Goal: Transaction & Acquisition: Purchase product/service

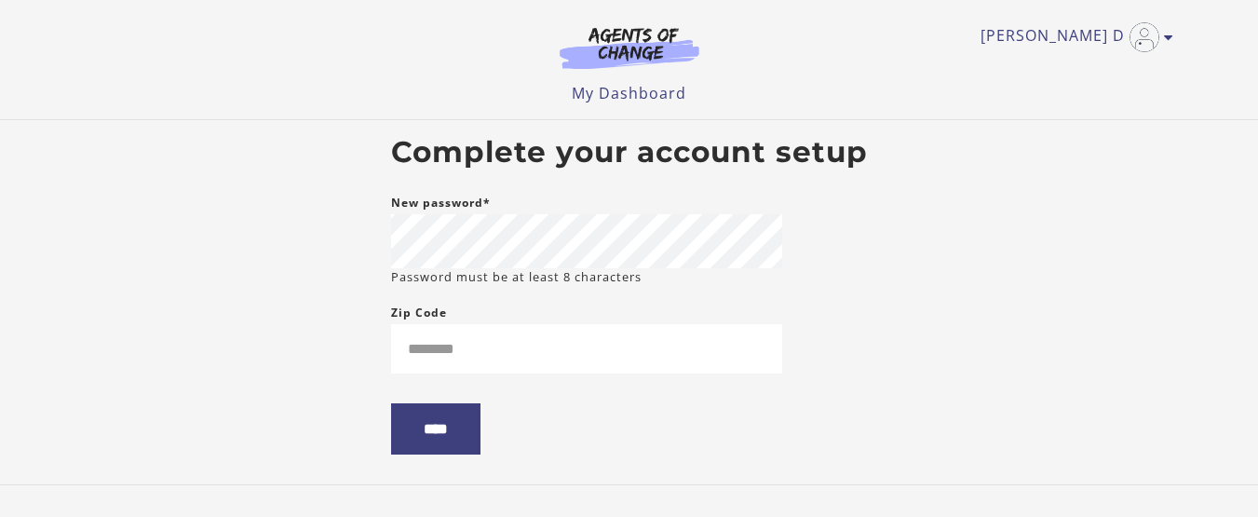
click at [348, 329] on body "Skip to main content Lakeita D My Account Support Sign Out Toggle menu Menu My …" at bounding box center [629, 258] width 1258 height 517
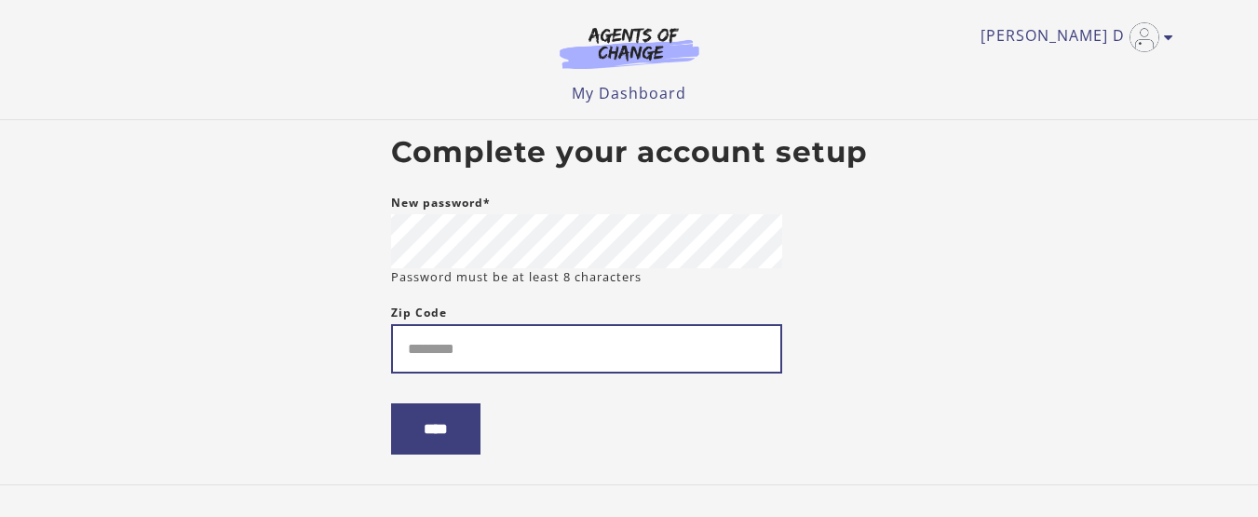
click at [442, 341] on input "Zip Code" at bounding box center [586, 348] width 391 height 49
type input "*****"
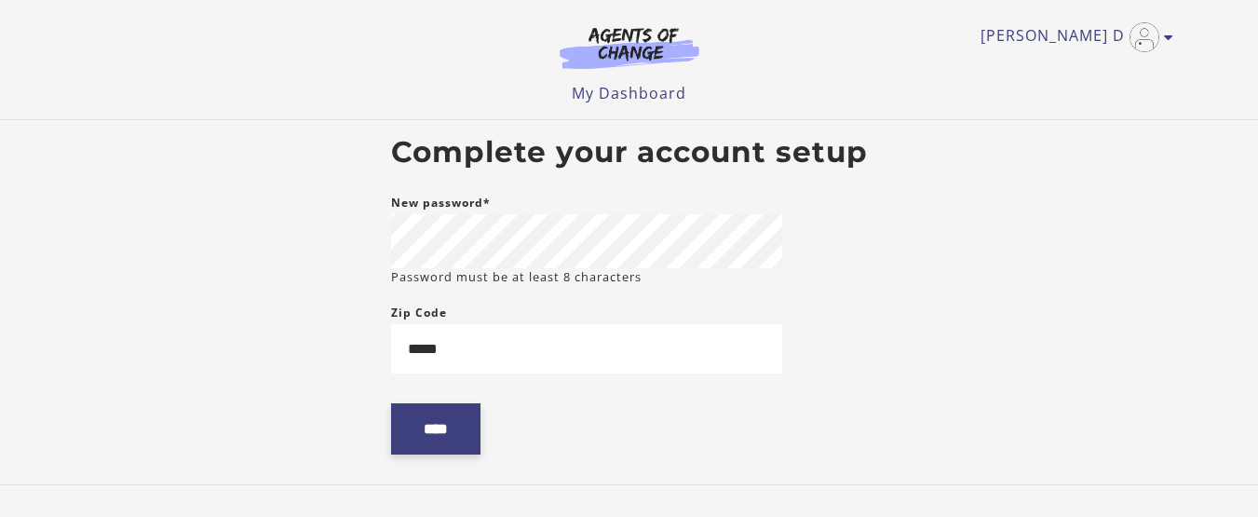
click at [473, 440] on input "****" at bounding box center [435, 428] width 89 height 51
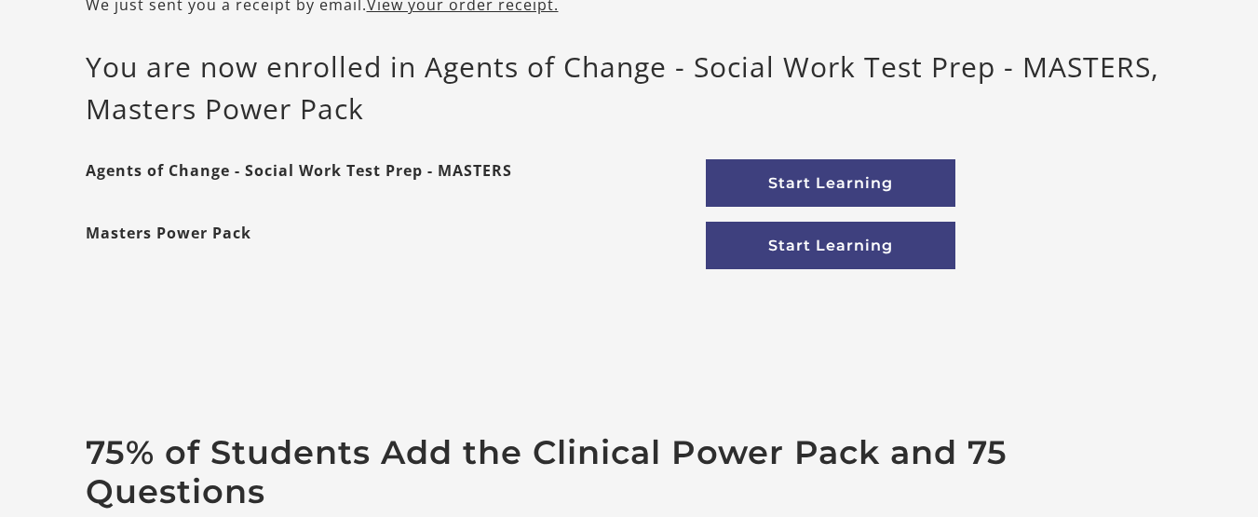
scroll to position [194, 0]
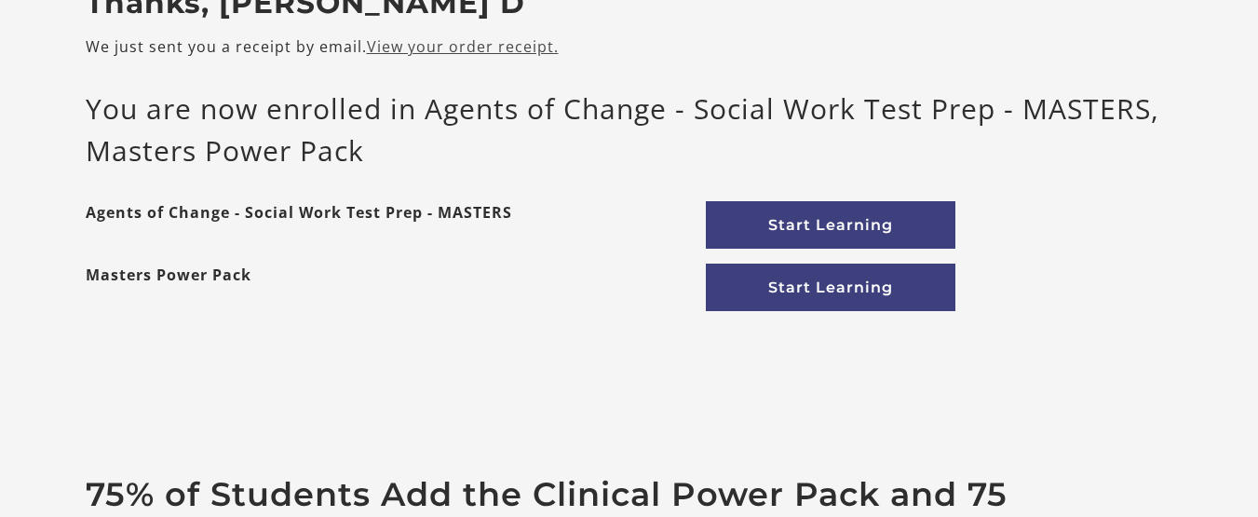
click at [530, 52] on link "View your order receipt." at bounding box center [463, 46] width 192 height 20
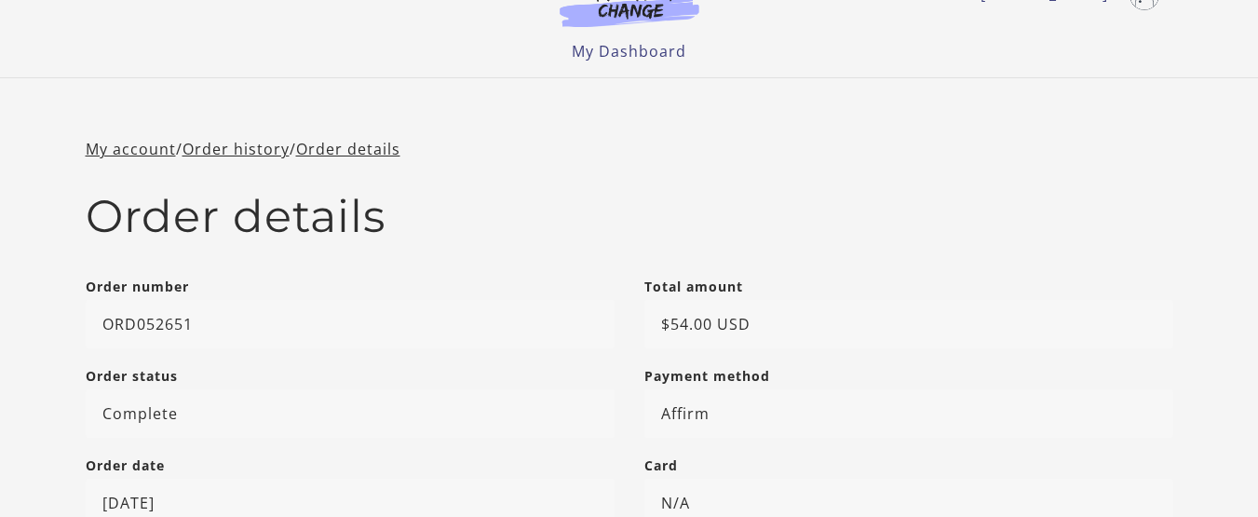
scroll to position [31, 0]
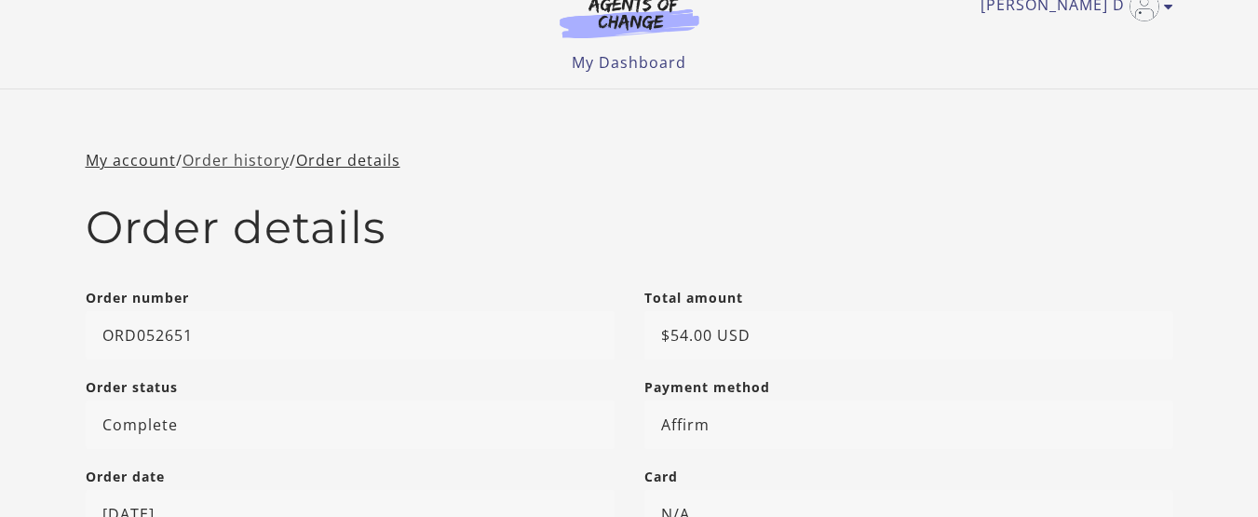
click at [258, 160] on link "Order history" at bounding box center [235, 160] width 107 height 20
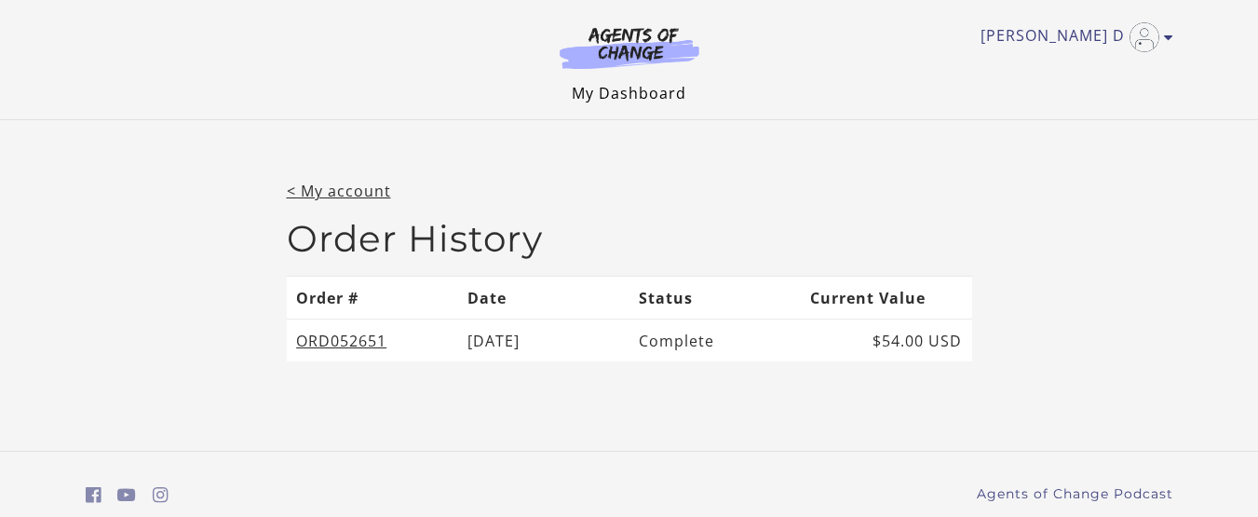
click at [645, 96] on link "My Dashboard" at bounding box center [629, 93] width 115 height 20
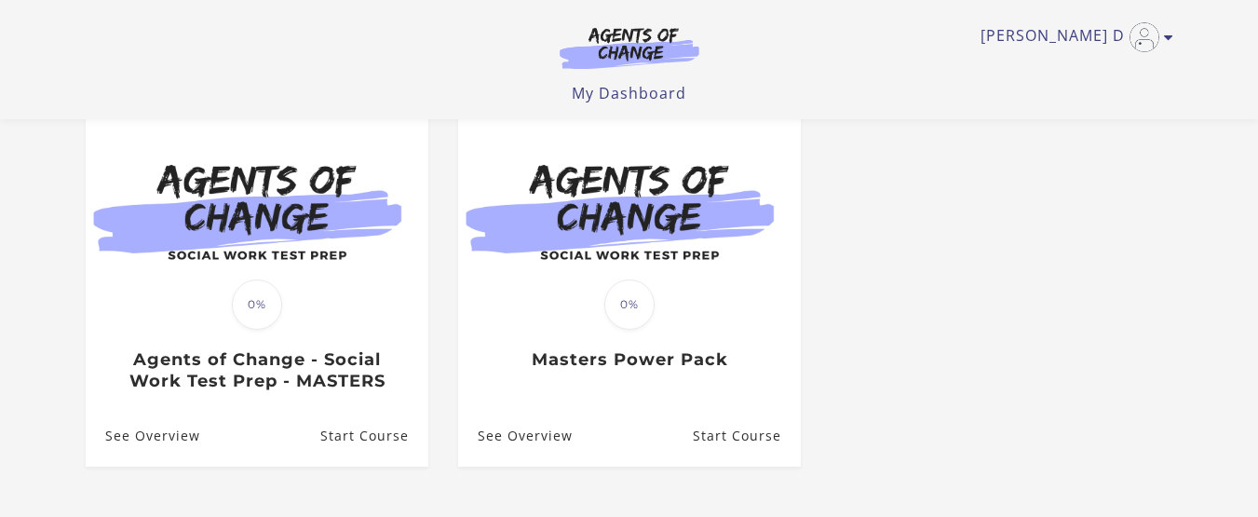
scroll to position [169, 0]
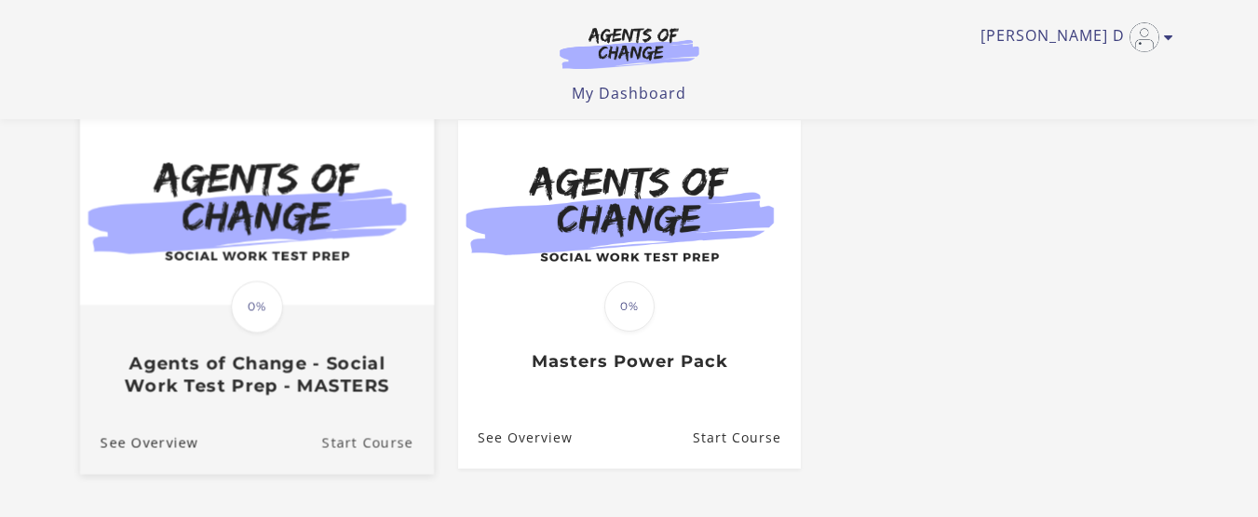
click at [368, 441] on link "Start Course" at bounding box center [377, 443] width 112 height 62
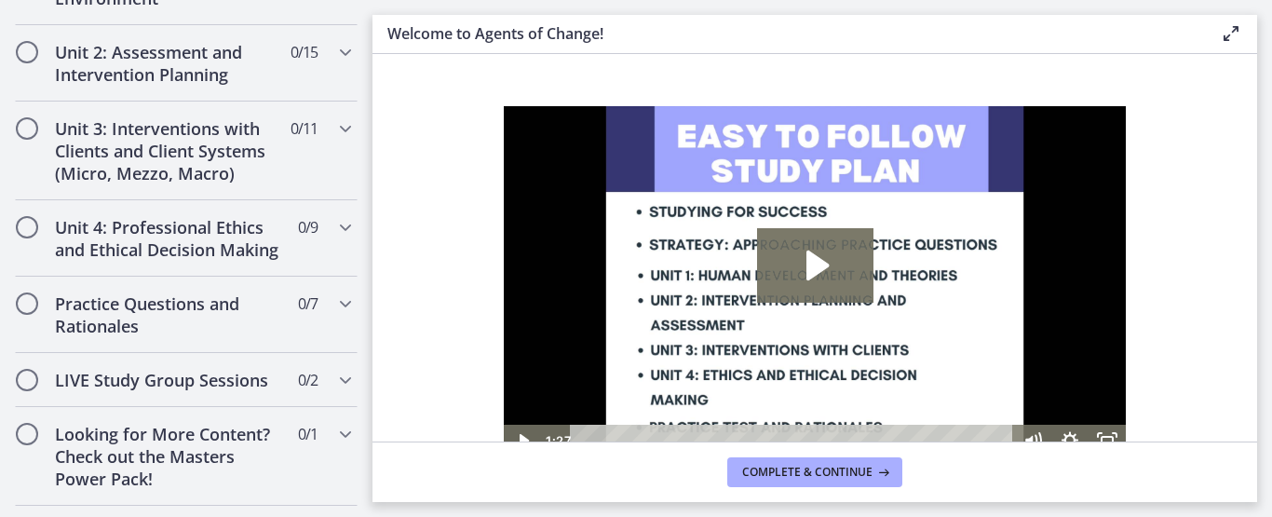
scroll to position [1349, 0]
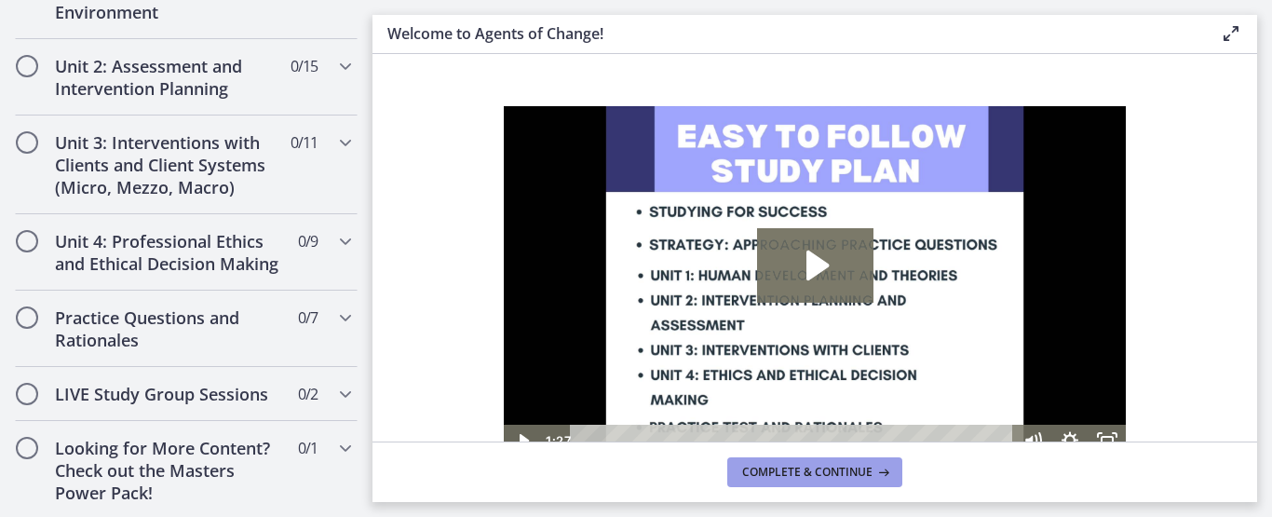
click at [784, 477] on span "Complete & continue" at bounding box center [807, 472] width 130 height 15
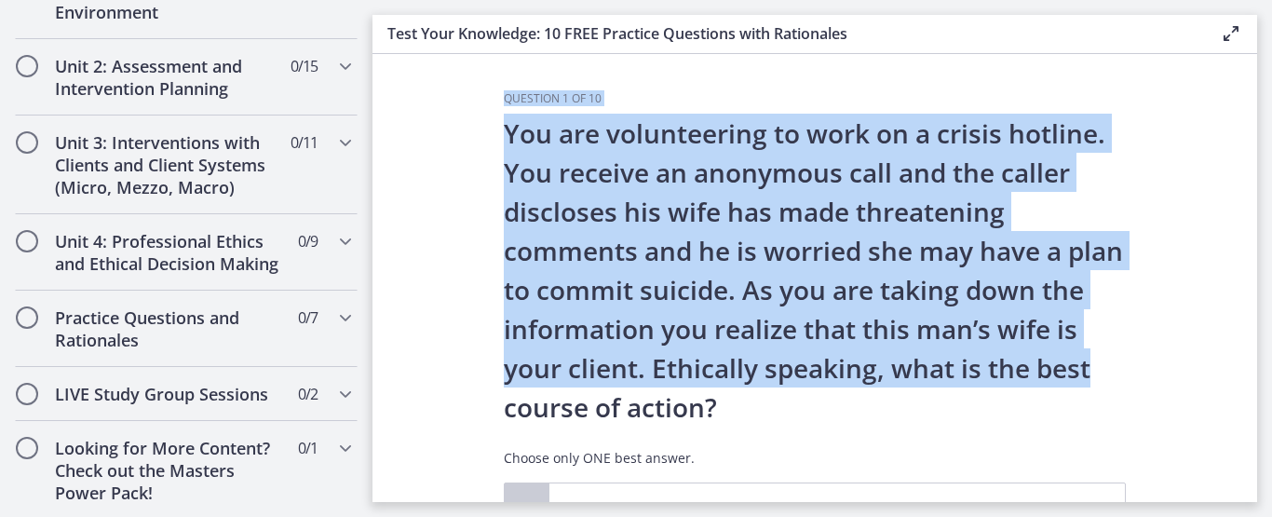
drag, startPoint x: 1258, startPoint y: 173, endPoint x: 1253, endPoint y: 365, distance: 191.8
click at [1253, 365] on main "Test Your Knowledge: 10 FREE Practice Questions with Rationales Enable fullscre…" at bounding box center [821, 258] width 899 height 517
click at [1186, 367] on section "Question 1 of 10 You are volunteering to work on a crisis hotline. You receive …" at bounding box center [814, 278] width 884 height 448
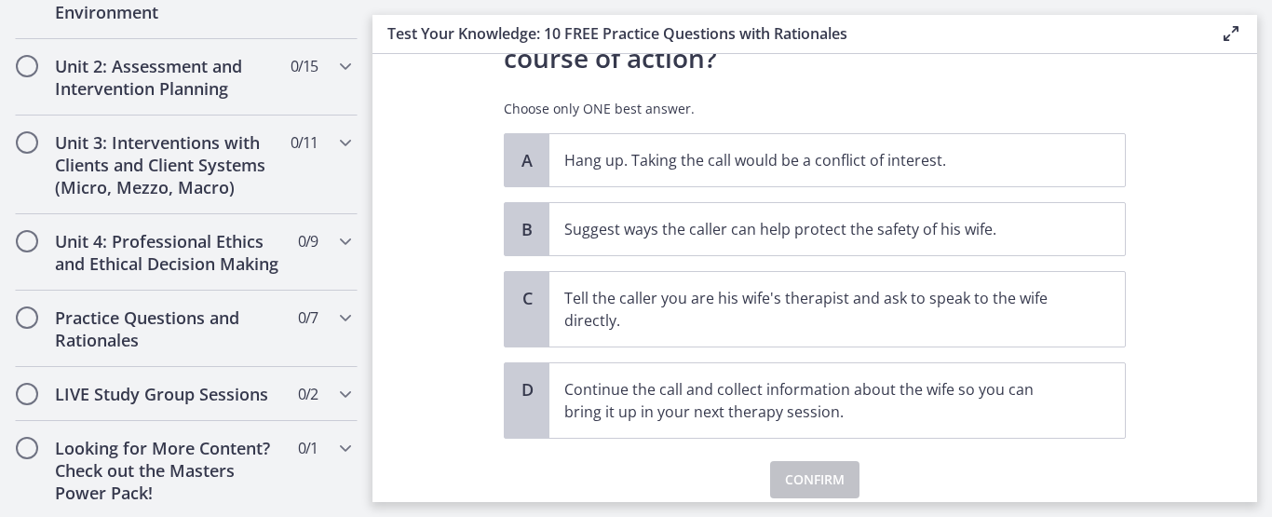
scroll to position [328, 0]
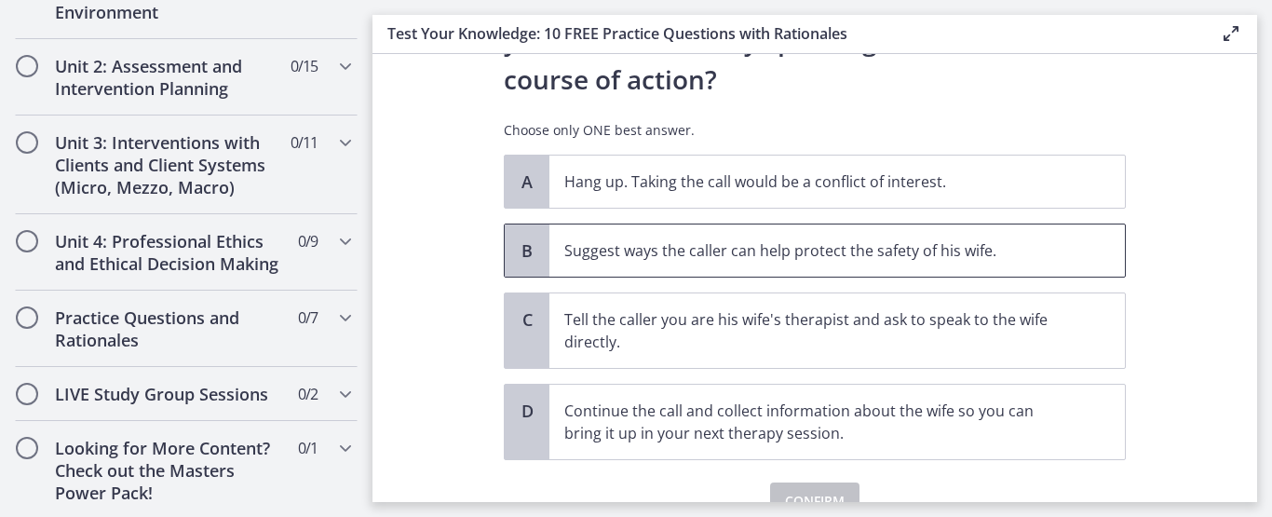
click at [824, 258] on p "Suggest ways the caller can help protect the safety of his wife." at bounding box center [818, 250] width 508 height 22
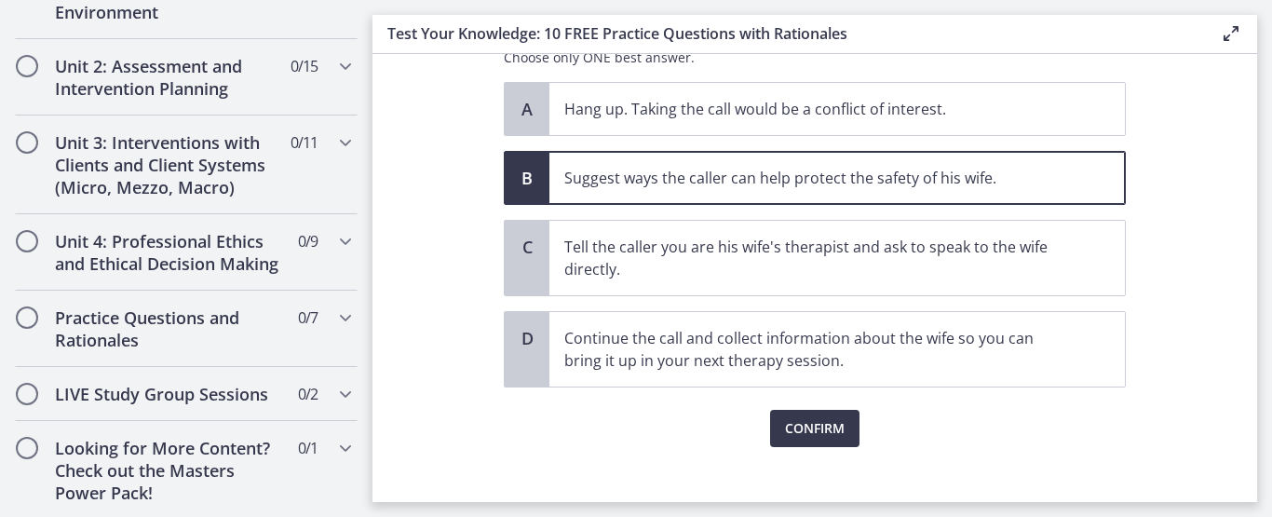
scroll to position [420, 0]
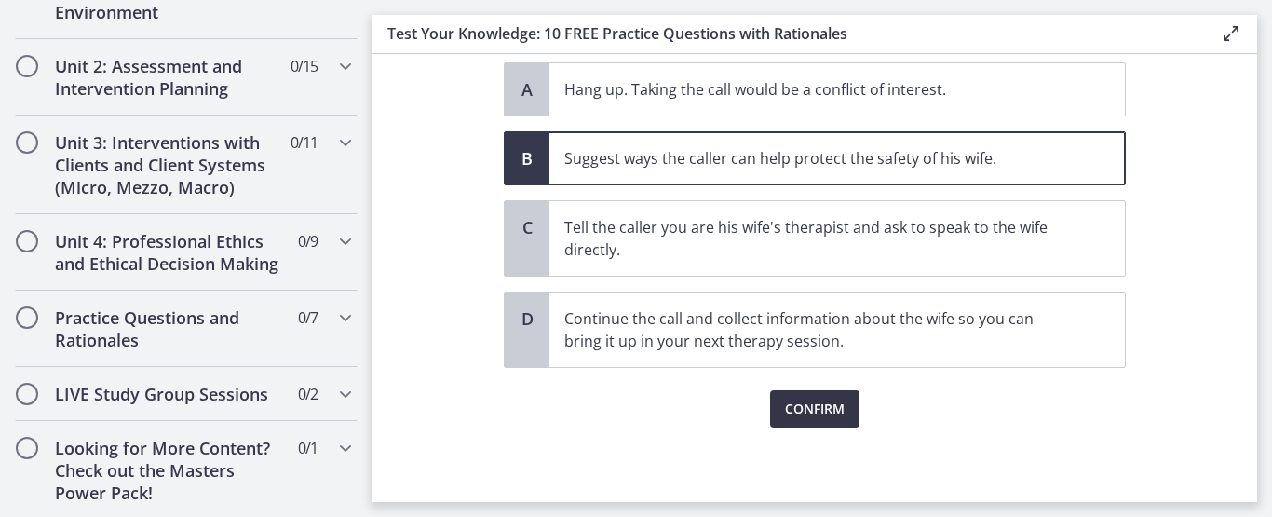
click at [799, 396] on button "Confirm" at bounding box center [814, 408] width 89 height 37
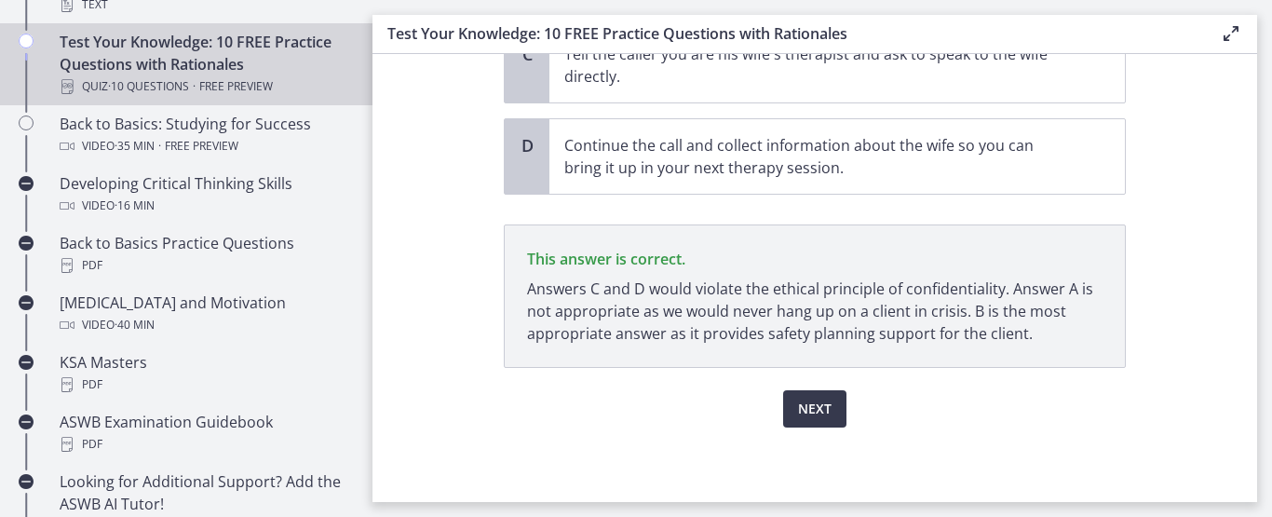
scroll to position [549, 0]
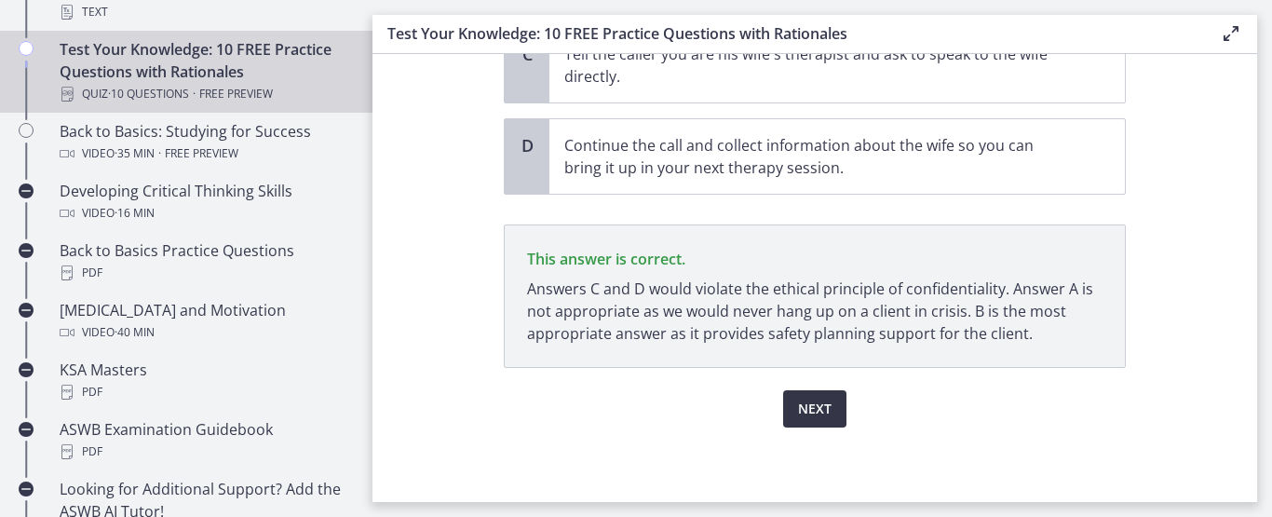
click at [816, 408] on span "Next" at bounding box center [815, 409] width 34 height 22
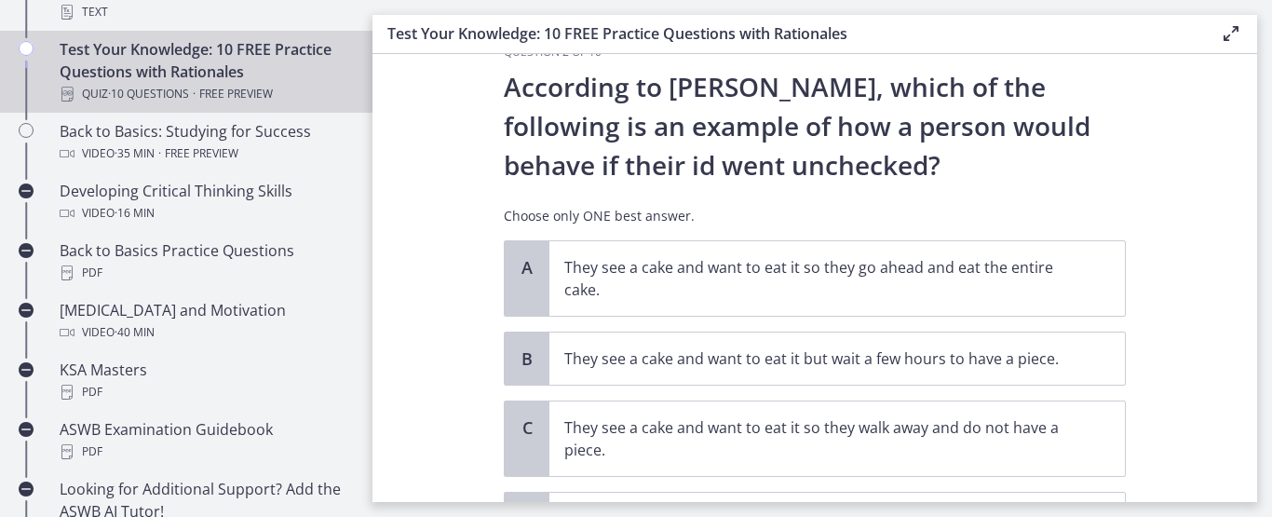
scroll to position [41, 0]
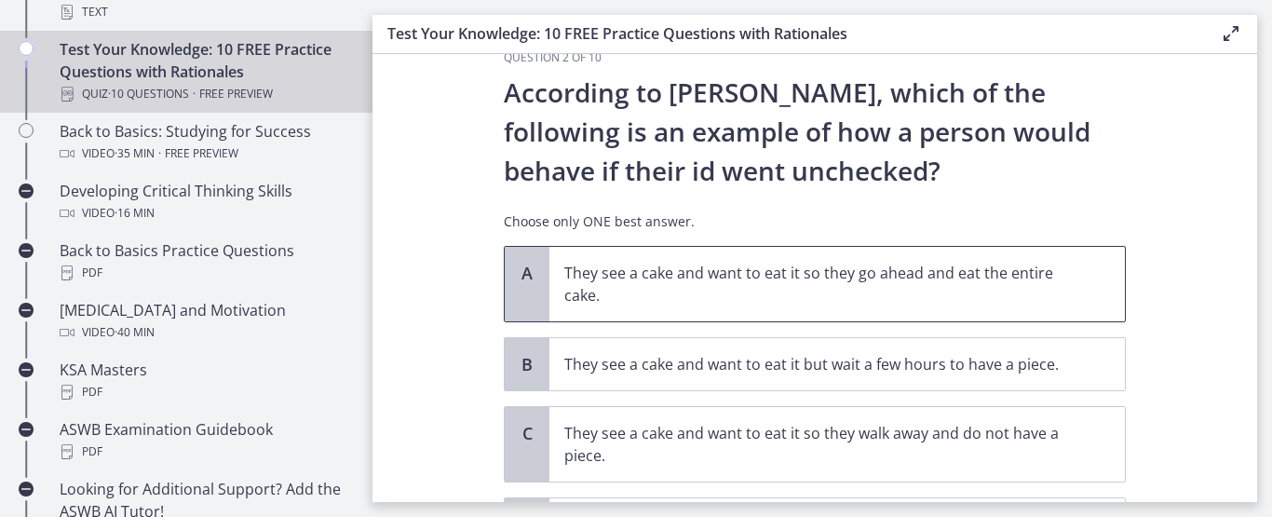
click at [532, 270] on div "A" at bounding box center [527, 284] width 45 height 74
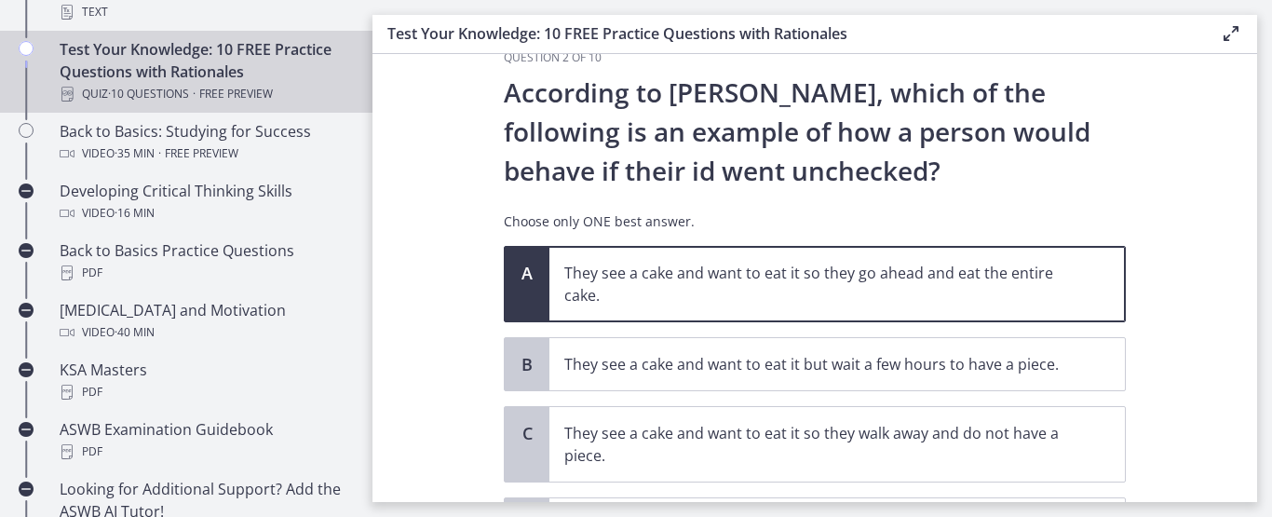
drag, startPoint x: 1257, startPoint y: 289, endPoint x: 1262, endPoint y: 399, distance: 110.9
click at [1262, 399] on main "Test Your Knowledge: 10 FREE Practice Questions with Rationales Enable fullscre…" at bounding box center [821, 258] width 899 height 517
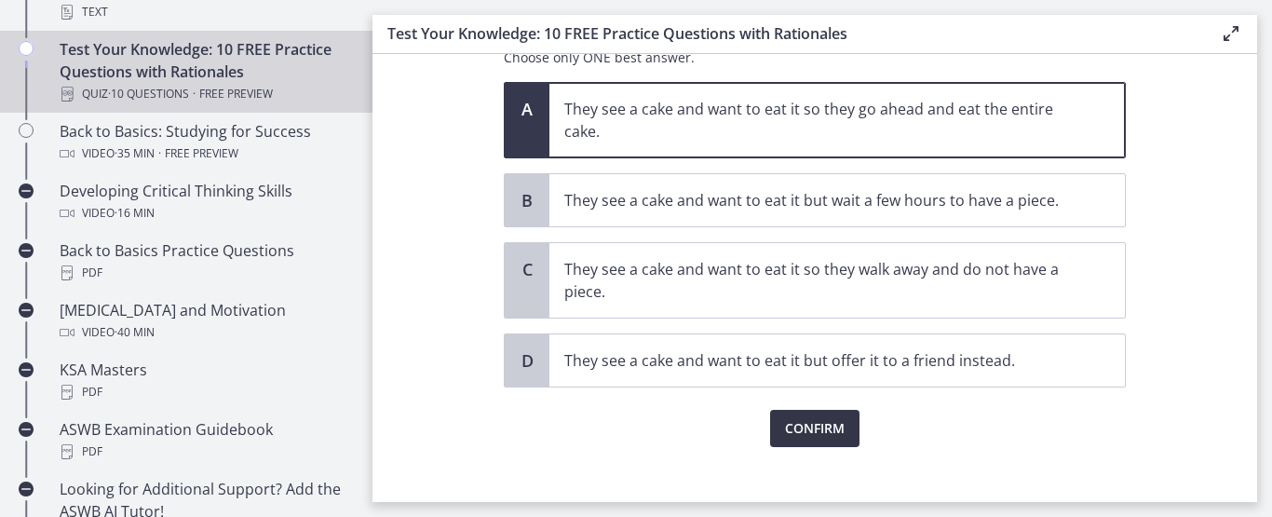
click at [815, 438] on span "Confirm" at bounding box center [815, 428] width 60 height 22
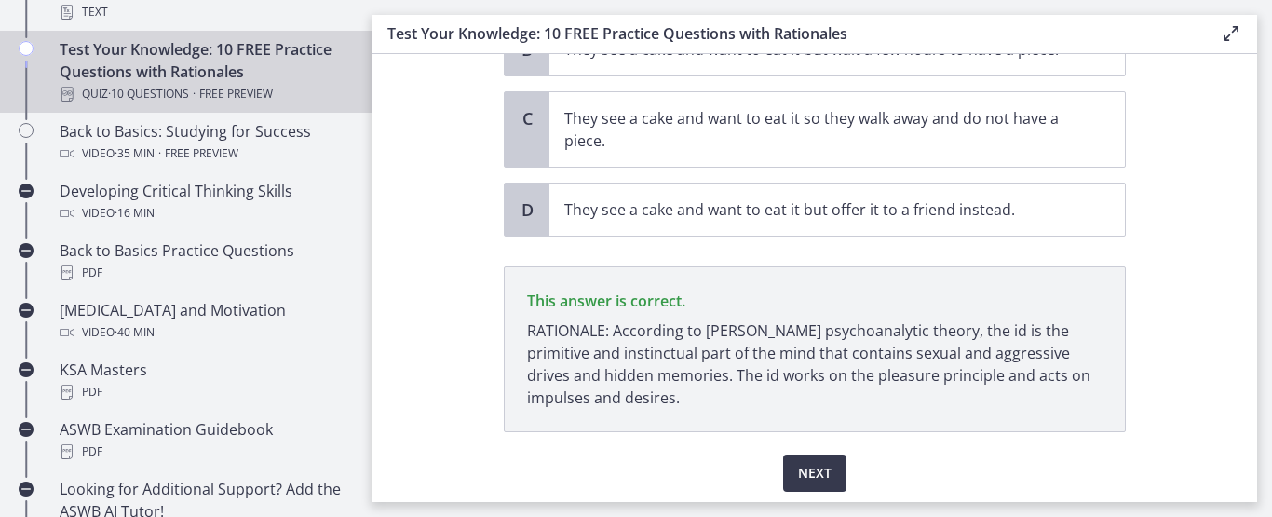
scroll to position [420, 0]
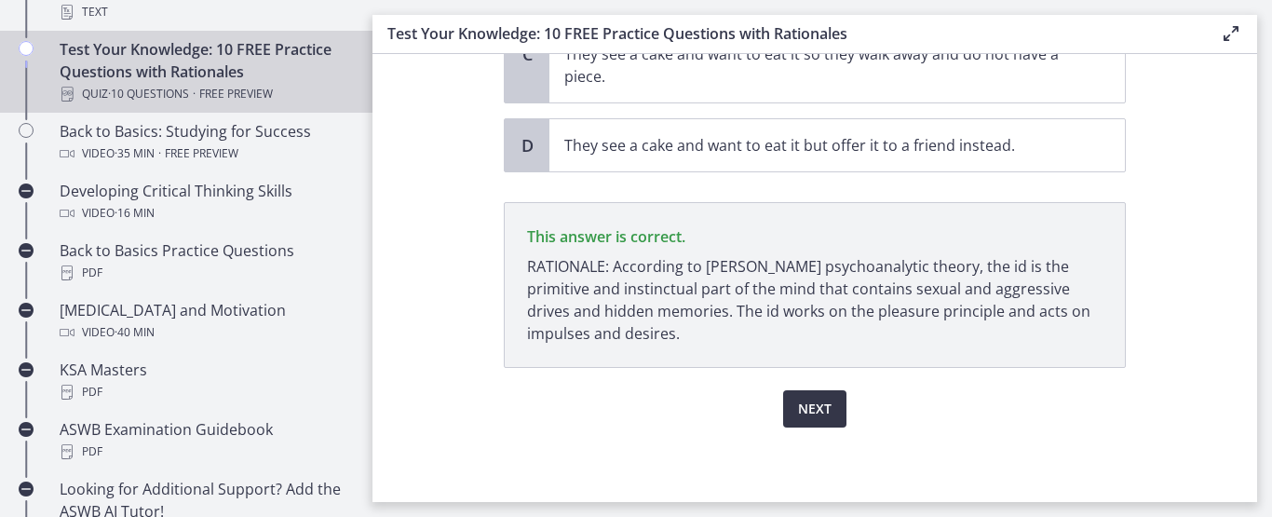
click at [798, 419] on span "Next" at bounding box center [815, 409] width 34 height 22
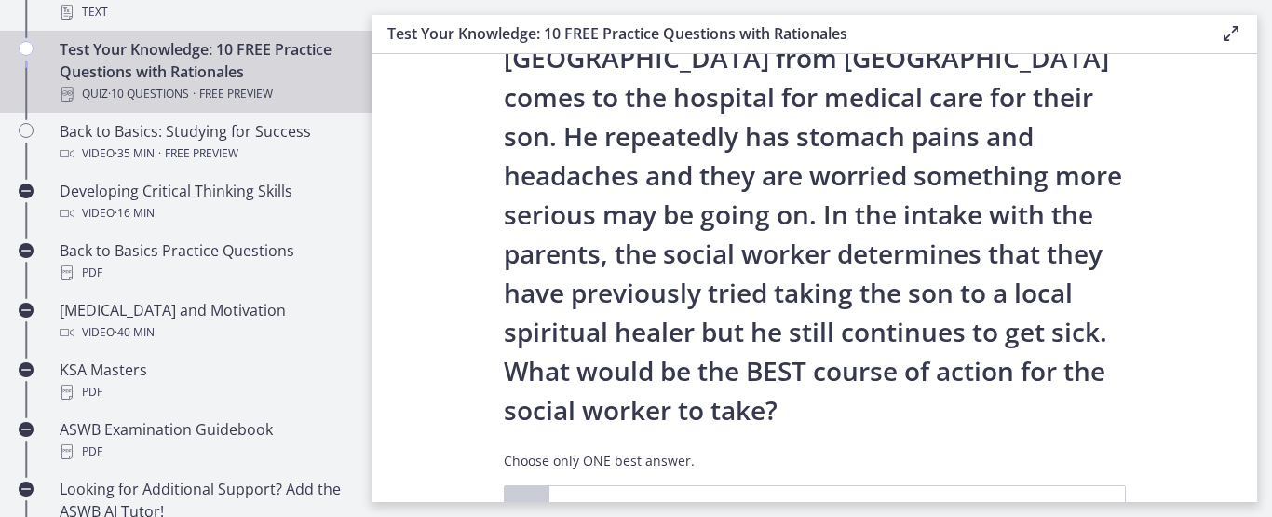
scroll to position [111, 0]
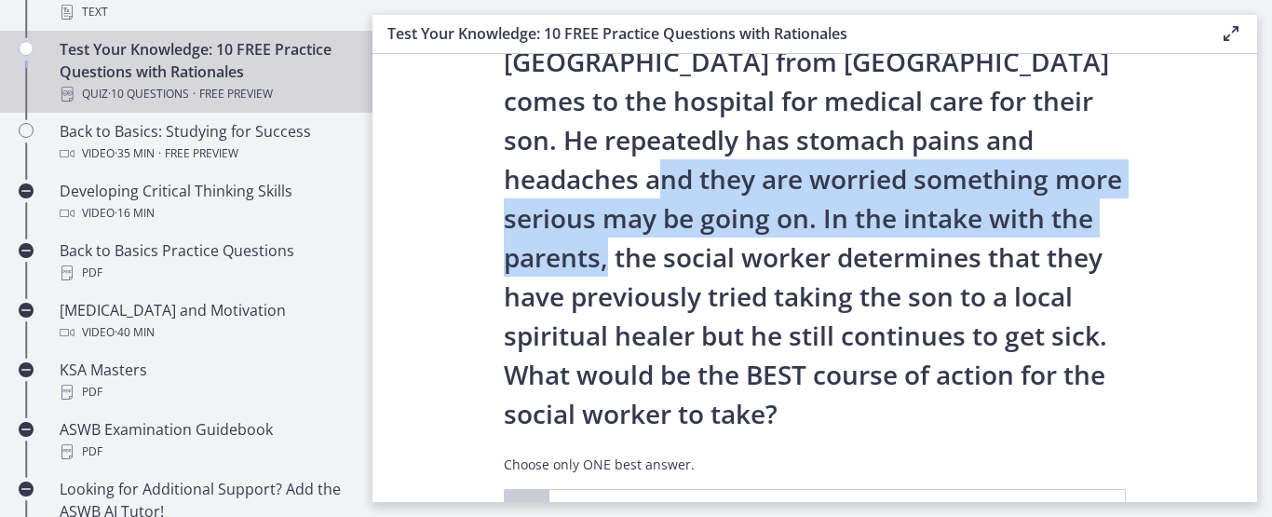
drag, startPoint x: 1240, startPoint y: 206, endPoint x: 1237, endPoint y: 135, distance: 70.8
click at [1237, 135] on section "Question 3 of 10 A family who has just immigrated to the United States from Mex…" at bounding box center [814, 278] width 884 height 448
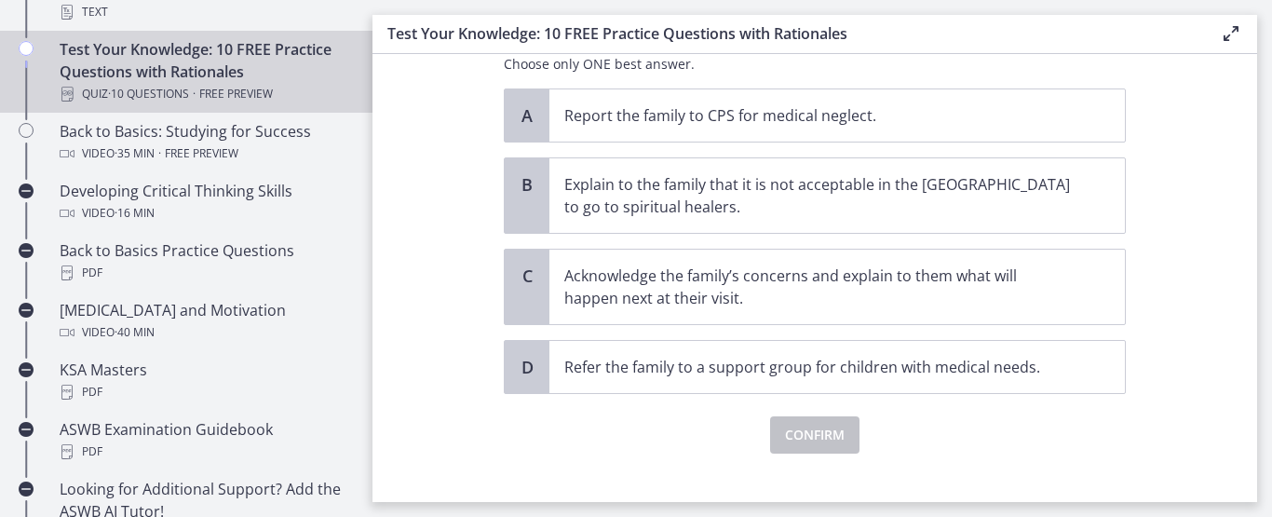
scroll to position [537, 0]
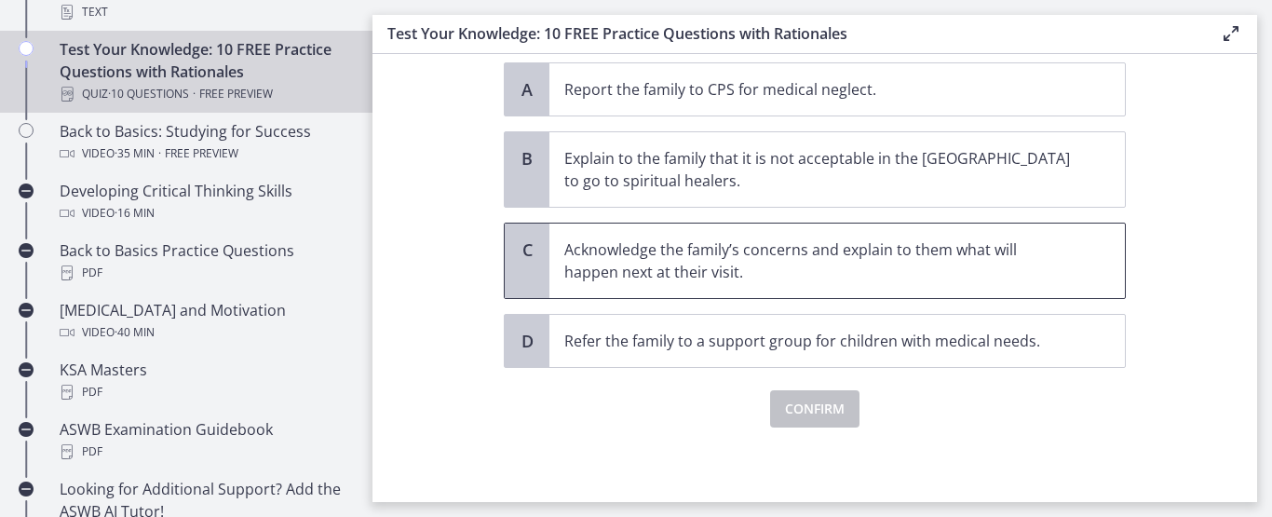
click at [670, 246] on p "Acknowledge the family’s concerns and explain to them what will happen next at …" at bounding box center [818, 260] width 508 height 45
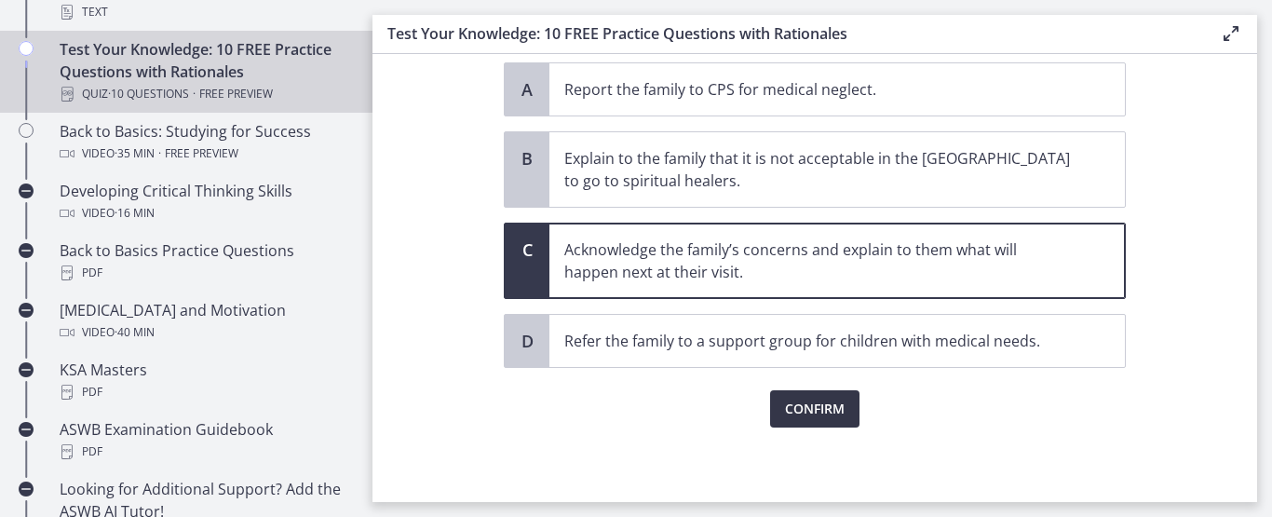
click at [785, 408] on span "Confirm" at bounding box center [815, 409] width 60 height 22
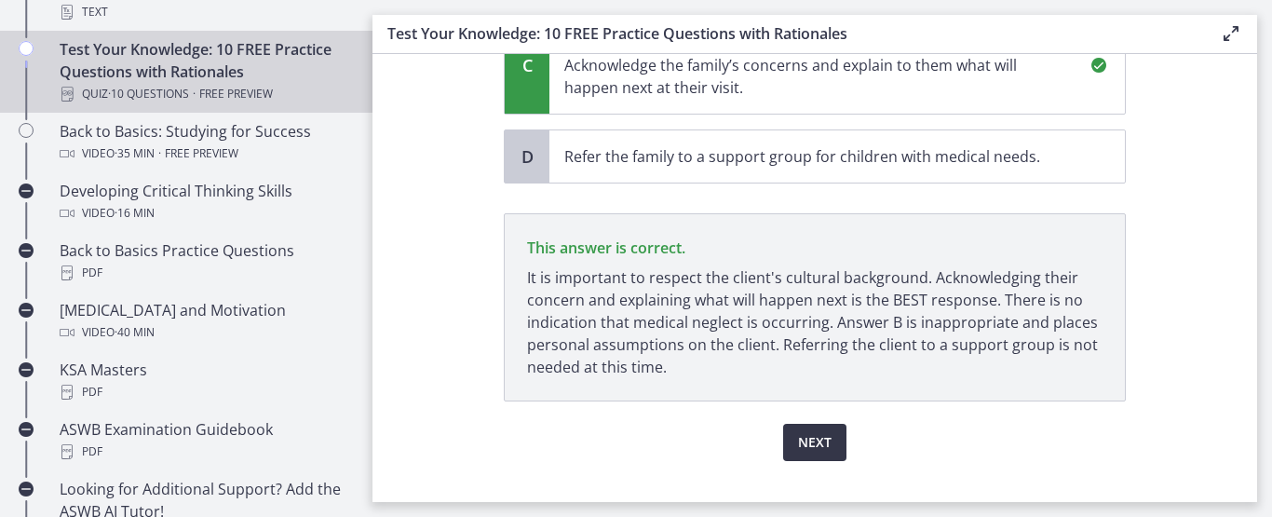
scroll to position [755, 0]
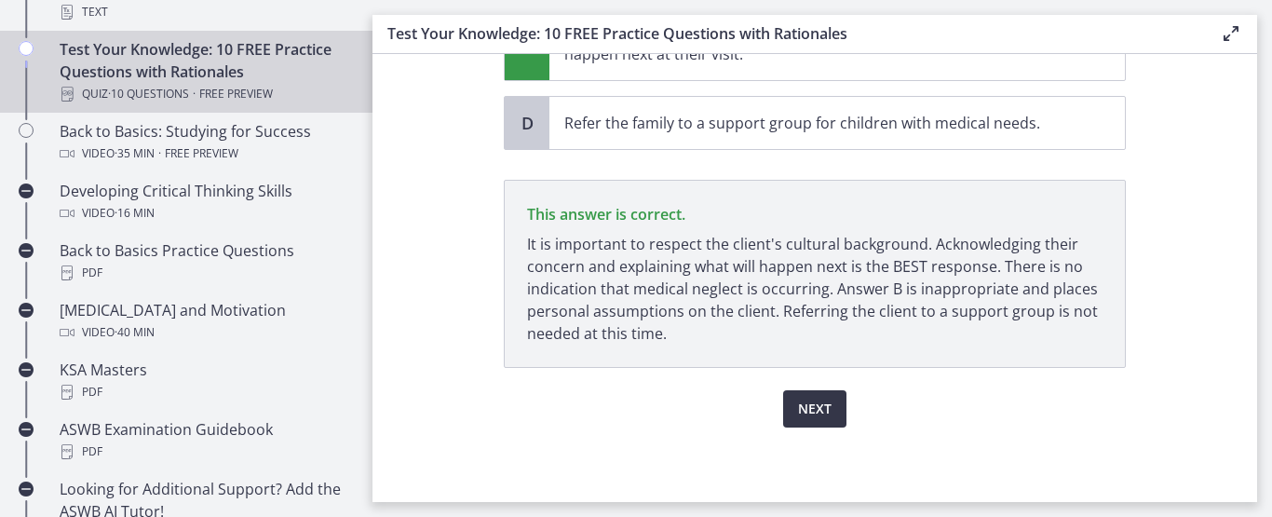
click at [803, 408] on span "Next" at bounding box center [815, 409] width 34 height 22
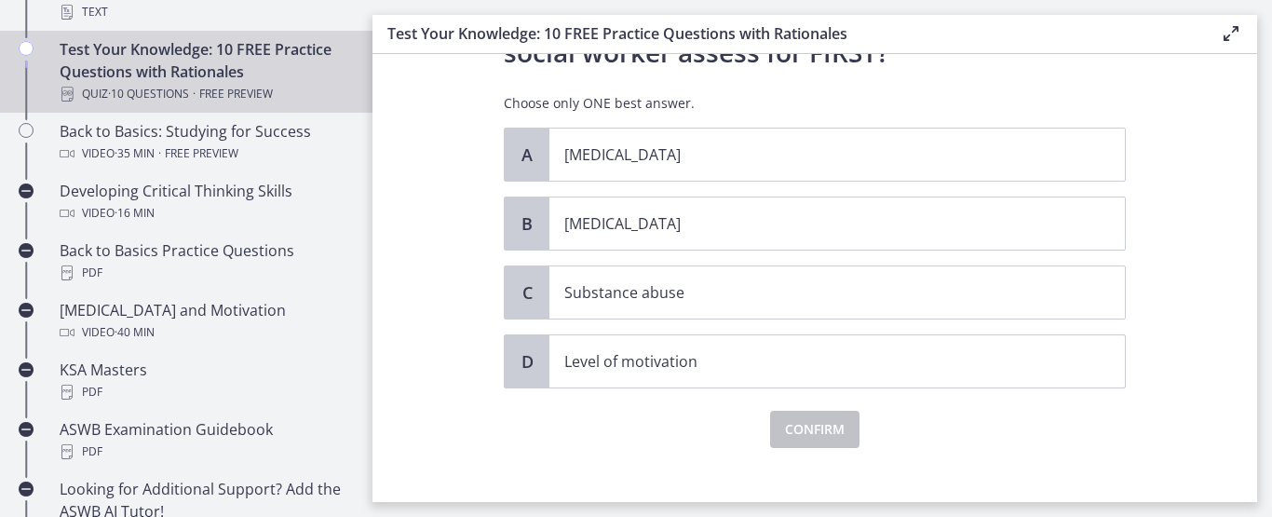
scroll to position [280, 0]
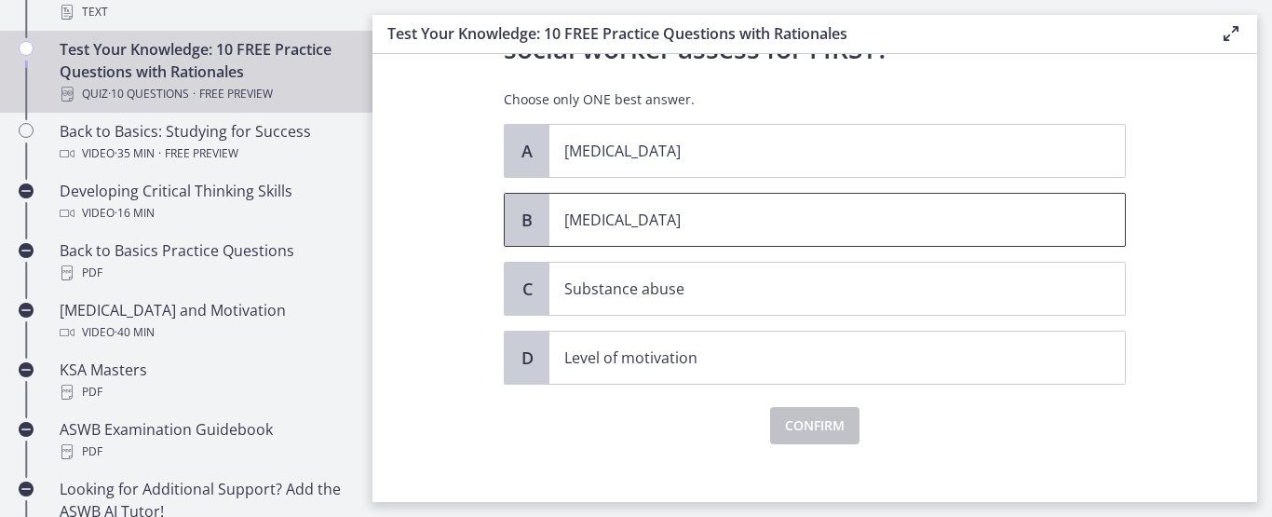
click at [602, 235] on span "Child neglect" at bounding box center [836, 220] width 575 height 52
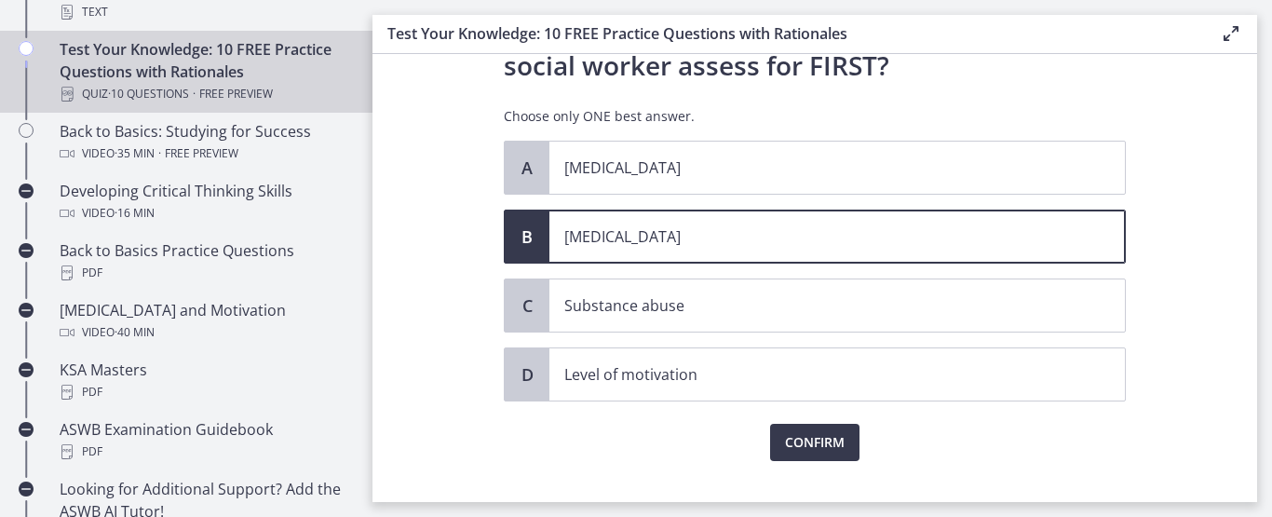
scroll to position [268, 0]
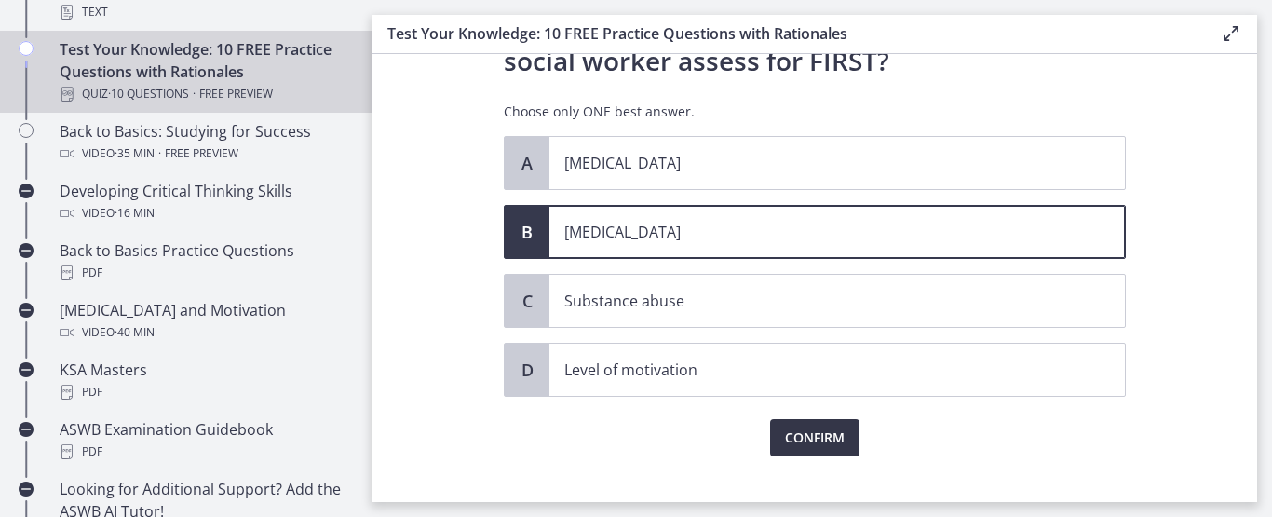
click at [820, 438] on span "Confirm" at bounding box center [815, 437] width 60 height 22
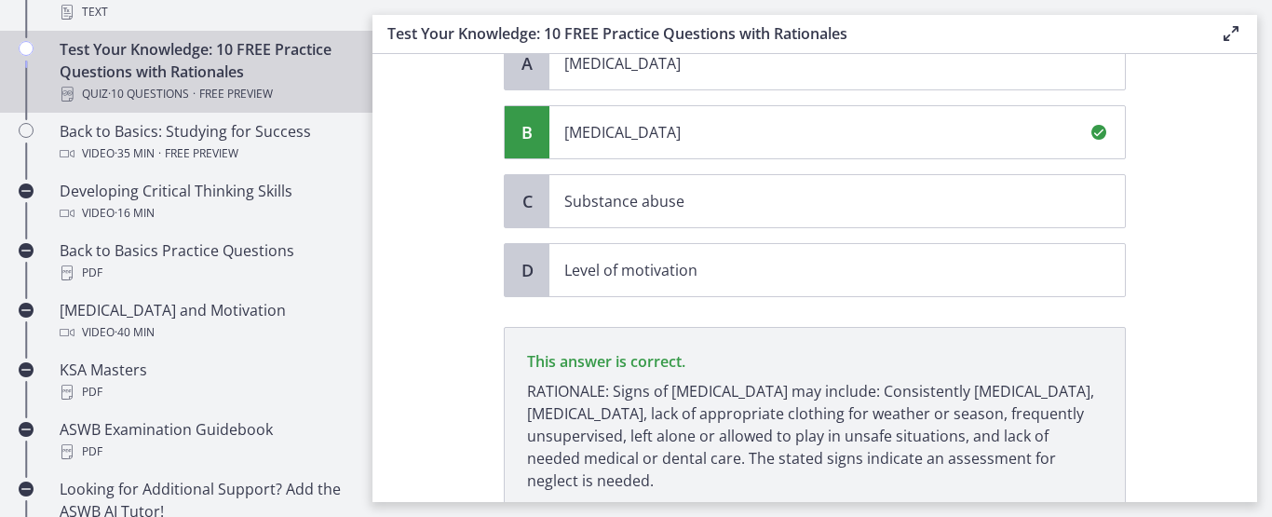
scroll to position [515, 0]
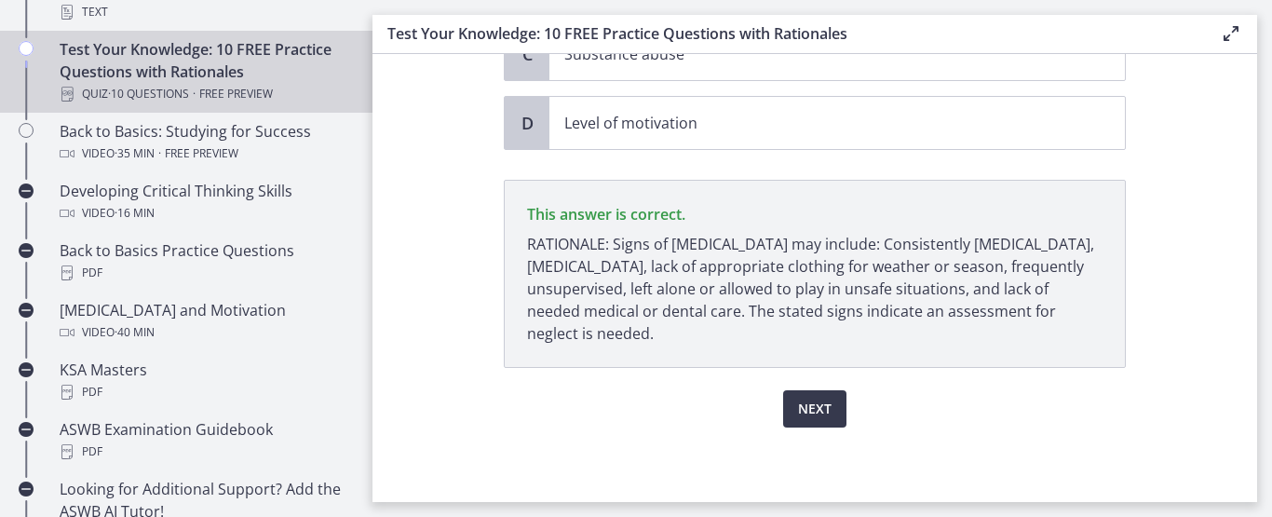
click at [816, 398] on span "Next" at bounding box center [815, 409] width 34 height 22
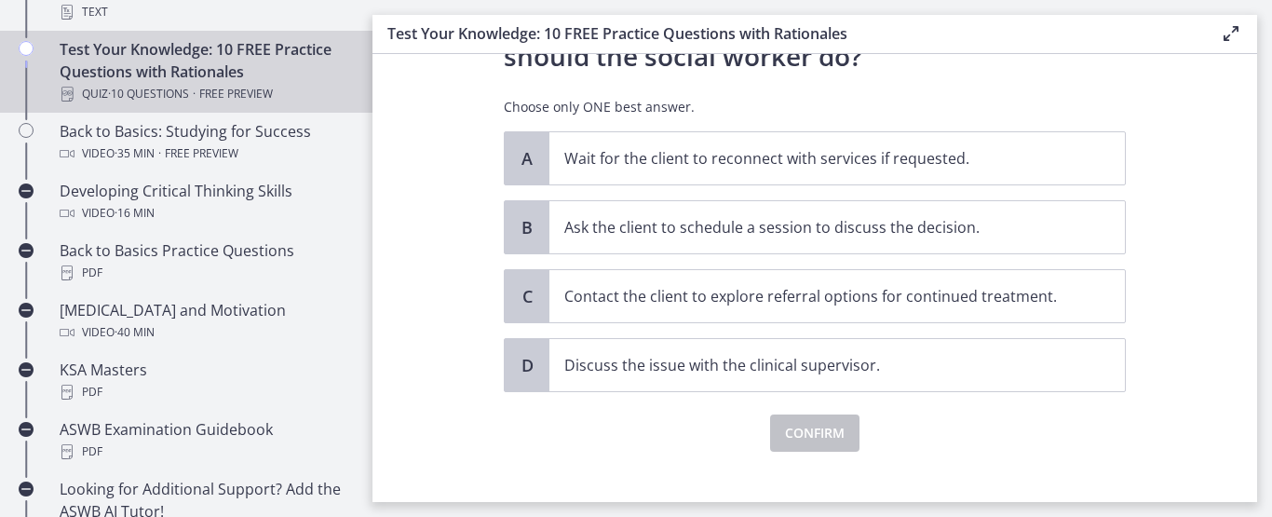
scroll to position [336, 0]
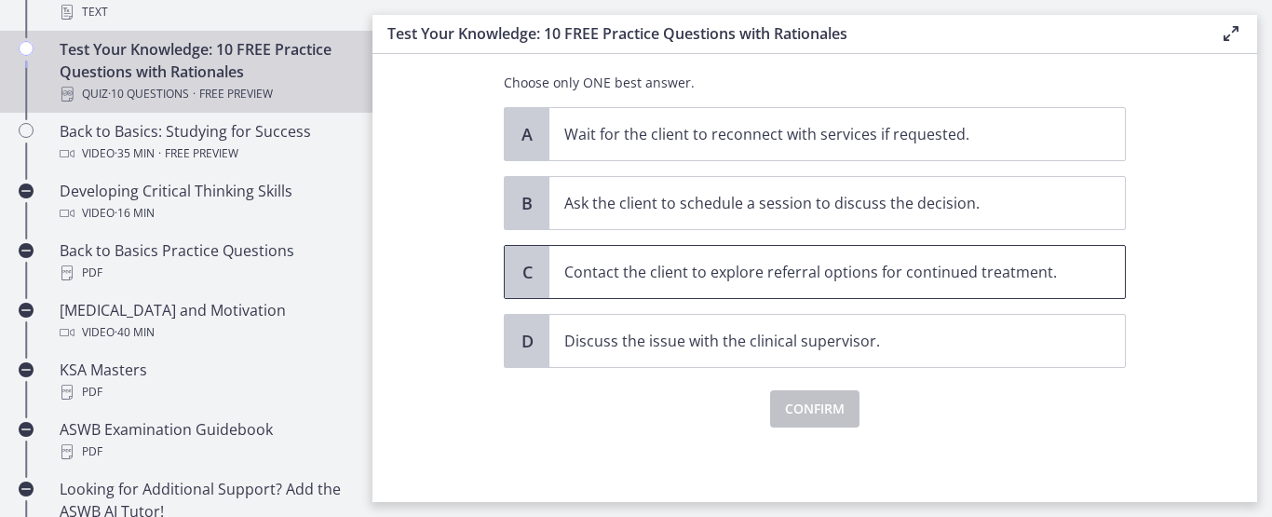
click at [671, 265] on p "Contact the client to explore referral options for continued treatment." at bounding box center [818, 272] width 508 height 22
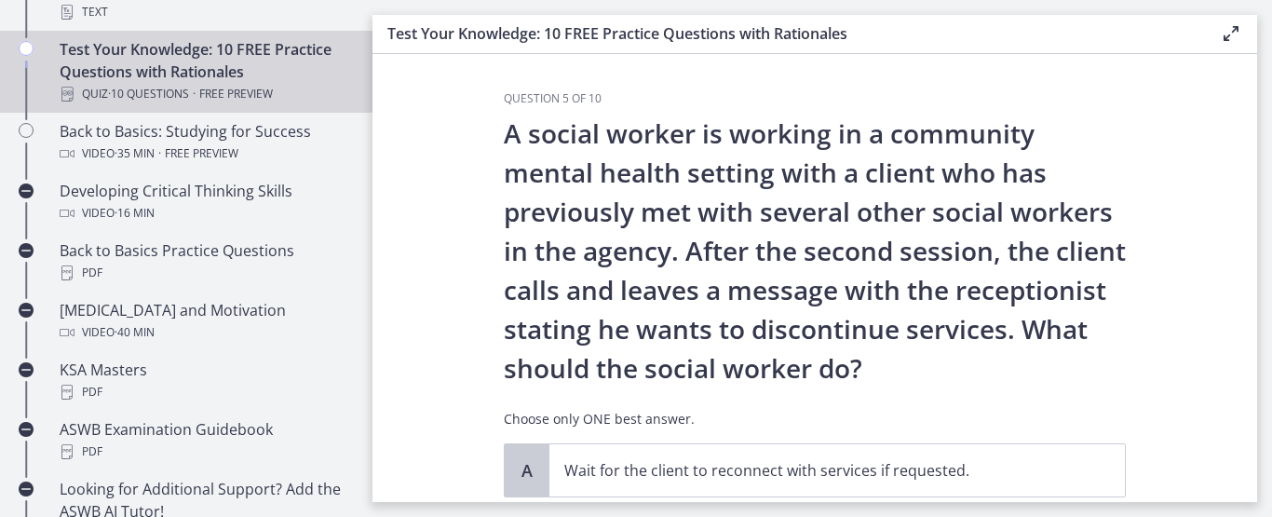
scroll to position [6, 0]
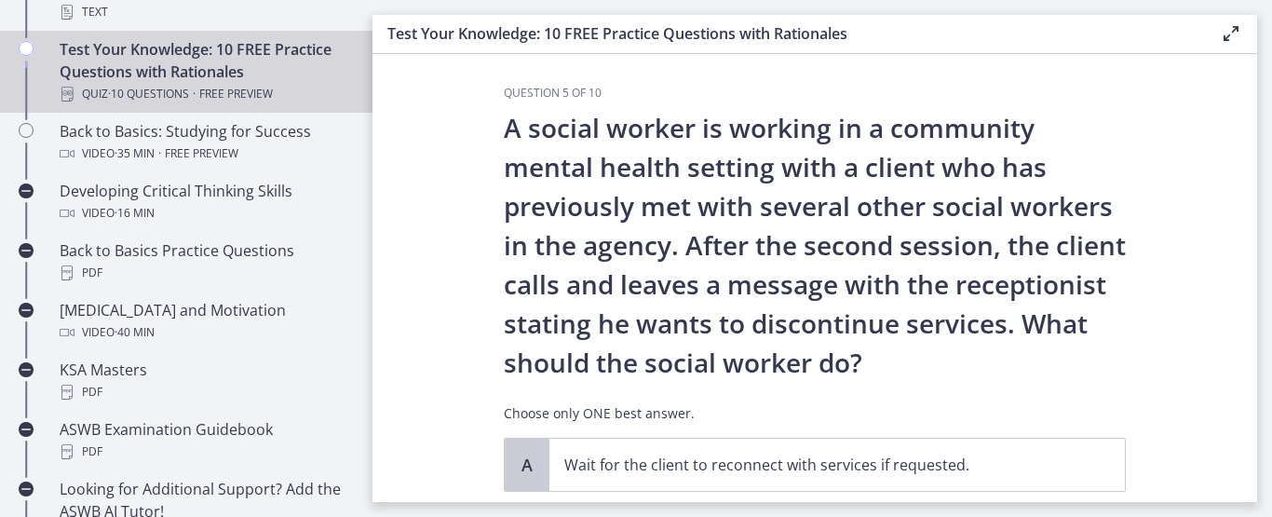
click at [1262, 246] on main "Test Your Knowledge: 10 FREE Practice Questions with Rationales Enable fullscre…" at bounding box center [821, 258] width 899 height 517
drag, startPoint x: 1262, startPoint y: 246, endPoint x: 1264, endPoint y: 328, distance: 82.0
click at [1264, 328] on main "Test Your Knowledge: 10 FREE Practice Questions with Rationales Enable fullscre…" at bounding box center [821, 258] width 899 height 517
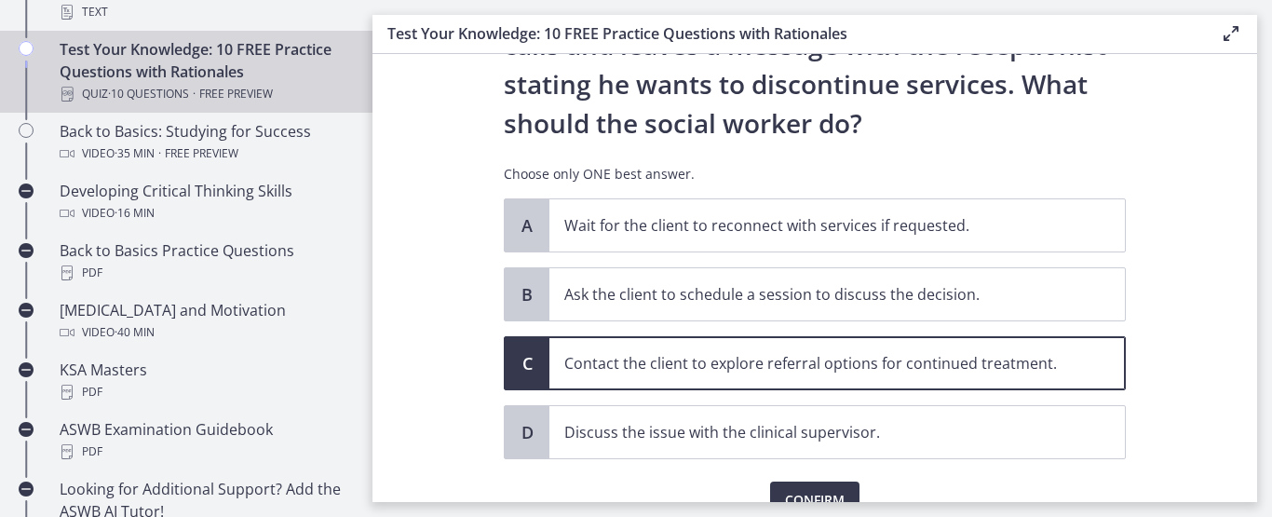
scroll to position [248, 0]
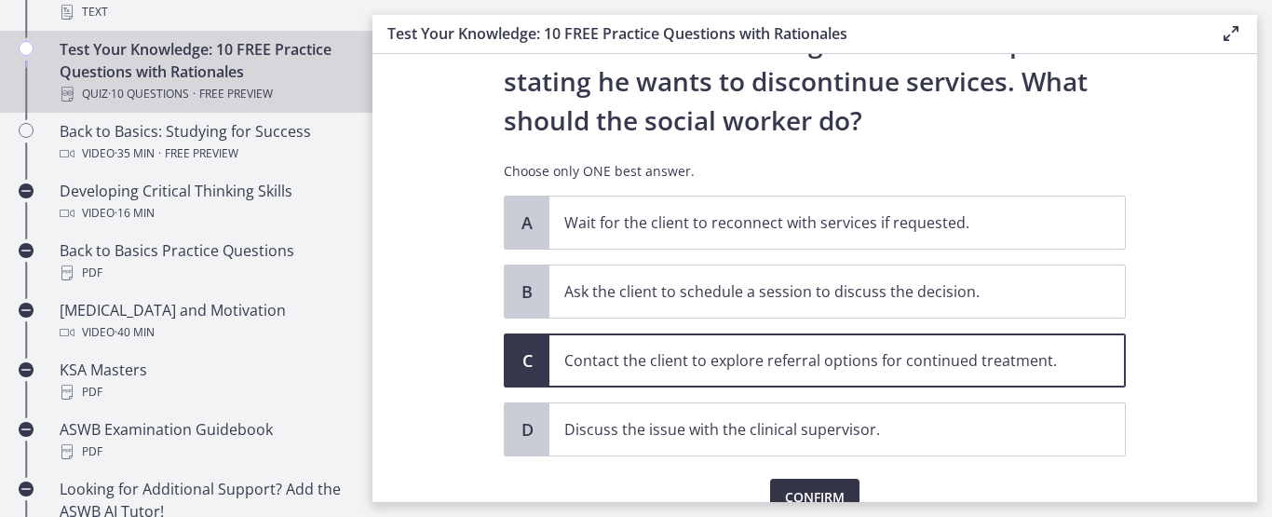
click at [832, 490] on span "Confirm" at bounding box center [815, 497] width 60 height 22
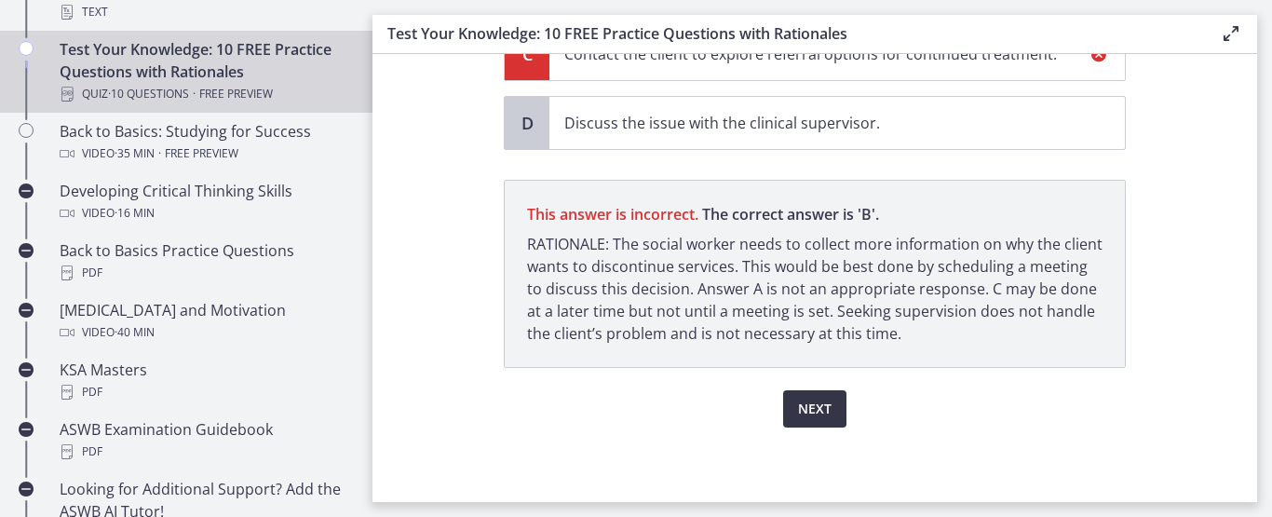
scroll to position [554, 0]
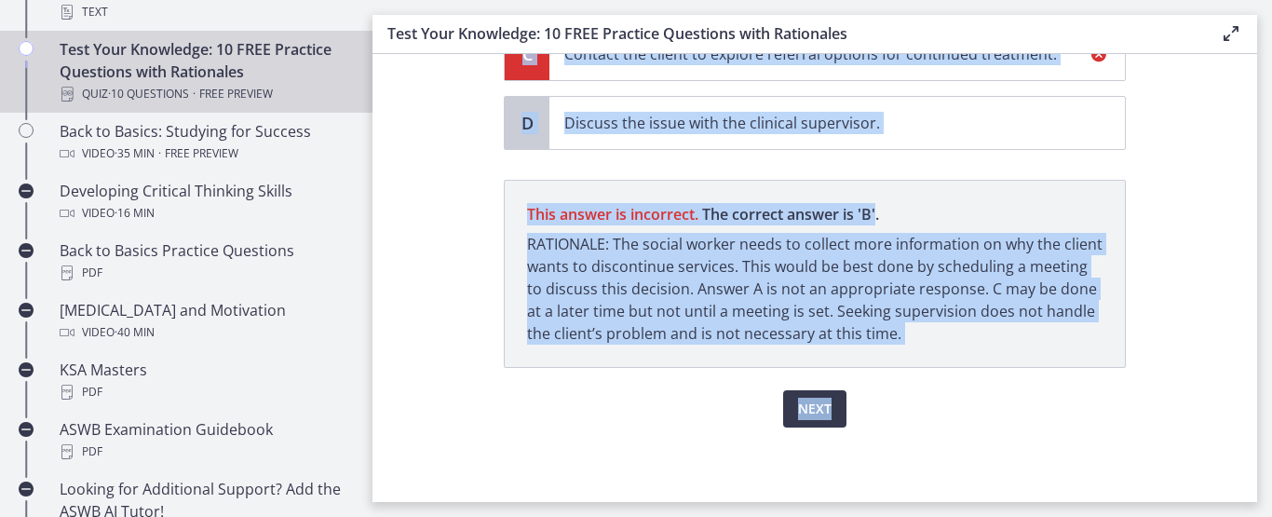
drag, startPoint x: 1265, startPoint y: 470, endPoint x: 1254, endPoint y: 389, distance: 81.8
click at [1254, 389] on main "Test Your Knowledge: 10 FREE Practice Questions with Rationales Enable fullscre…" at bounding box center [821, 258] width 899 height 517
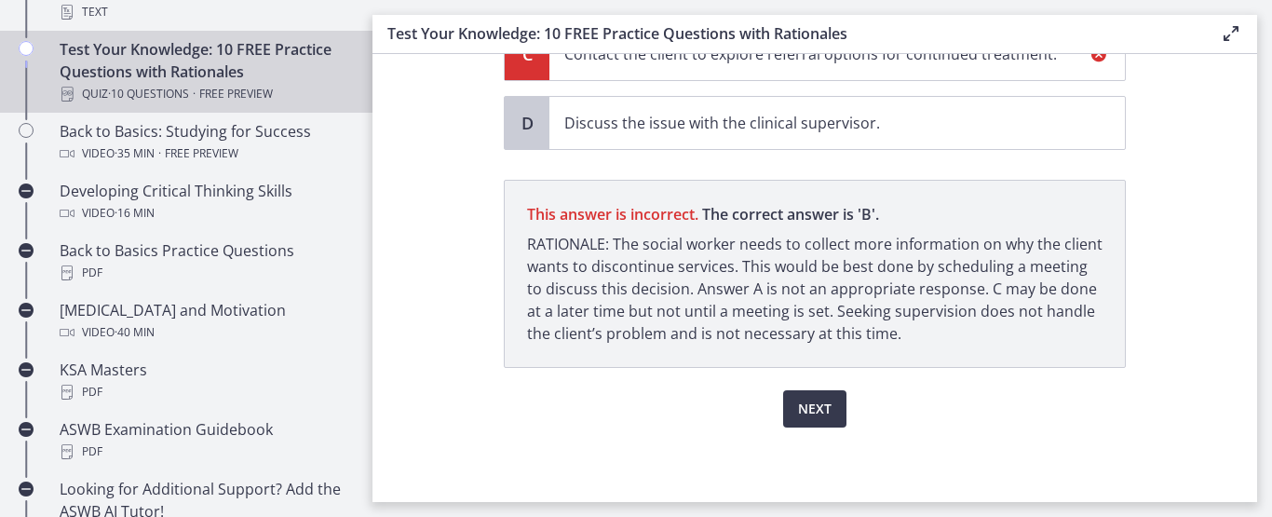
click at [1216, 424] on section "Question 5 of 10 A social worker is working in a community mental health settin…" at bounding box center [814, 278] width 884 height 448
click at [813, 410] on span "Next" at bounding box center [815, 409] width 34 height 22
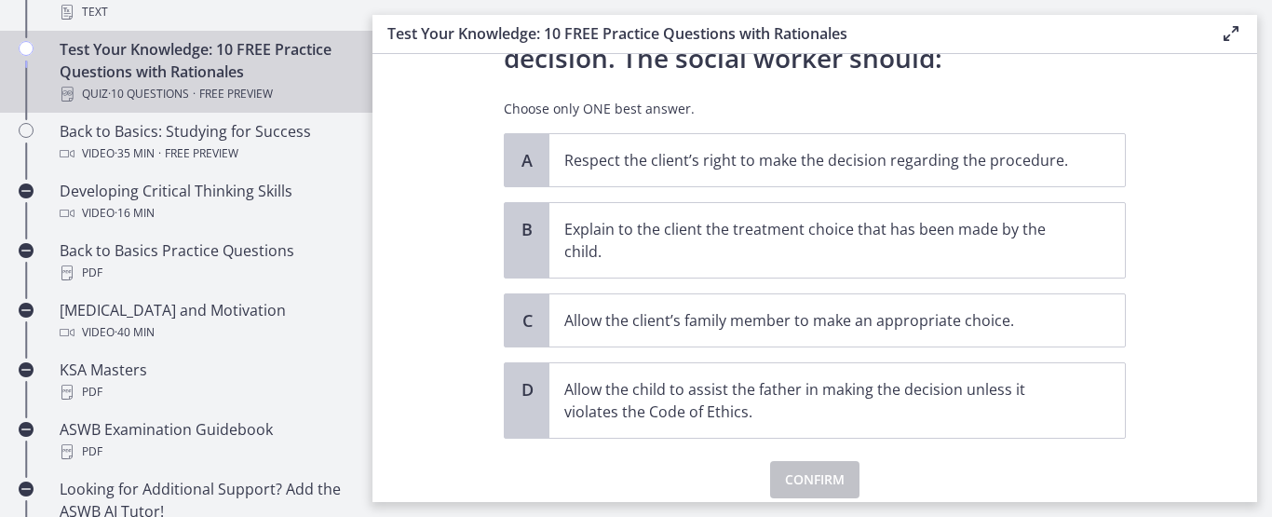
scroll to position [312, 0]
click at [846, 171] on span "Respect the client’s right to make the decision regarding the procedure." at bounding box center [836, 158] width 575 height 52
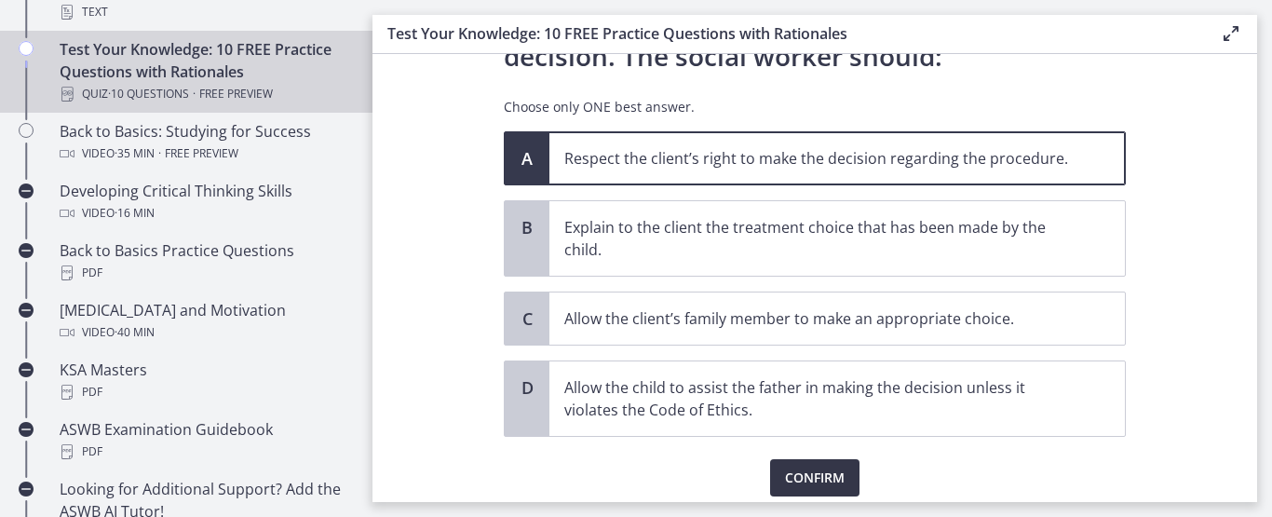
click at [824, 463] on button "Confirm" at bounding box center [814, 477] width 89 height 37
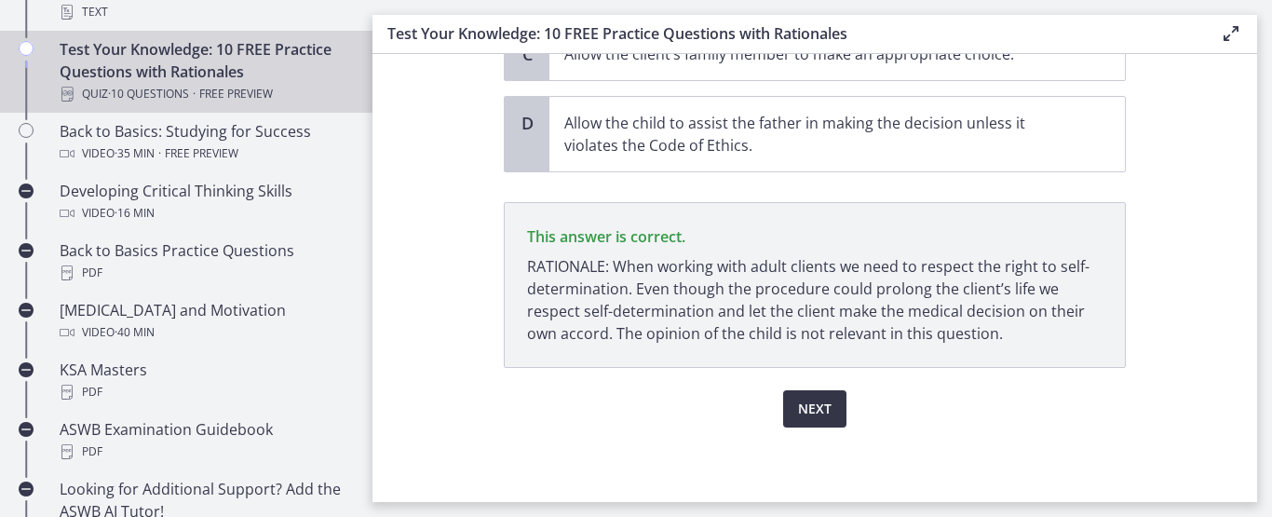
scroll to position [576, 0]
click at [798, 413] on span "Next" at bounding box center [815, 409] width 34 height 22
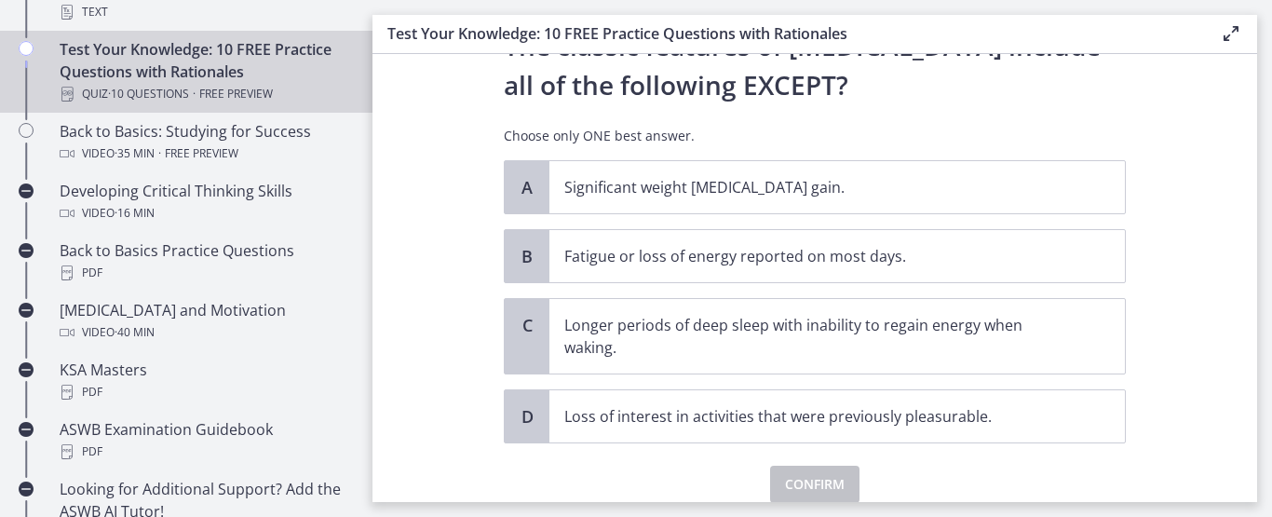
scroll to position [115, 0]
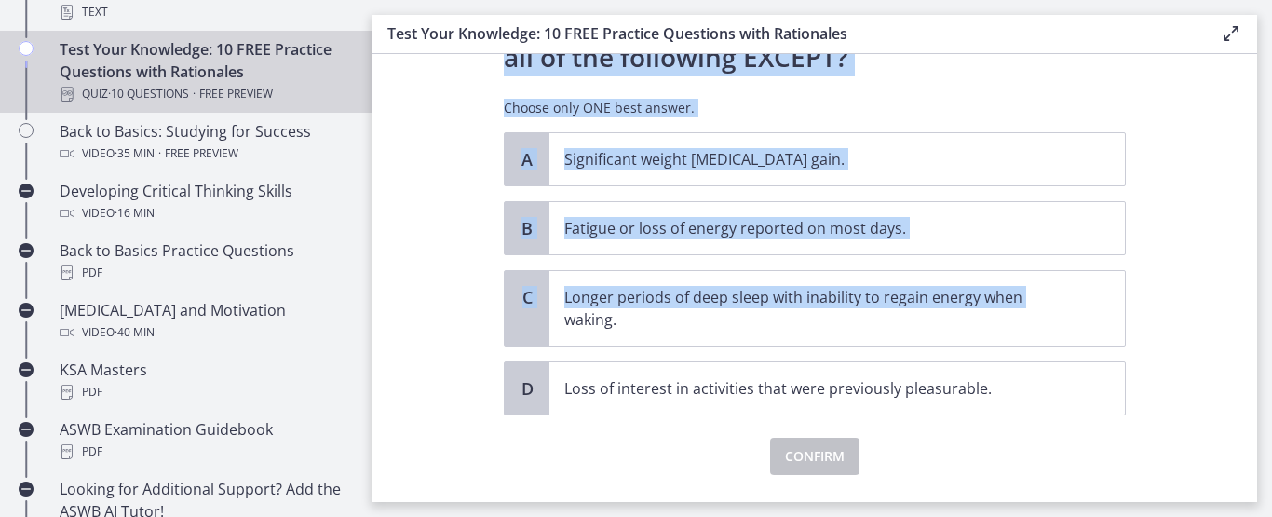
drag, startPoint x: 1265, startPoint y: 401, endPoint x: 1154, endPoint y: 286, distance: 160.7
click at [1154, 286] on main "Test Your Knowledge: 10 FREE Practice Questions with Rationales Enable fullscre…" at bounding box center [821, 258] width 899 height 517
click at [1154, 286] on section "Question 7 of 10 The classic features of depression include all of the followin…" at bounding box center [814, 278] width 884 height 448
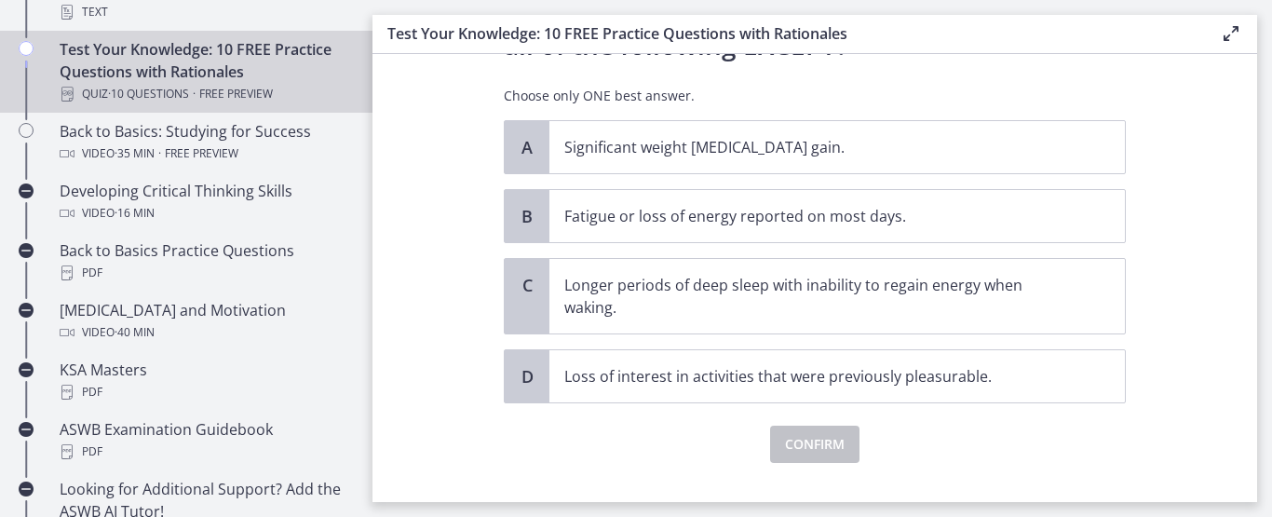
scroll to position [137, 0]
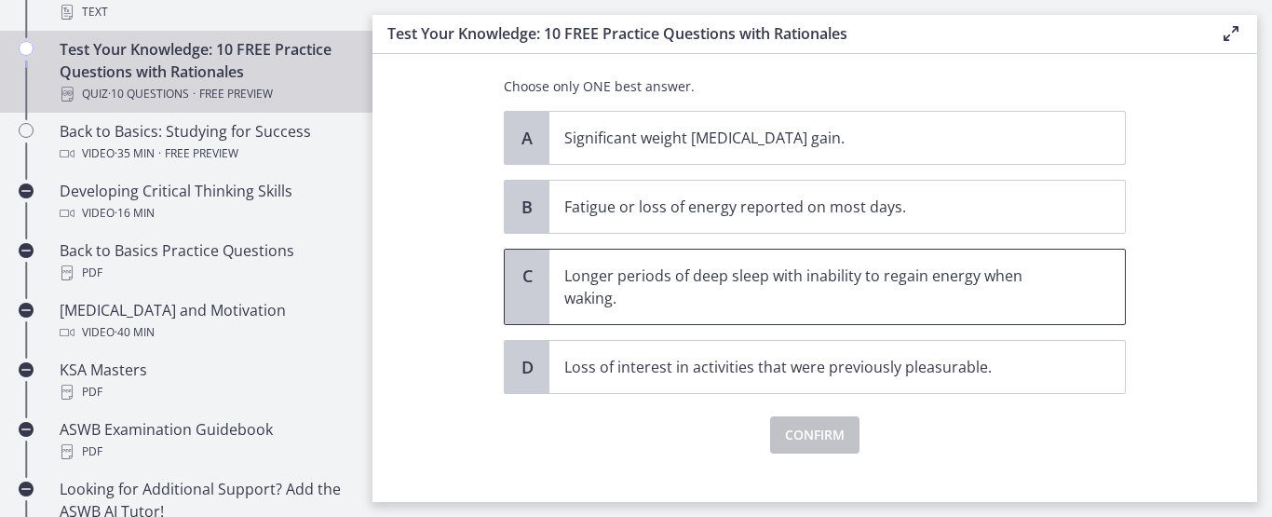
click at [913, 304] on p "Longer periods of deep sleep with inability to regain energy when waking." at bounding box center [818, 286] width 508 height 45
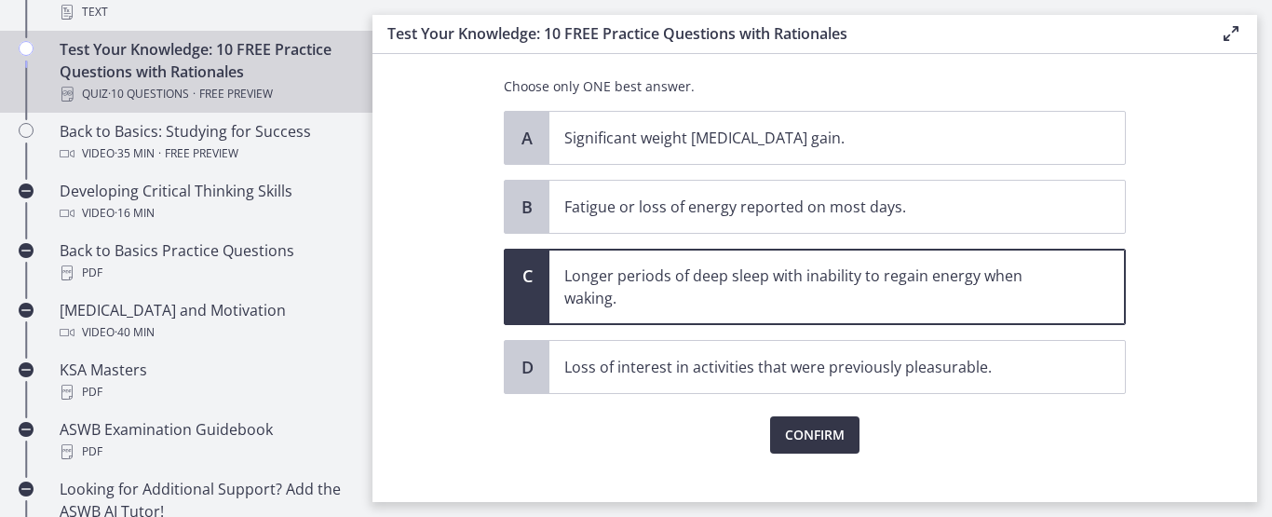
click at [818, 432] on span "Confirm" at bounding box center [815, 435] width 60 height 22
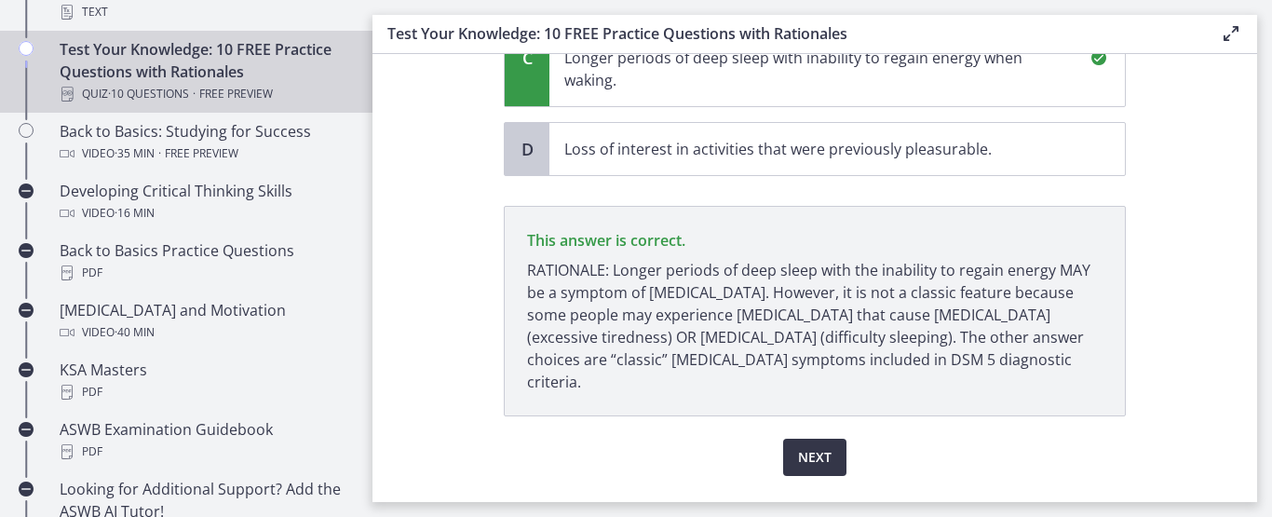
scroll to position [381, 0]
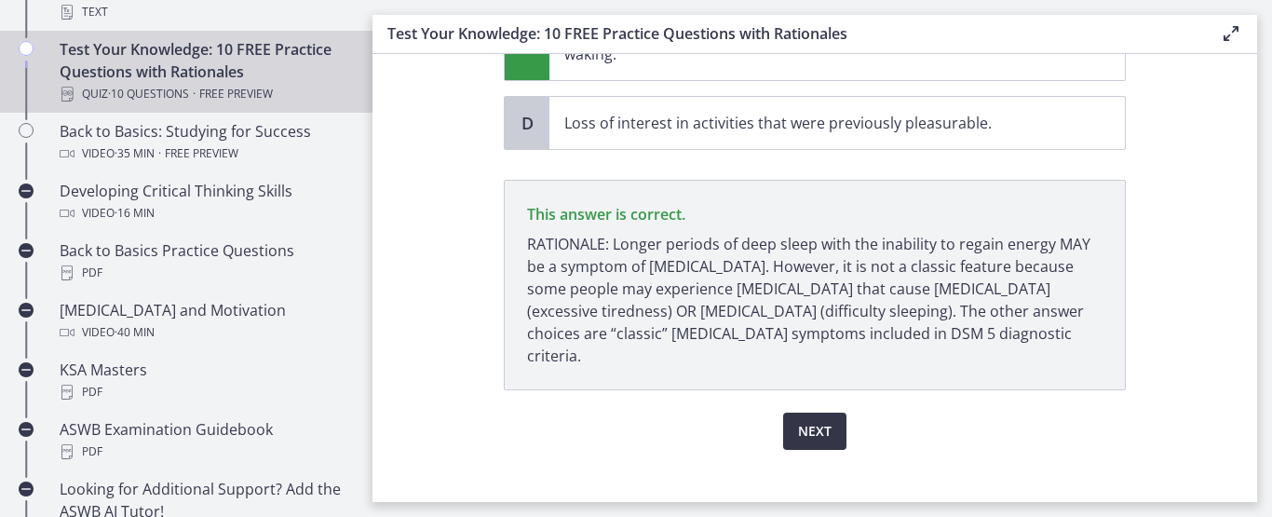
click at [783, 413] on button "Next" at bounding box center [814, 430] width 63 height 37
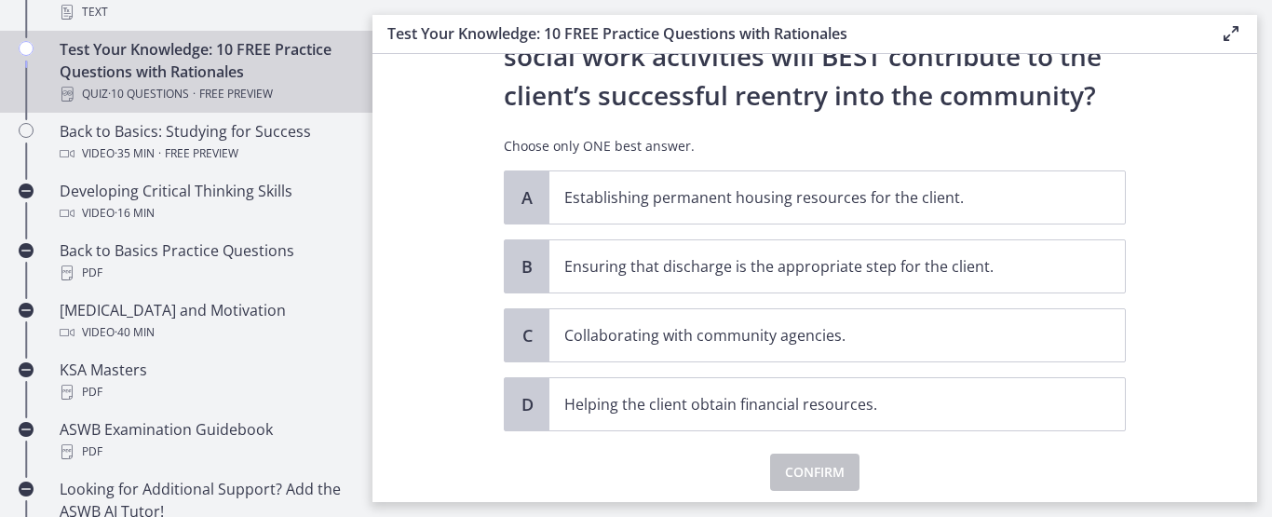
scroll to position [224, 0]
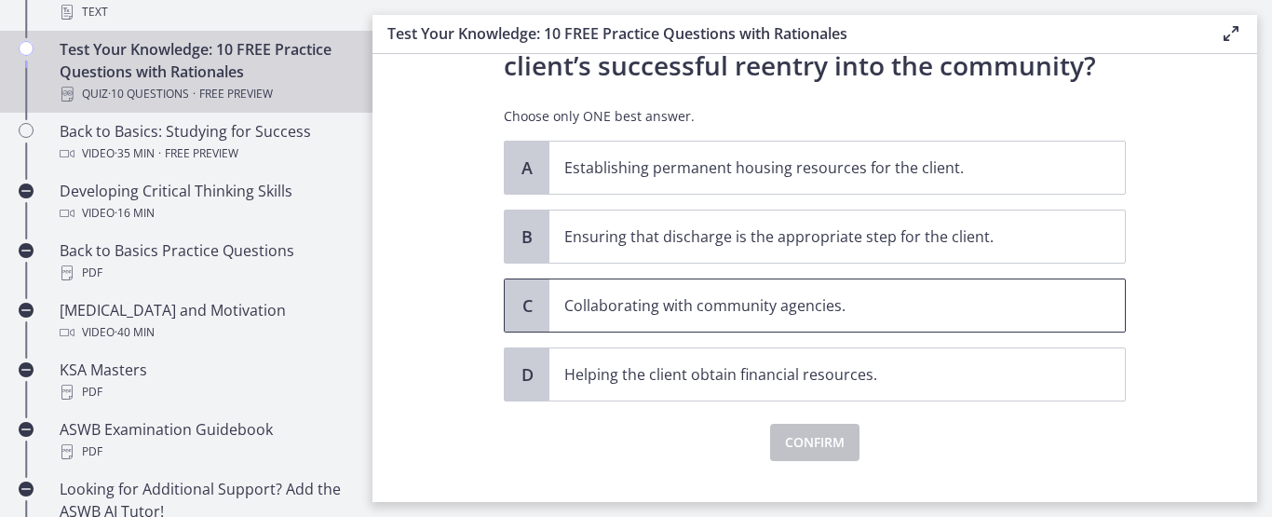
click at [877, 305] on p "Collaborating with community agencies." at bounding box center [818, 305] width 508 height 22
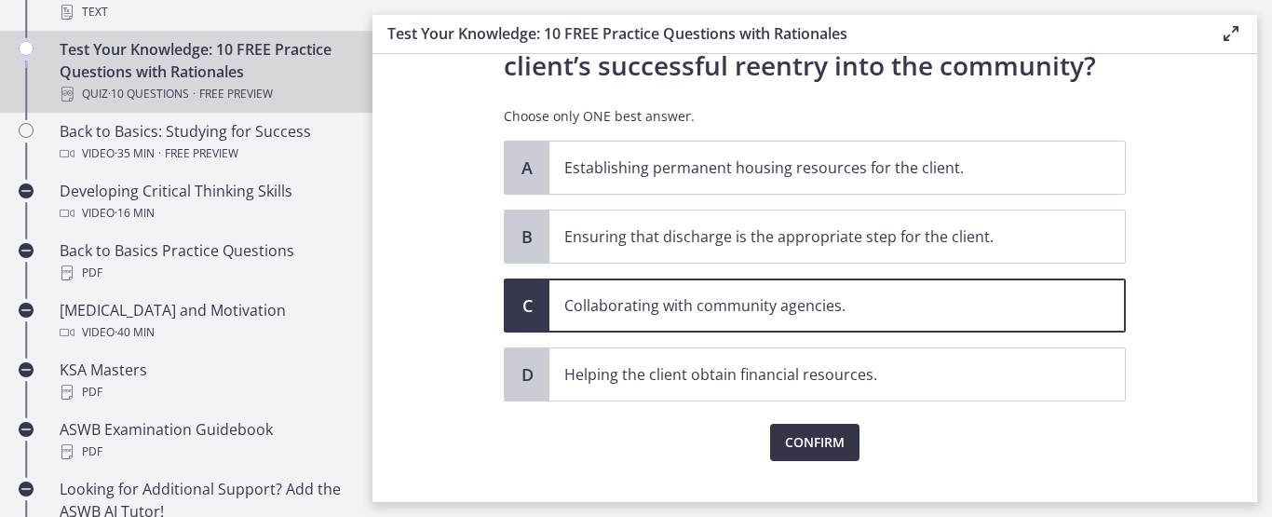
click at [851, 439] on button "Confirm" at bounding box center [814, 442] width 89 height 37
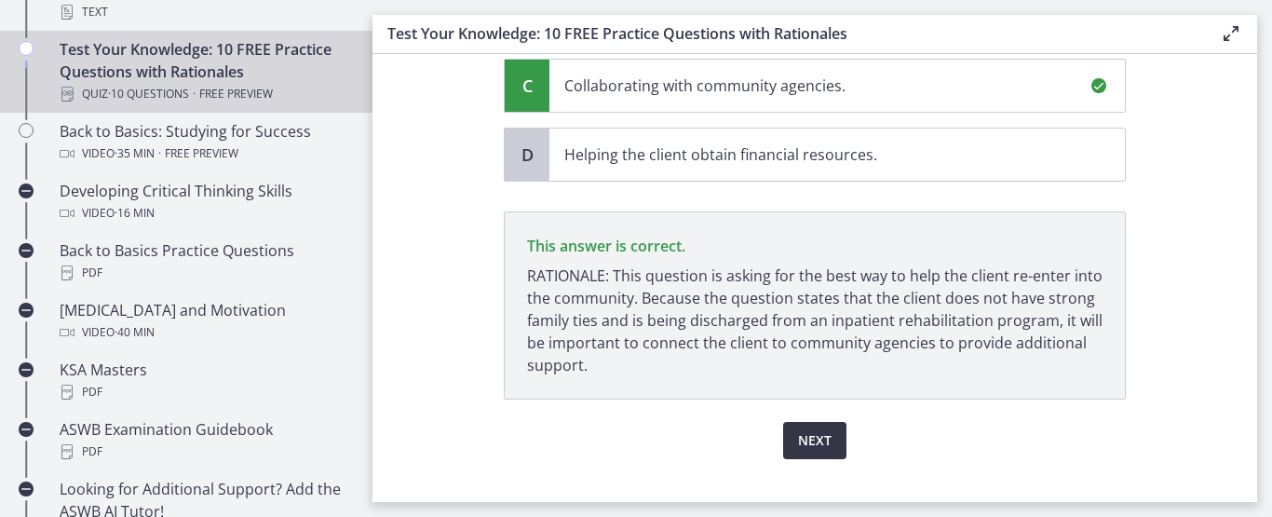
scroll to position [476, 0]
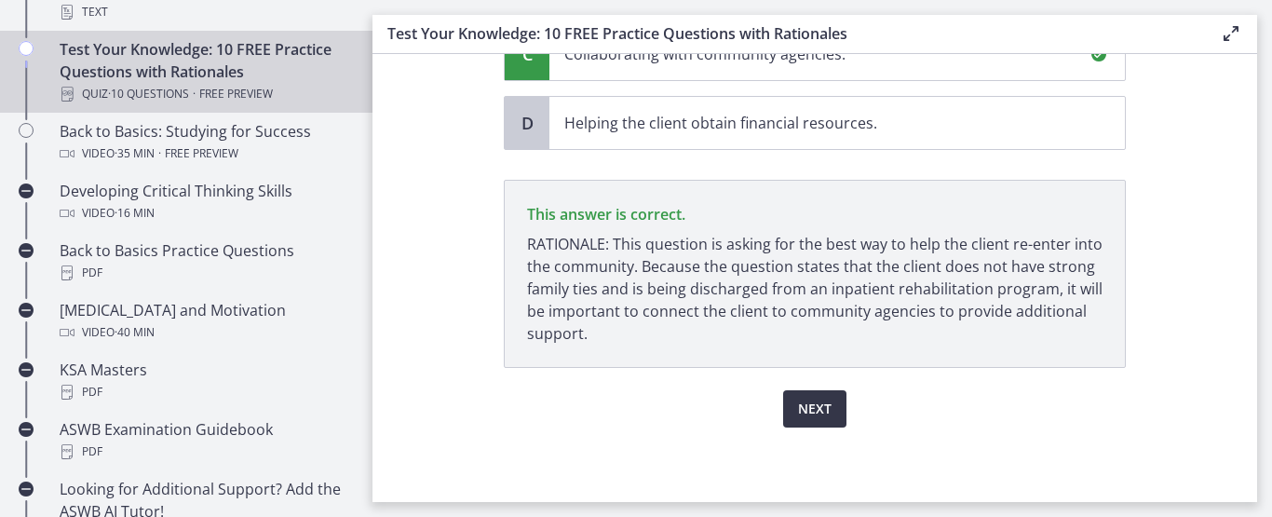
click at [798, 410] on span "Next" at bounding box center [815, 409] width 34 height 22
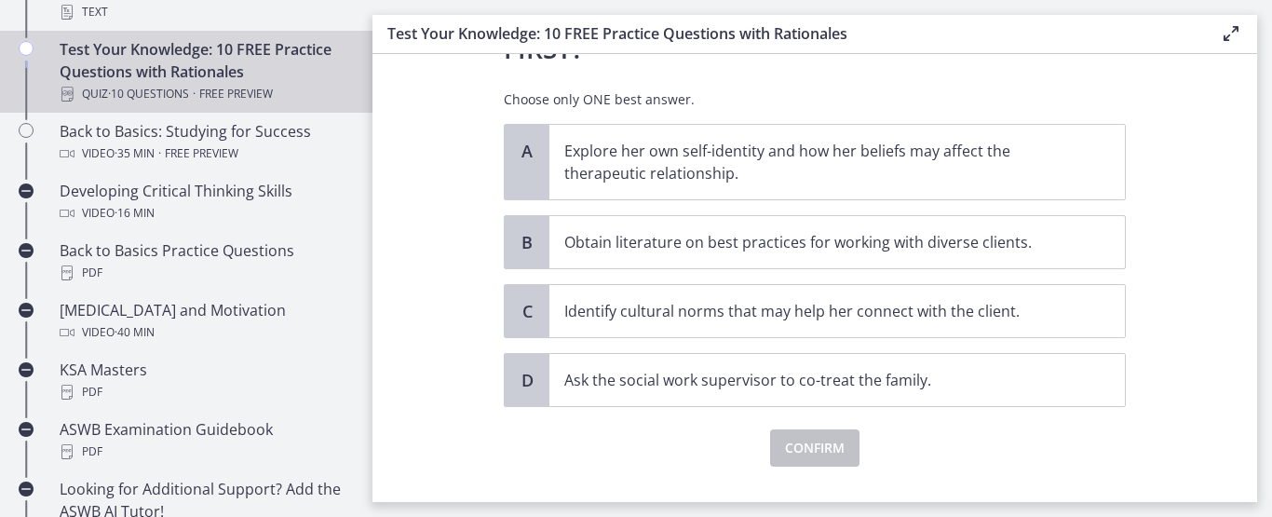
scroll to position [0, 0]
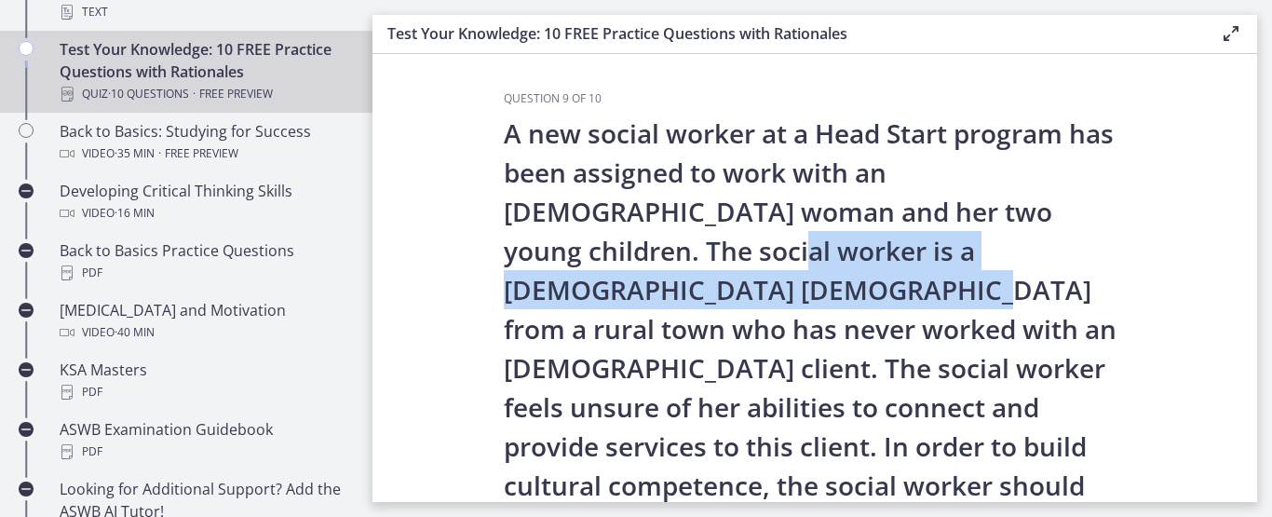
drag, startPoint x: 1242, startPoint y: 223, endPoint x: 1239, endPoint y: 266, distance: 43.8
click at [1239, 266] on section "Question 9 of 10 A new social worker at a Head Start program has been assigned …" at bounding box center [814, 278] width 884 height 448
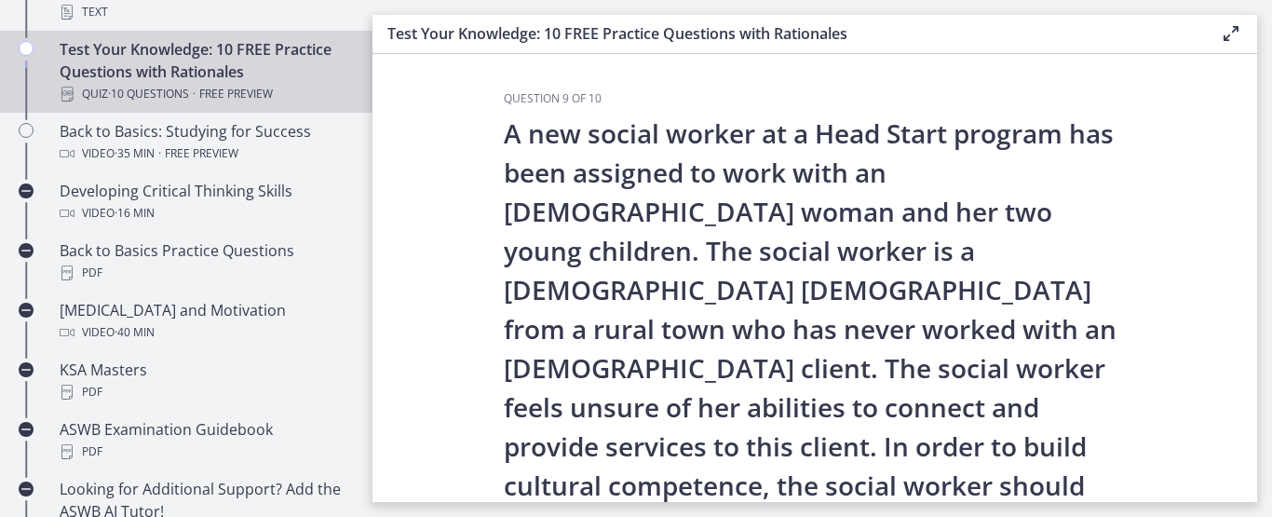
click at [1178, 293] on section "Question 9 of 10 A new social worker at a Head Start program has been assigned …" at bounding box center [814, 278] width 884 height 448
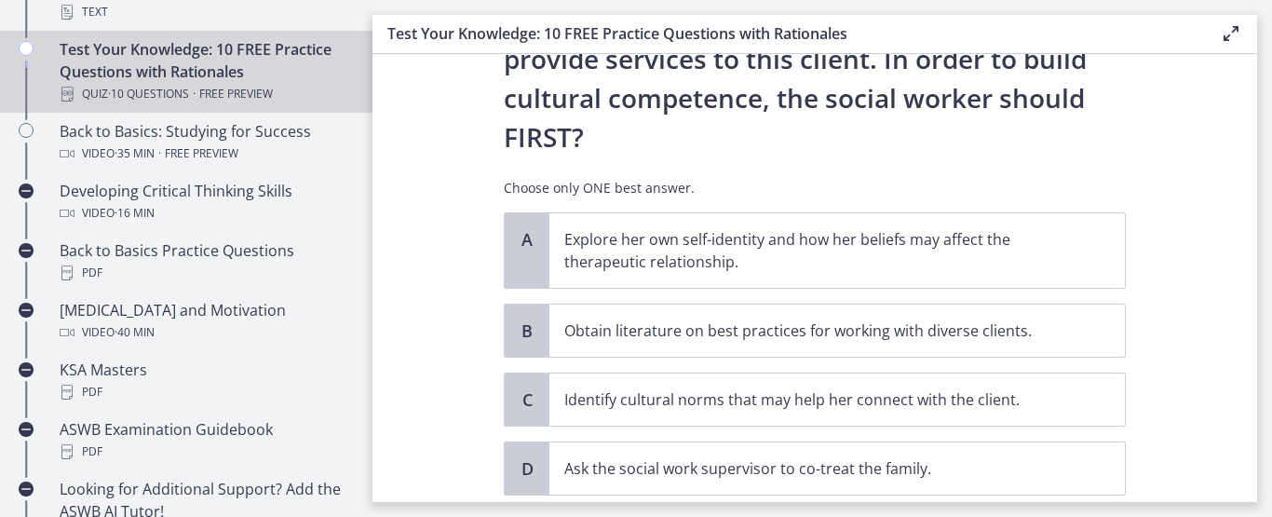
scroll to position [396, 0]
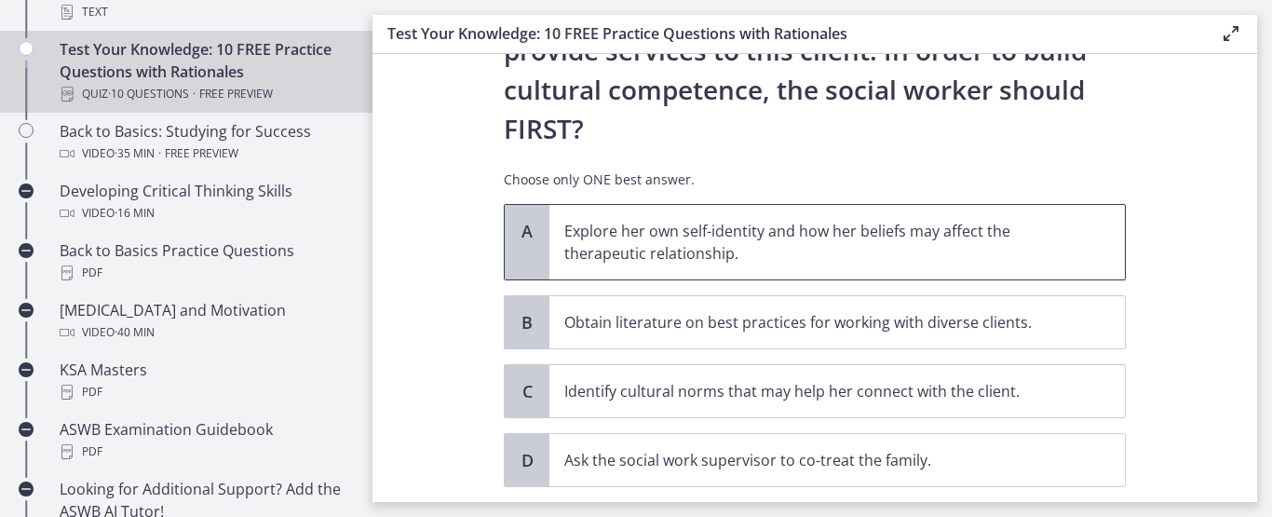
click at [575, 220] on p "Explore her own self-identity and how her beliefs may affect the therapeutic re…" at bounding box center [818, 242] width 508 height 45
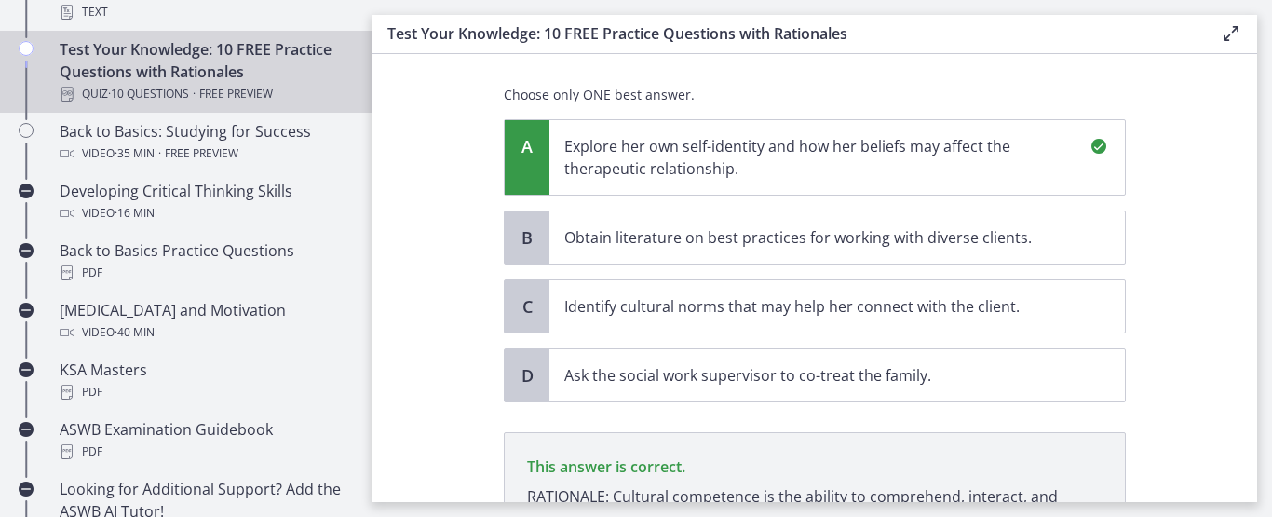
scroll to position [654, 0]
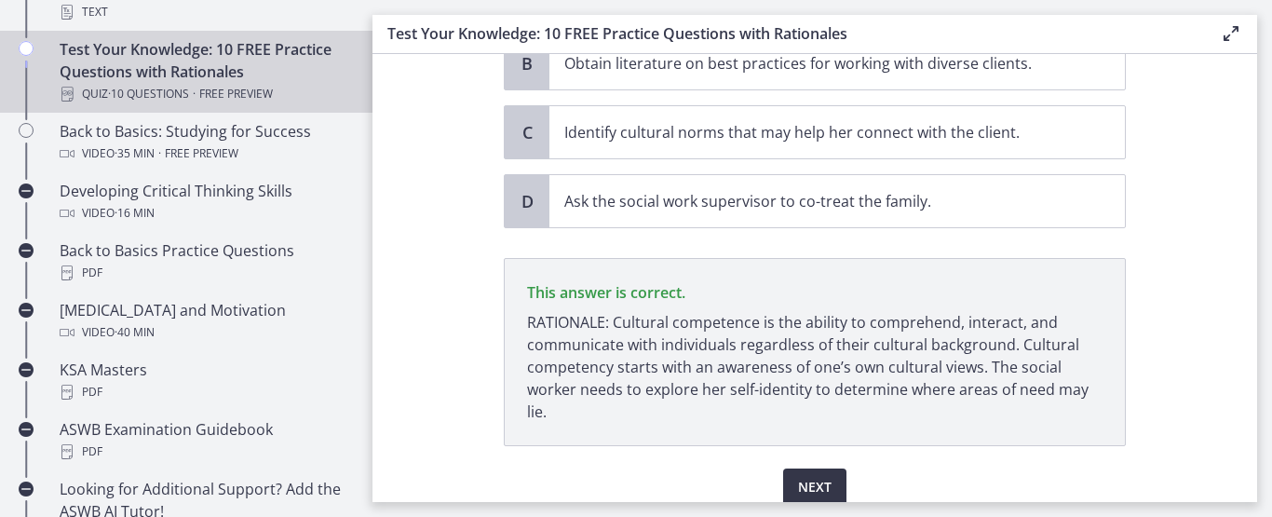
click at [803, 468] on button "Next" at bounding box center [814, 486] width 63 height 37
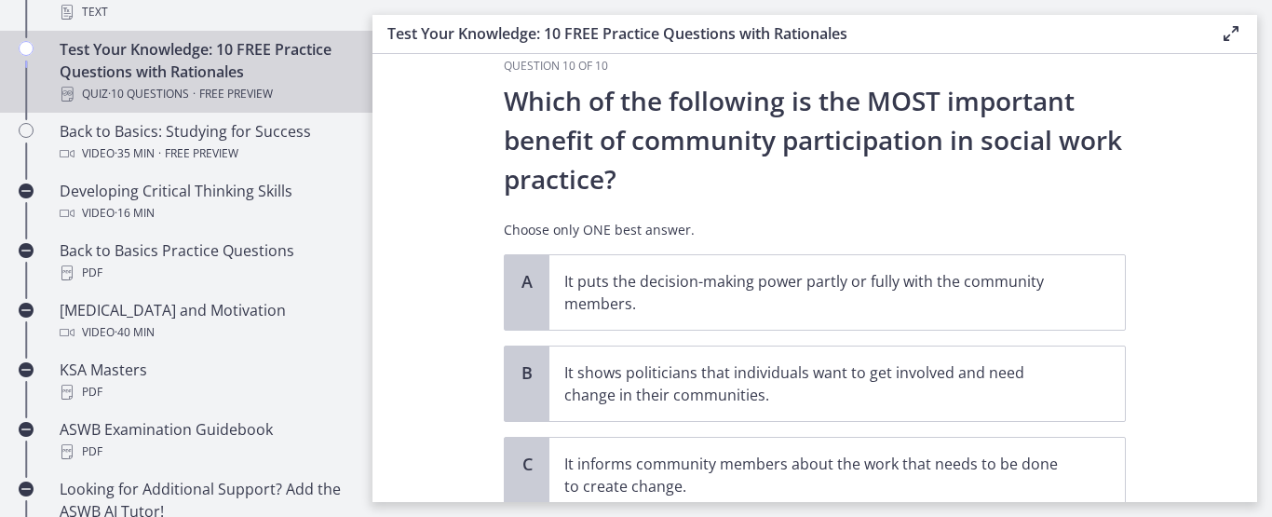
scroll to position [35, 0]
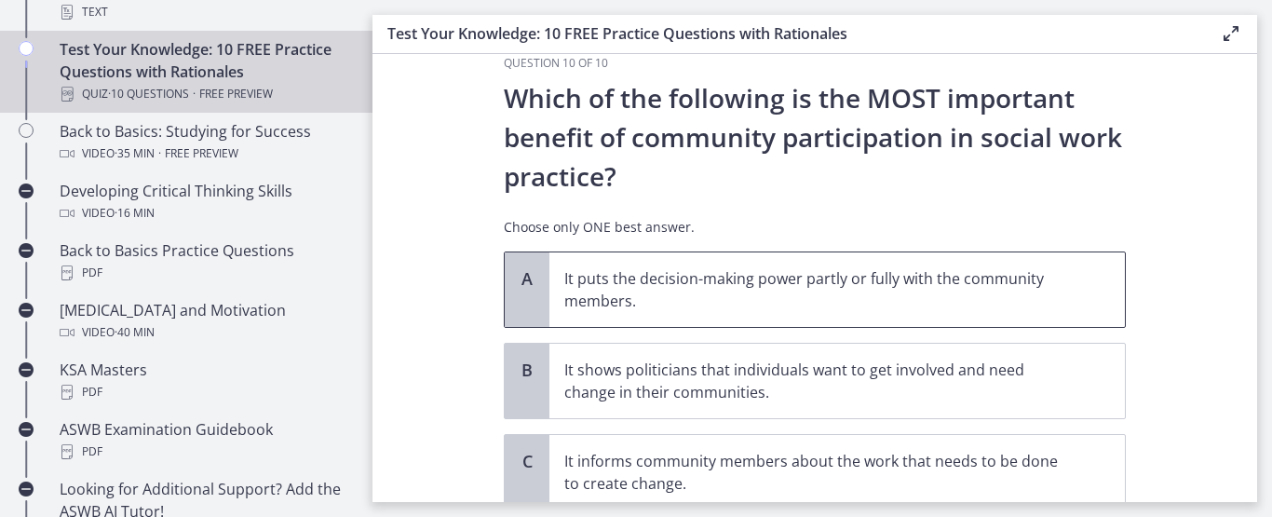
click at [727, 272] on p "It puts the decision-making power partly or fully with the community members." at bounding box center [818, 289] width 508 height 45
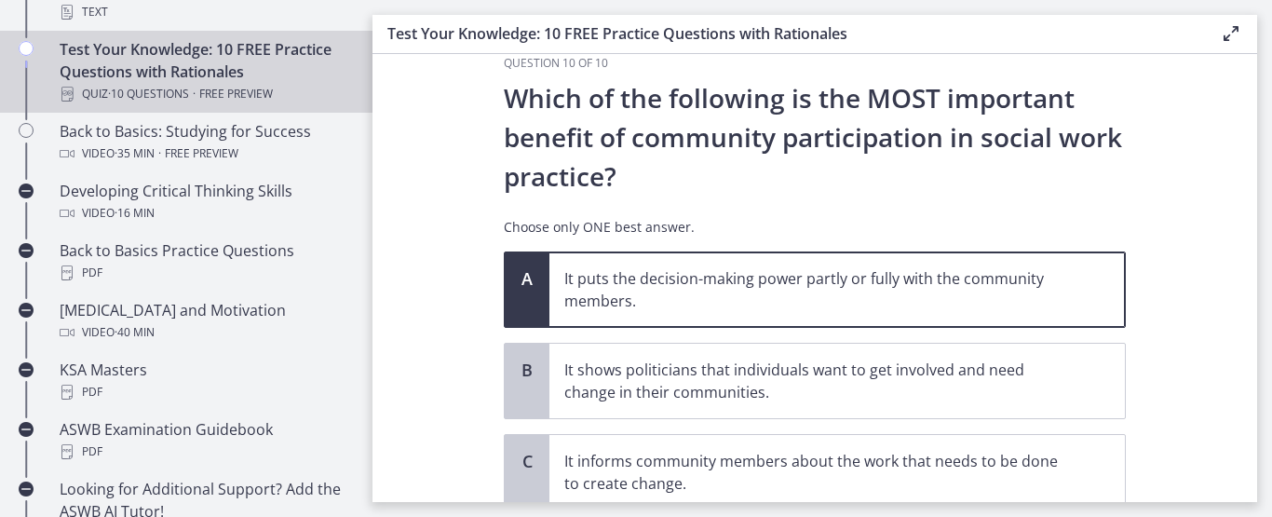
scroll to position [269, 0]
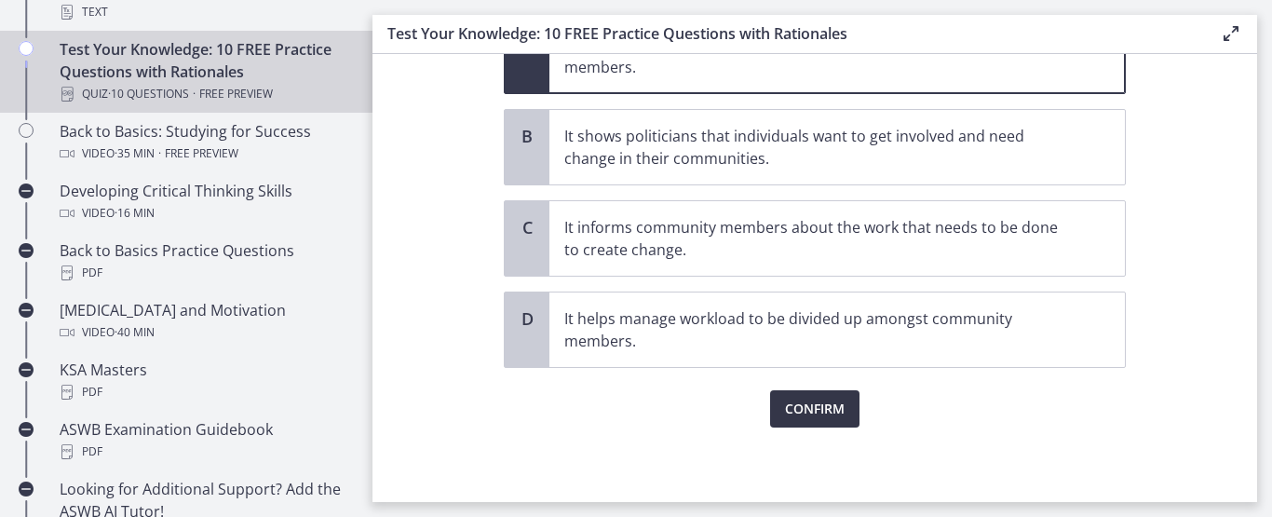
click at [797, 403] on span "Confirm" at bounding box center [815, 409] width 60 height 22
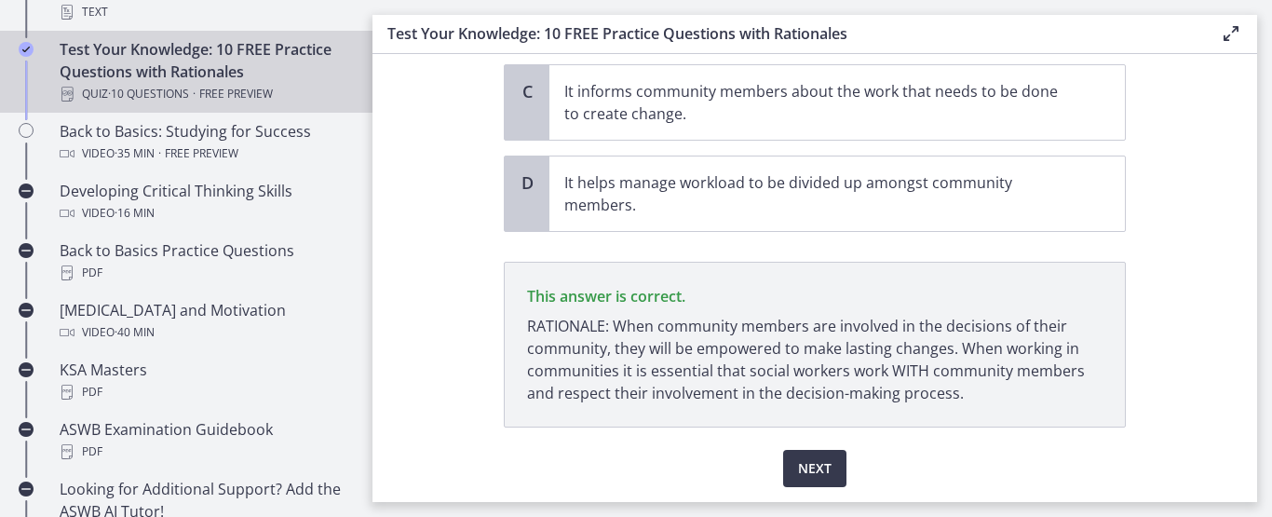
scroll to position [430, 0]
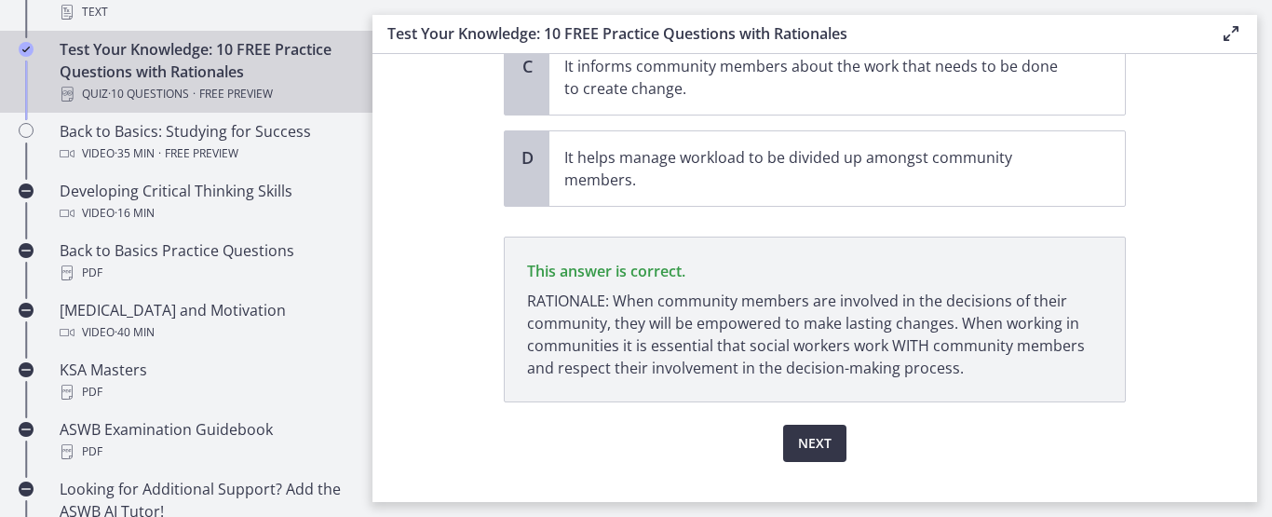
drag, startPoint x: 840, startPoint y: 455, endPoint x: 816, endPoint y: 449, distance: 25.1
click at [816, 449] on div "Next" at bounding box center [815, 432] width 622 height 60
click at [816, 449] on span "Next" at bounding box center [815, 443] width 34 height 22
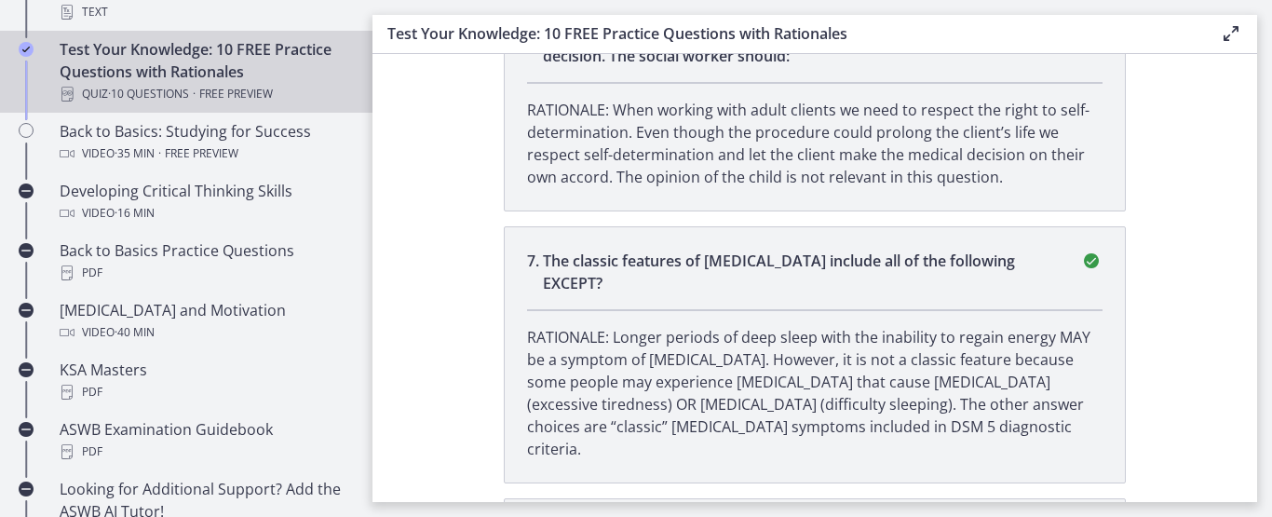
scroll to position [1988, 0]
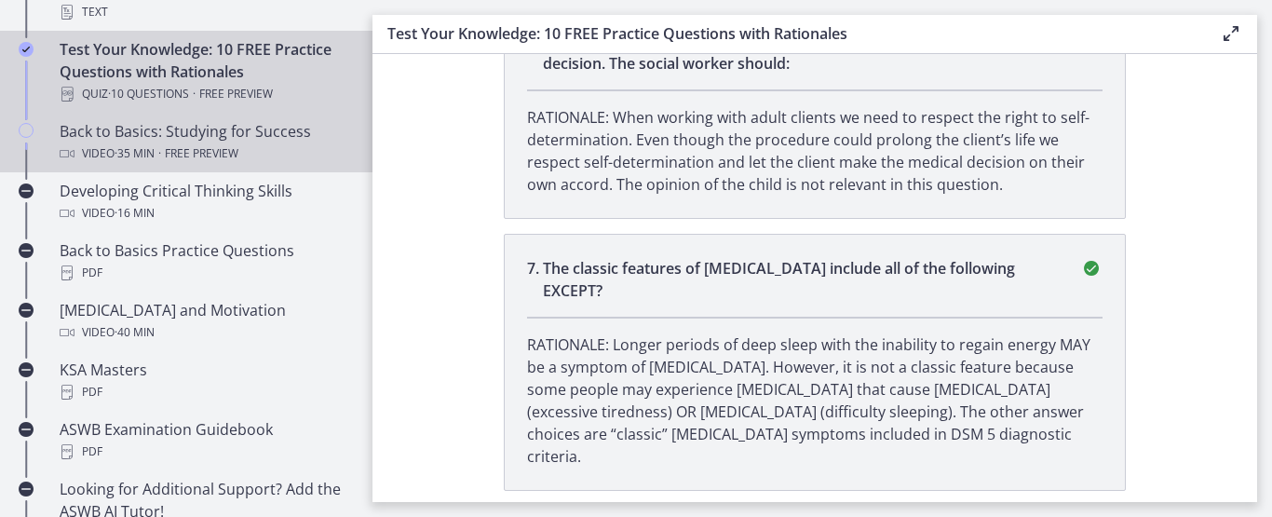
click at [176, 151] on span "Free preview" at bounding box center [202, 153] width 74 height 22
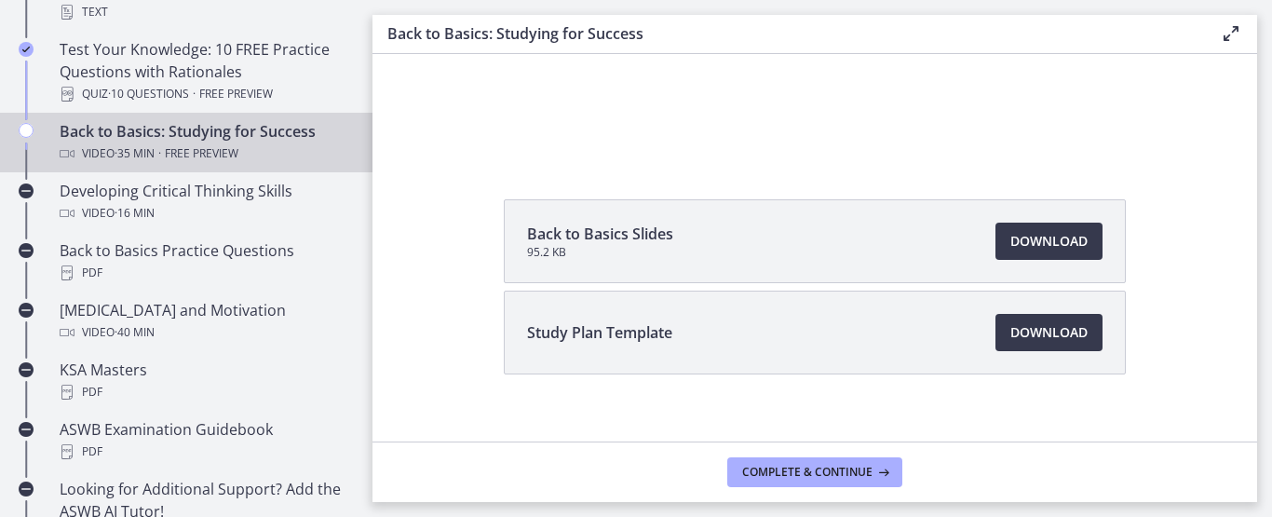
scroll to position [225, 0]
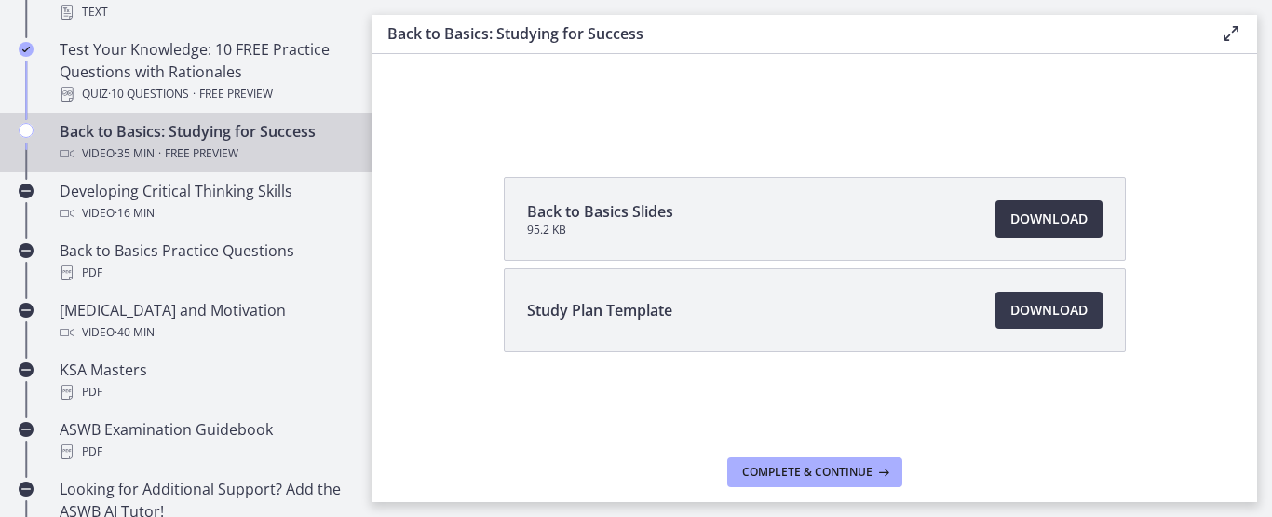
click at [1010, 220] on span "Download Opens in a new window" at bounding box center [1048, 219] width 77 height 22
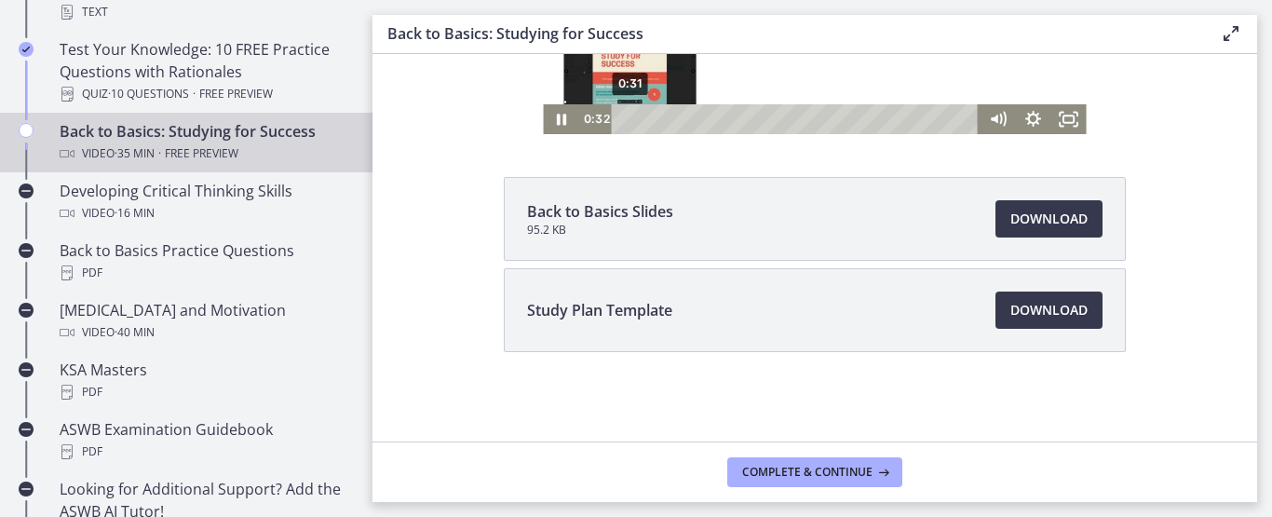
click at [625, 121] on div "Playbar" at bounding box center [630, 120] width 10 height 10
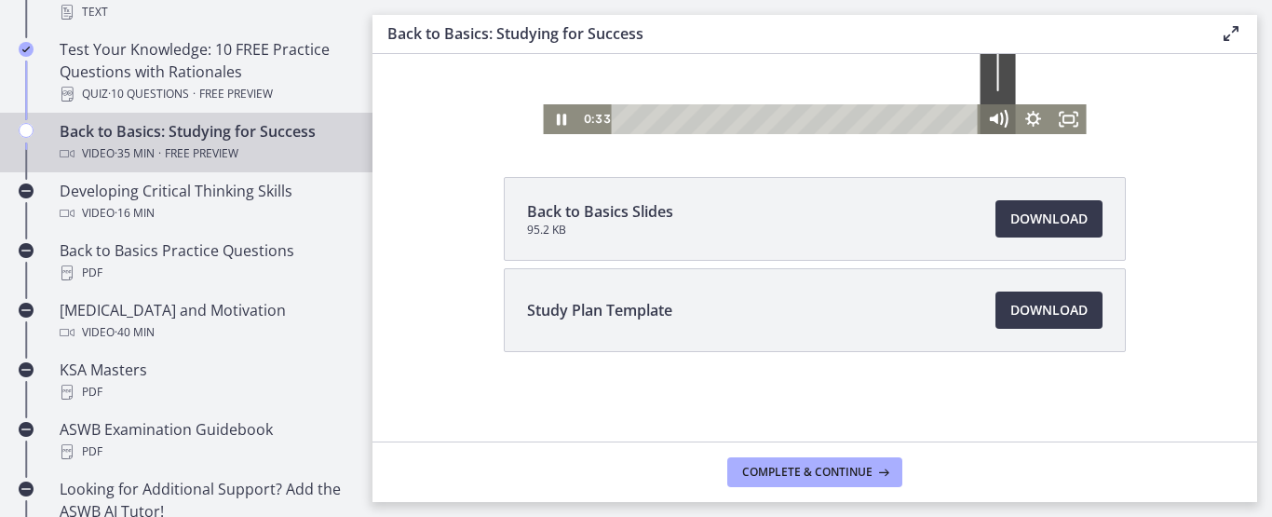
click at [999, 128] on icon "Mute" at bounding box center [998, 118] width 43 height 35
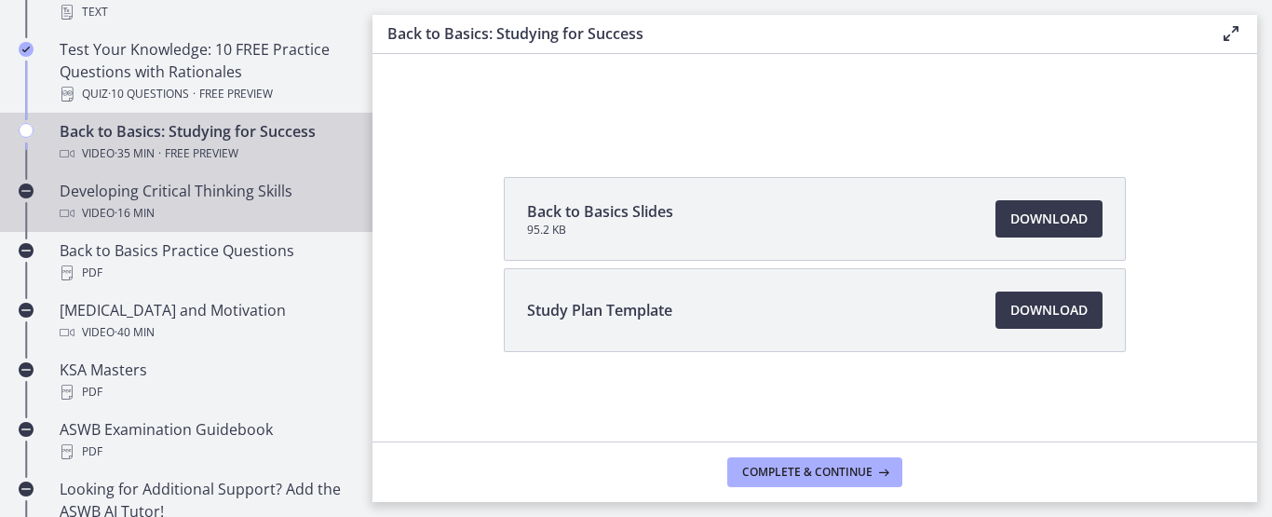
click at [214, 202] on div "Video · 16 min" at bounding box center [205, 213] width 290 height 22
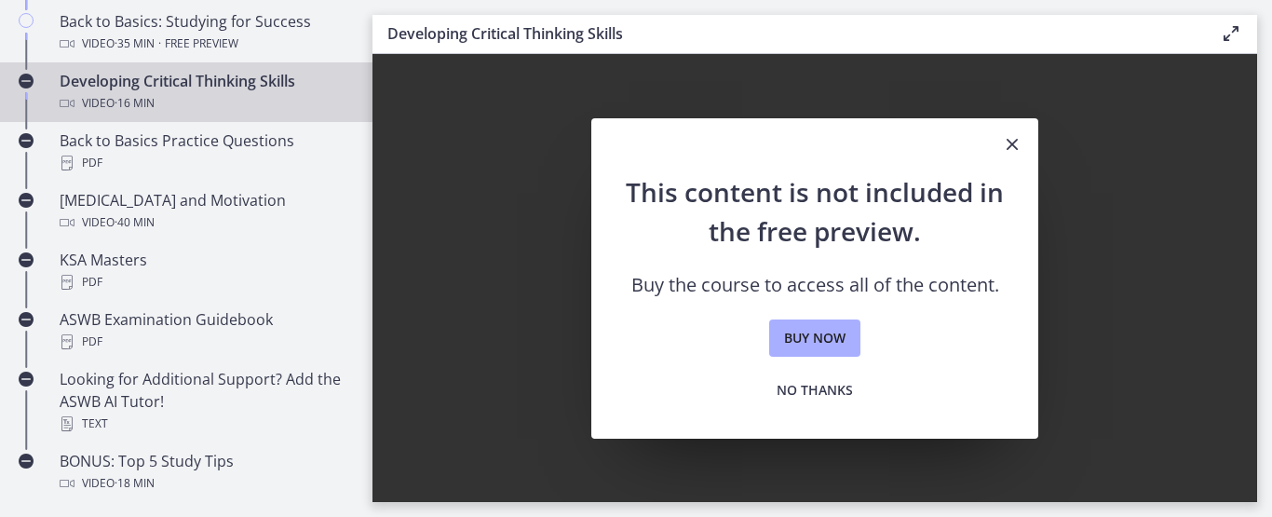
scroll to position [668, 0]
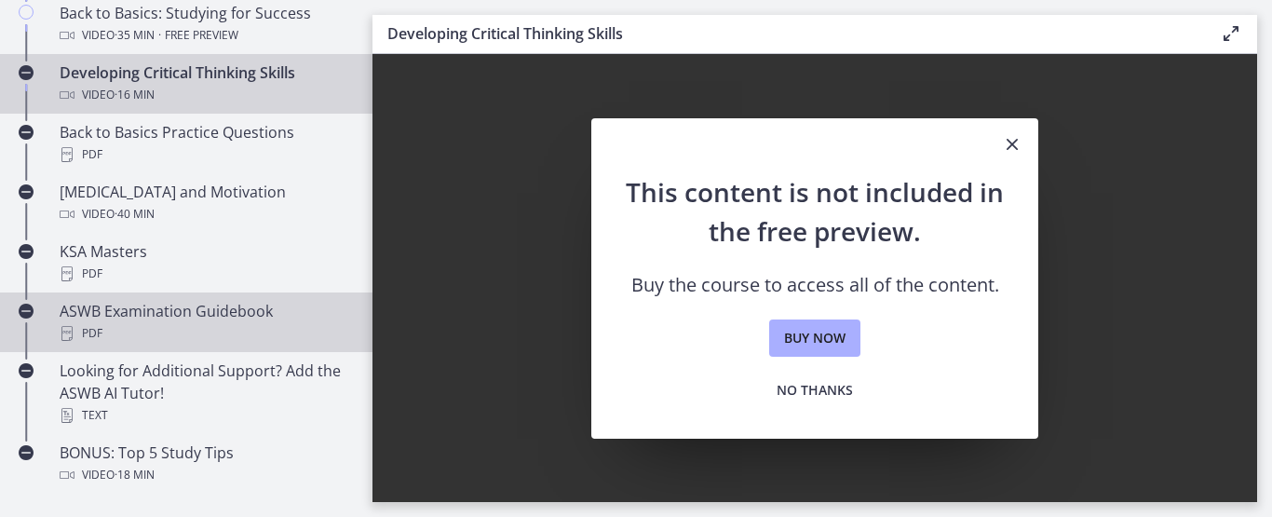
click at [134, 305] on div "ASWB Examination Guidebook PDF" at bounding box center [205, 322] width 290 height 45
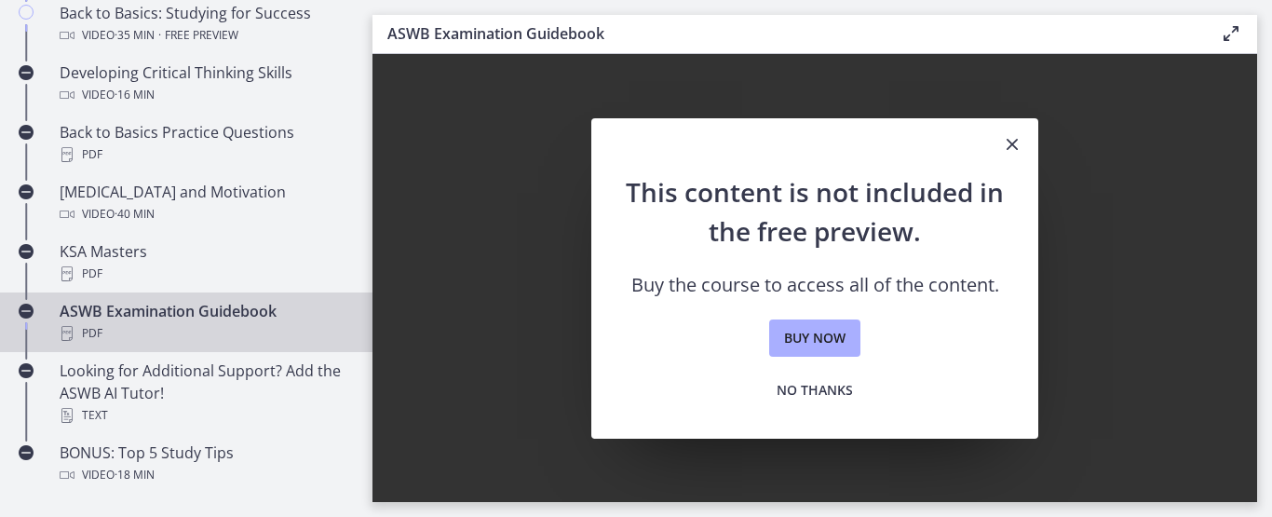
click at [1012, 147] on icon "Close" at bounding box center [1012, 144] width 22 height 22
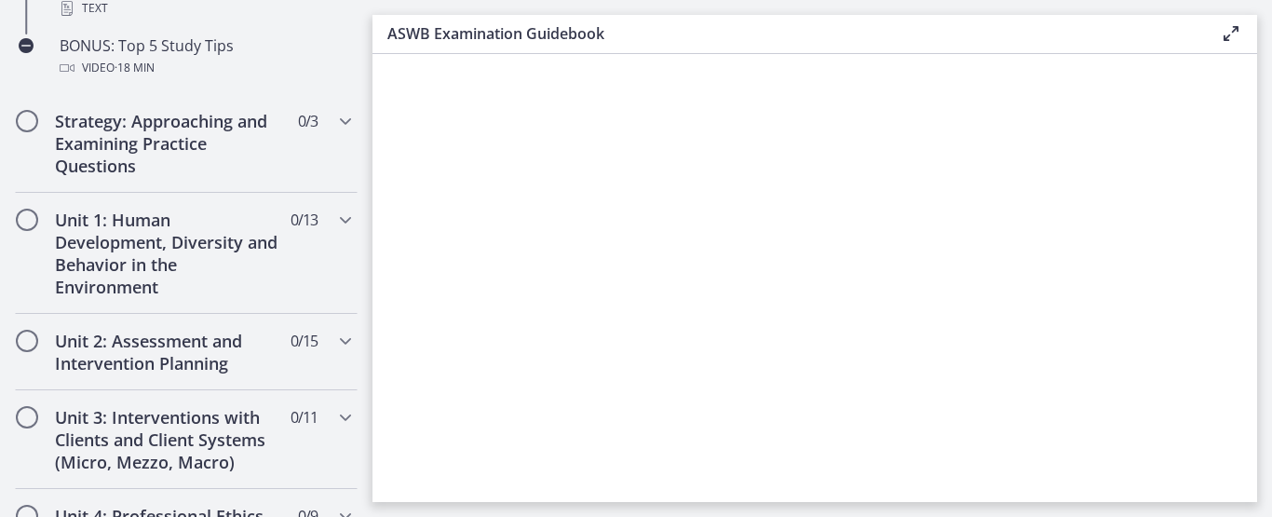
scroll to position [1150, 0]
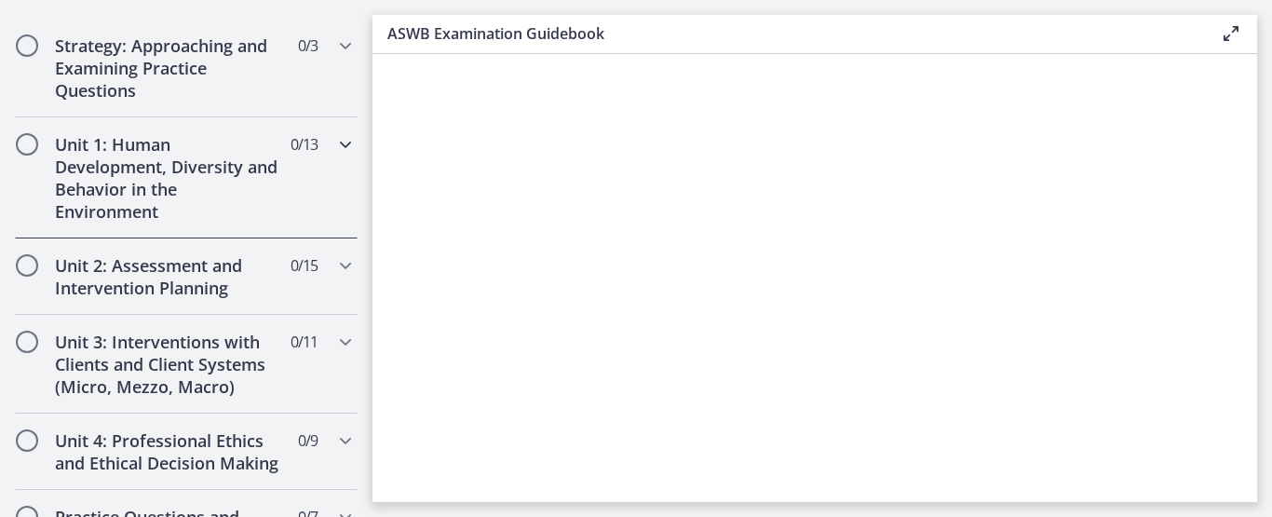
click at [202, 181] on h2 "Unit 1: Human Development, Diversity and Behavior in the Environment" at bounding box center [168, 177] width 227 height 89
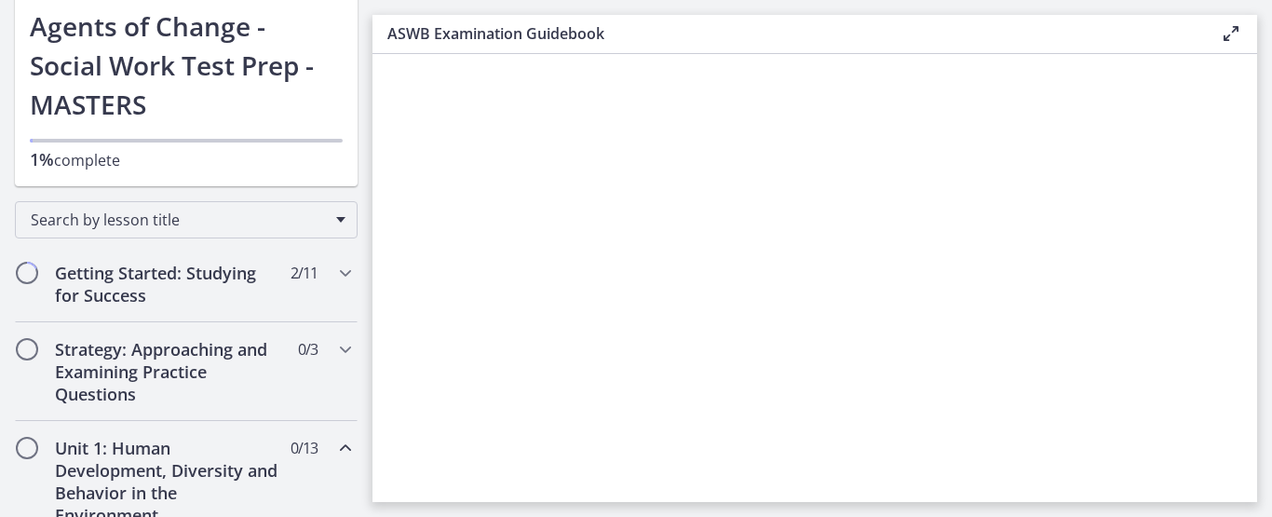
scroll to position [23, 0]
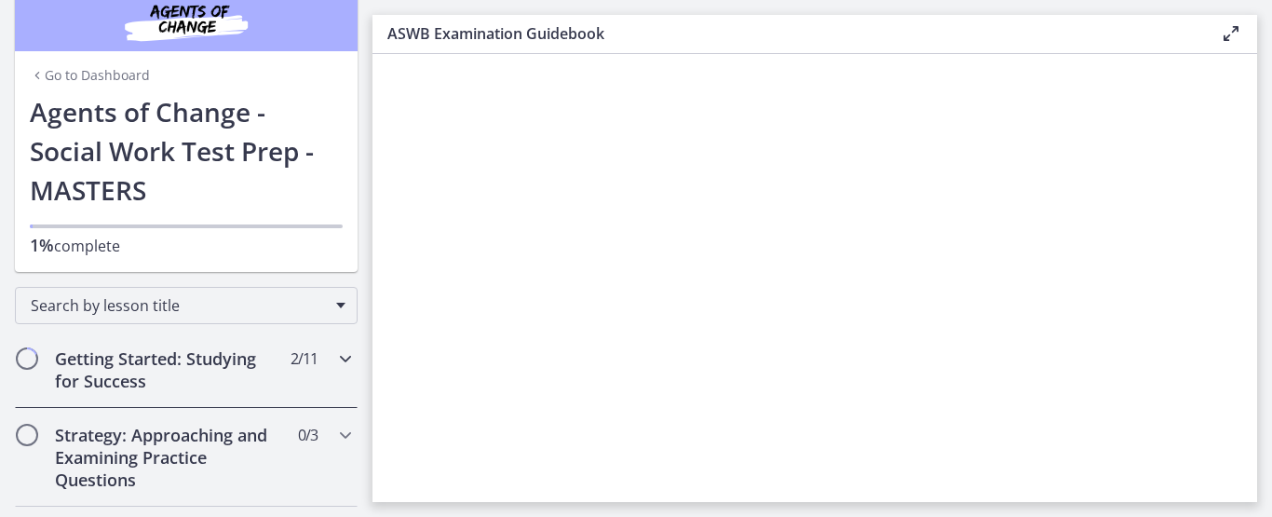
click at [176, 353] on h2 "Getting Started: Studying for Success" at bounding box center [168, 369] width 227 height 45
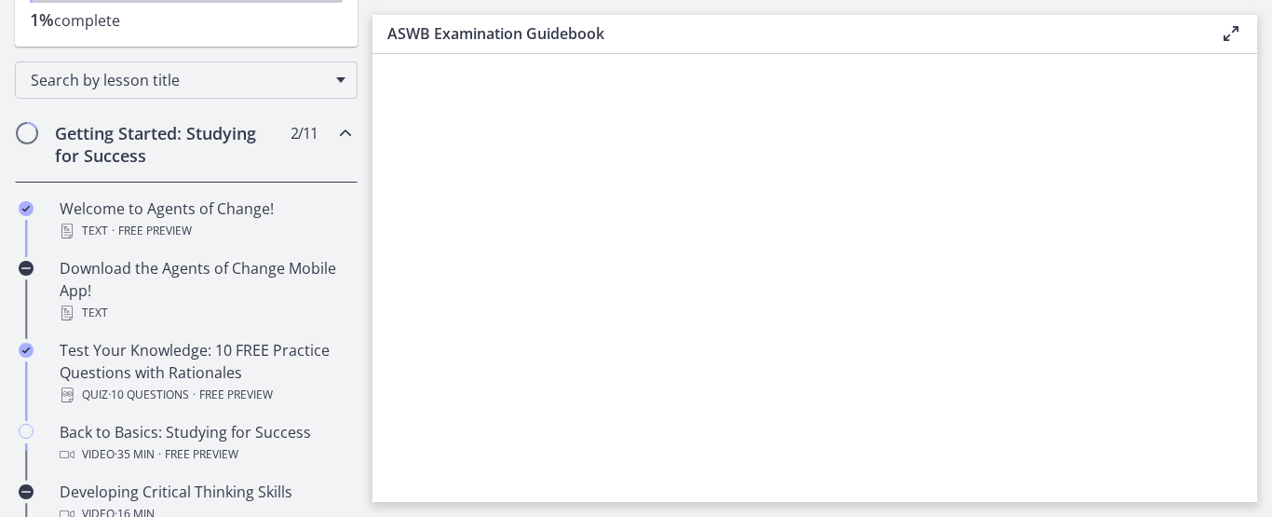
scroll to position [279, 0]
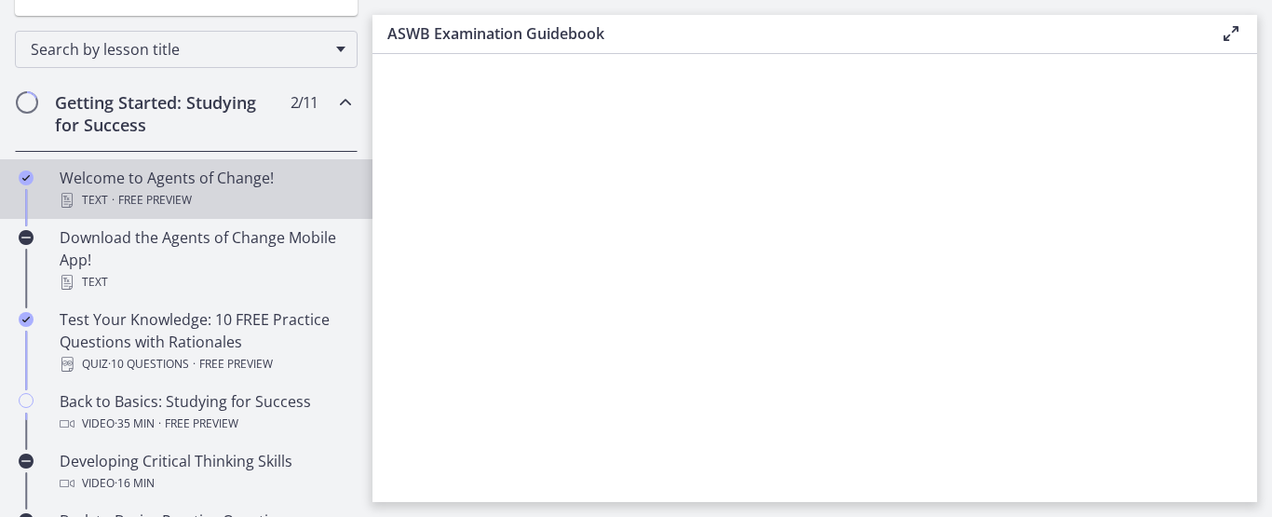
click at [270, 184] on div "Welcome to Agents of Change! Text · Free preview" at bounding box center [205, 189] width 290 height 45
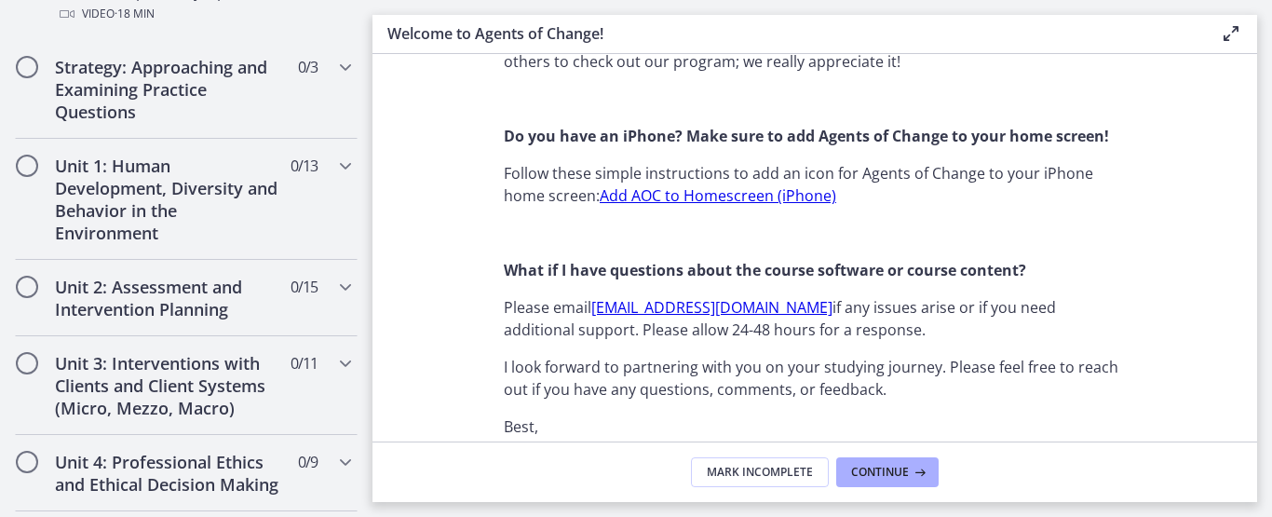
scroll to position [1132, 0]
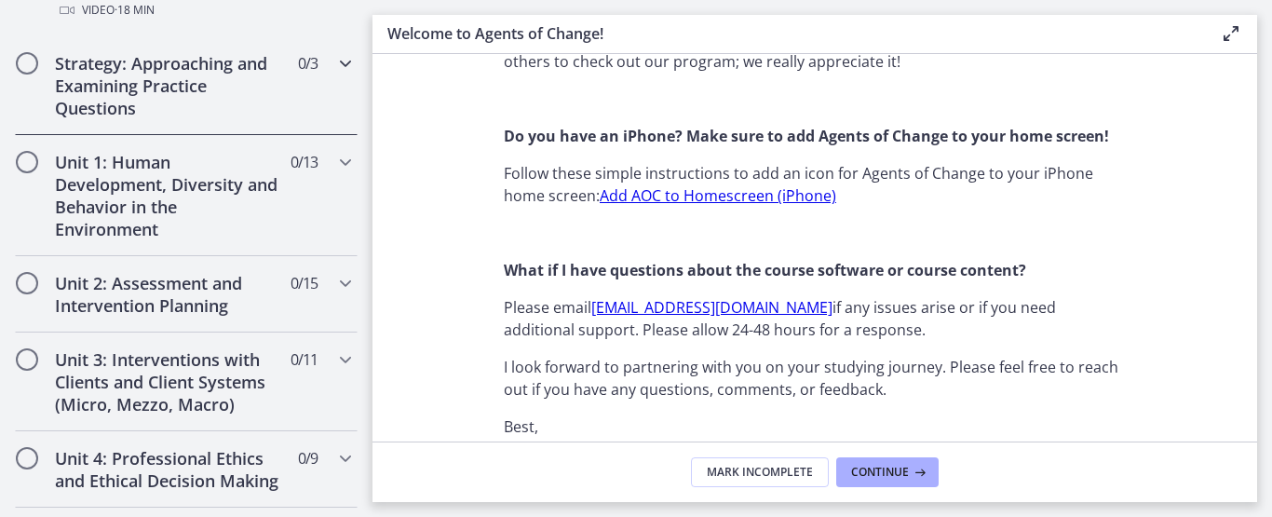
click at [27, 72] on span "Chapters" at bounding box center [27, 63] width 19 height 19
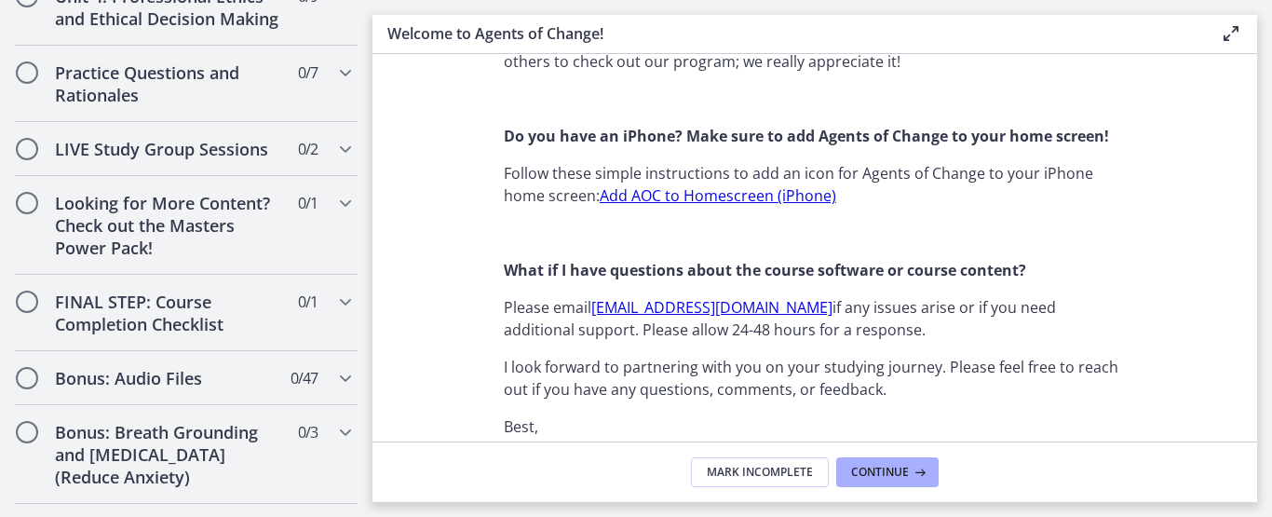
scroll to position [1133, 0]
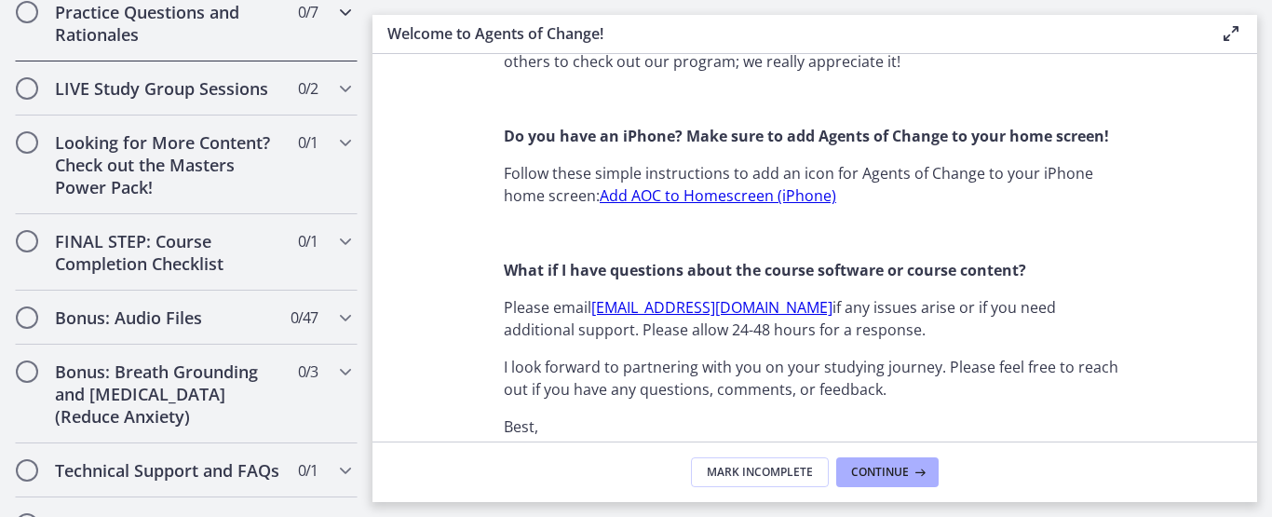
click at [24, 23] on span "Chapters" at bounding box center [27, 12] width 22 height 22
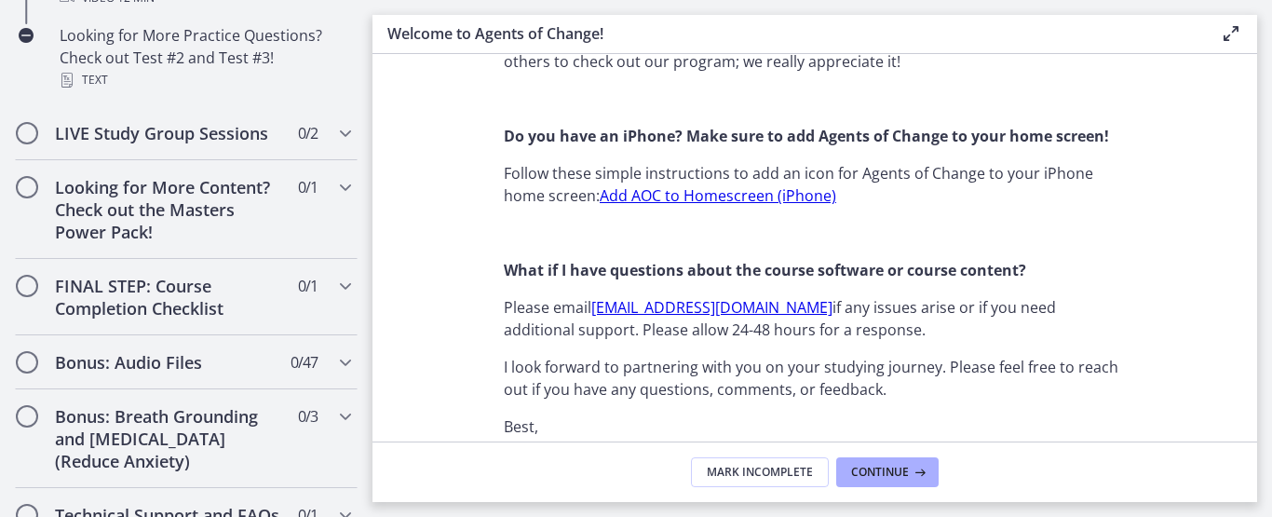
scroll to position [1388, 0]
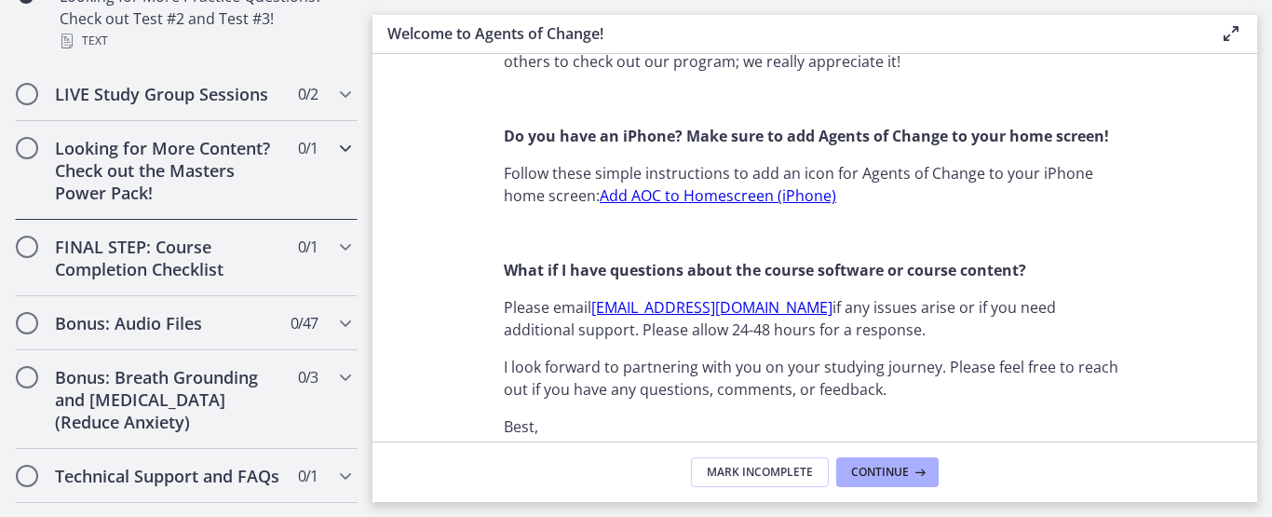
click at [169, 220] on div "Looking for More Content? Check out the Masters Power Pack! 0 / 1 Completed" at bounding box center [186, 170] width 343 height 99
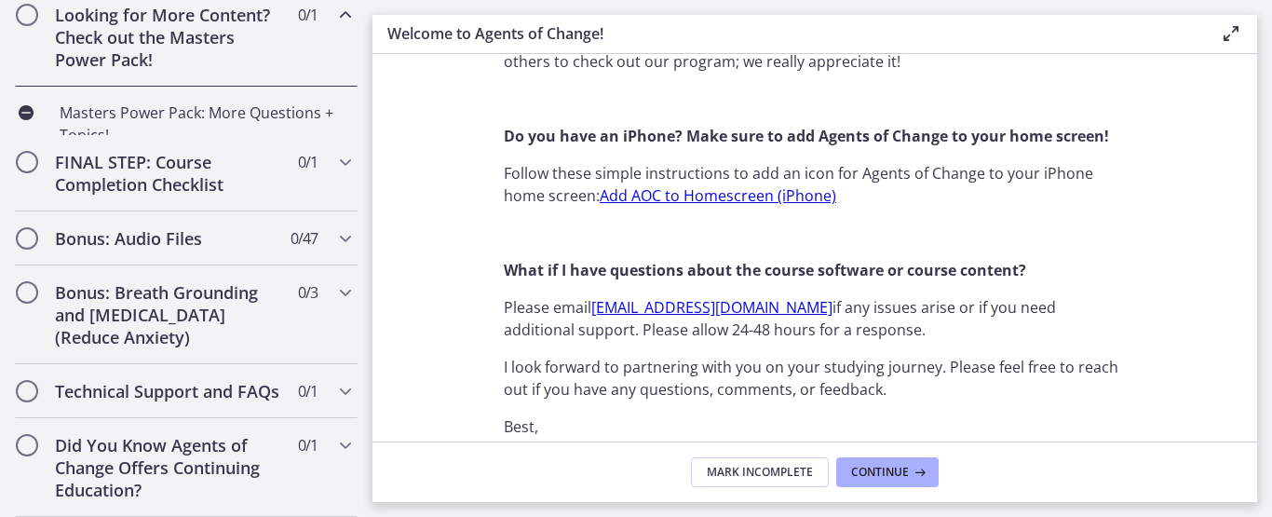
scroll to position [1076, 0]
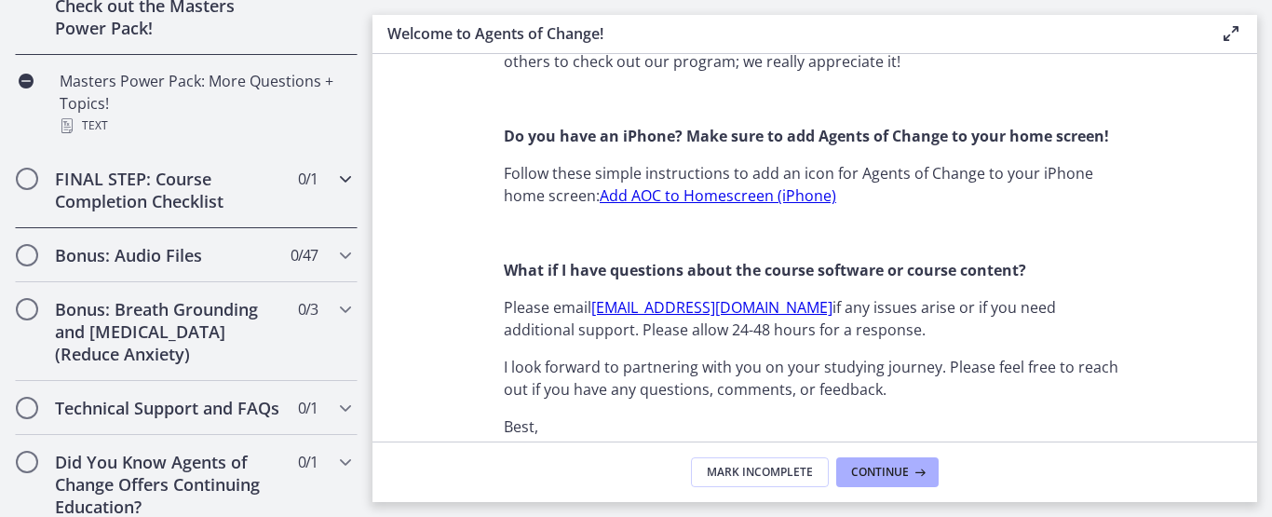
click at [144, 212] on h2 "FINAL STEP: Course Completion Checklist" at bounding box center [168, 190] width 227 height 45
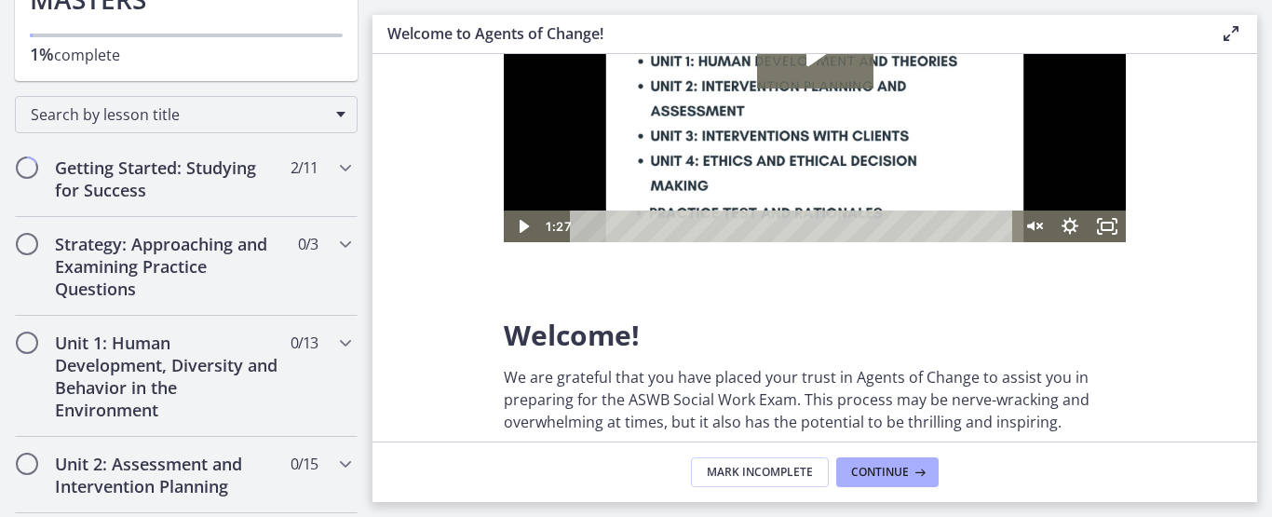
scroll to position [246, 0]
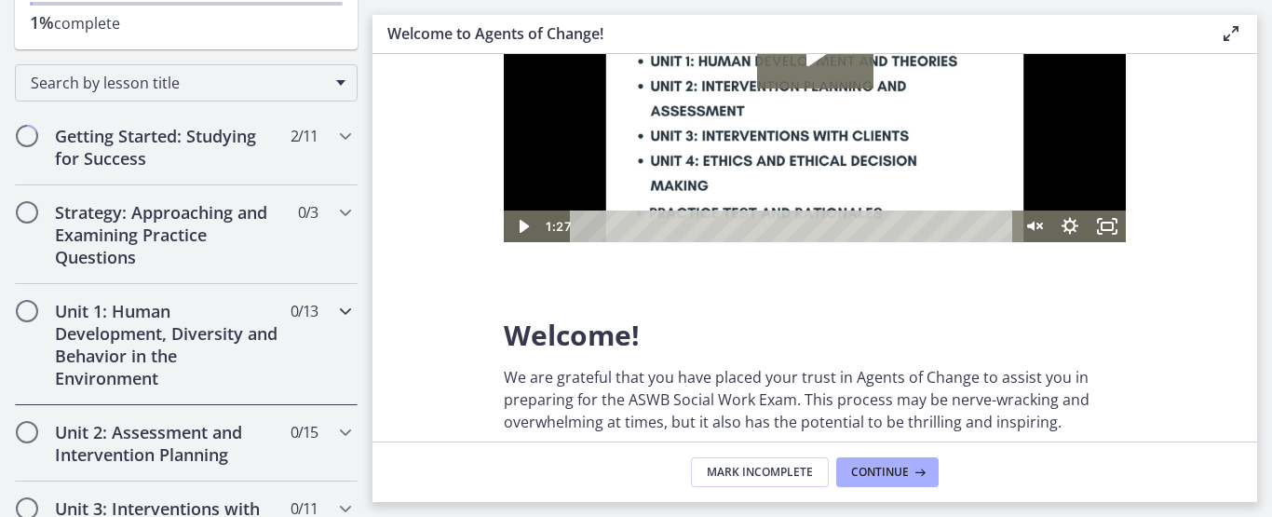
click at [177, 357] on h2 "Unit 1: Human Development, Diversity and Behavior in the Environment" at bounding box center [168, 344] width 227 height 89
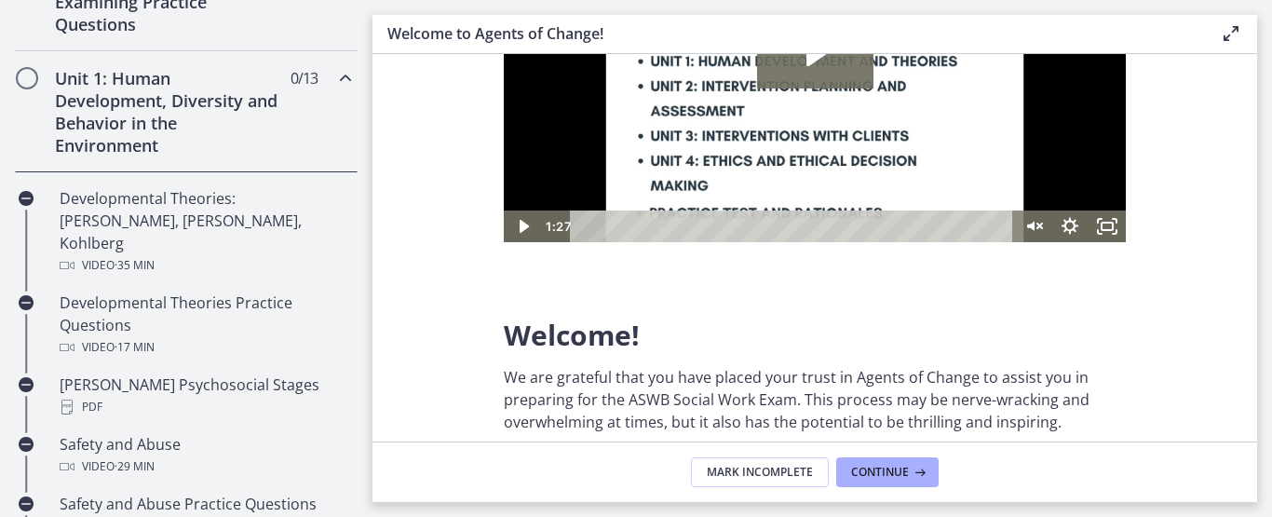
scroll to position [488, 0]
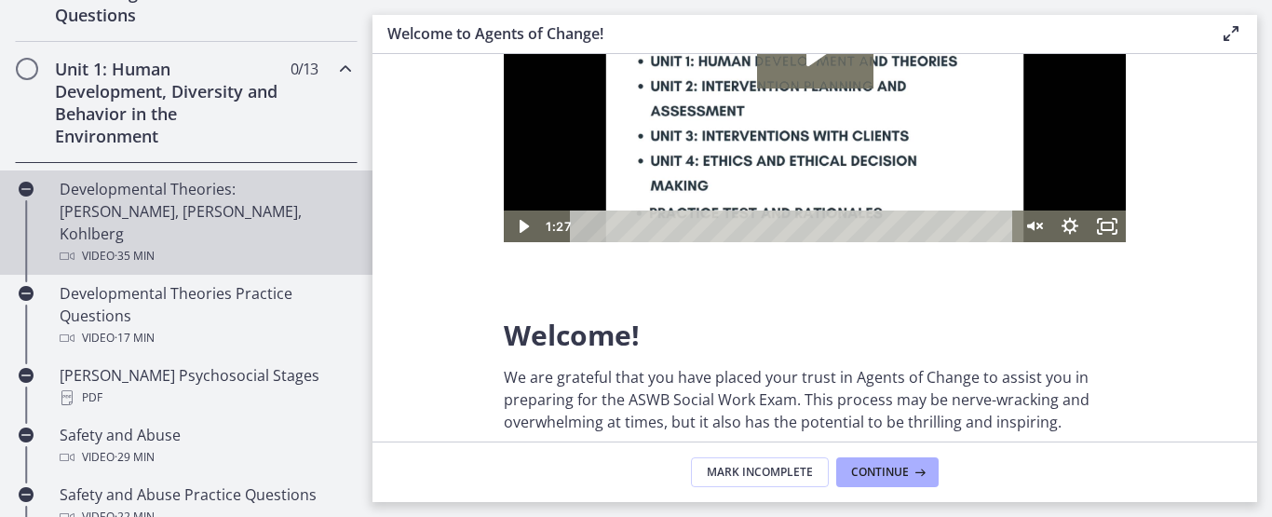
click at [128, 198] on div "Developmental Theories: Erikson, Piaget, Kohlberg Video · 35 min" at bounding box center [205, 222] width 290 height 89
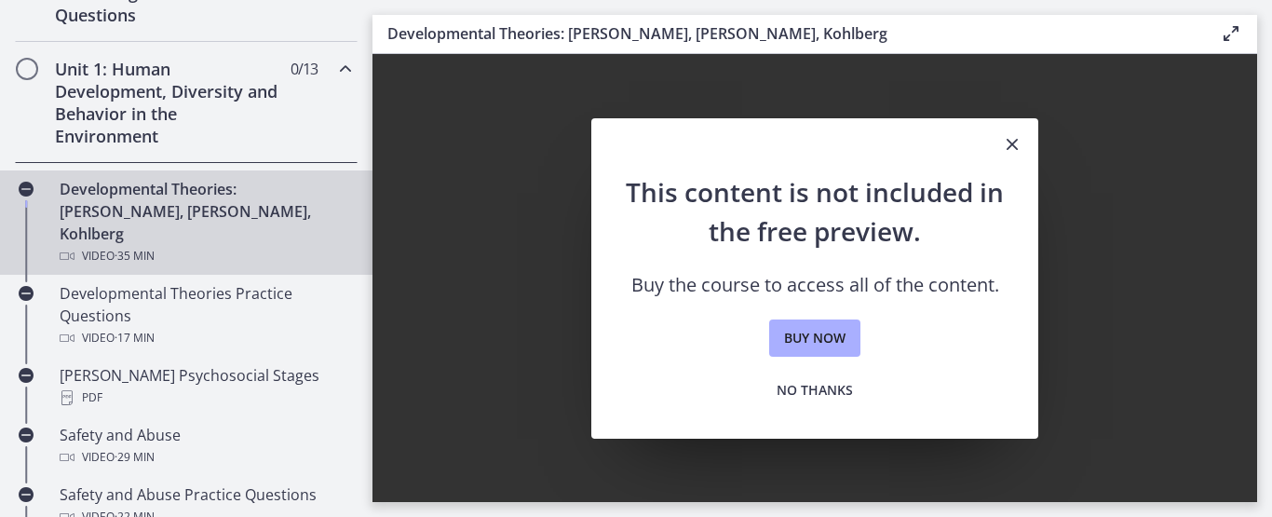
click at [1008, 146] on icon "Close" at bounding box center [1012, 144] width 22 height 22
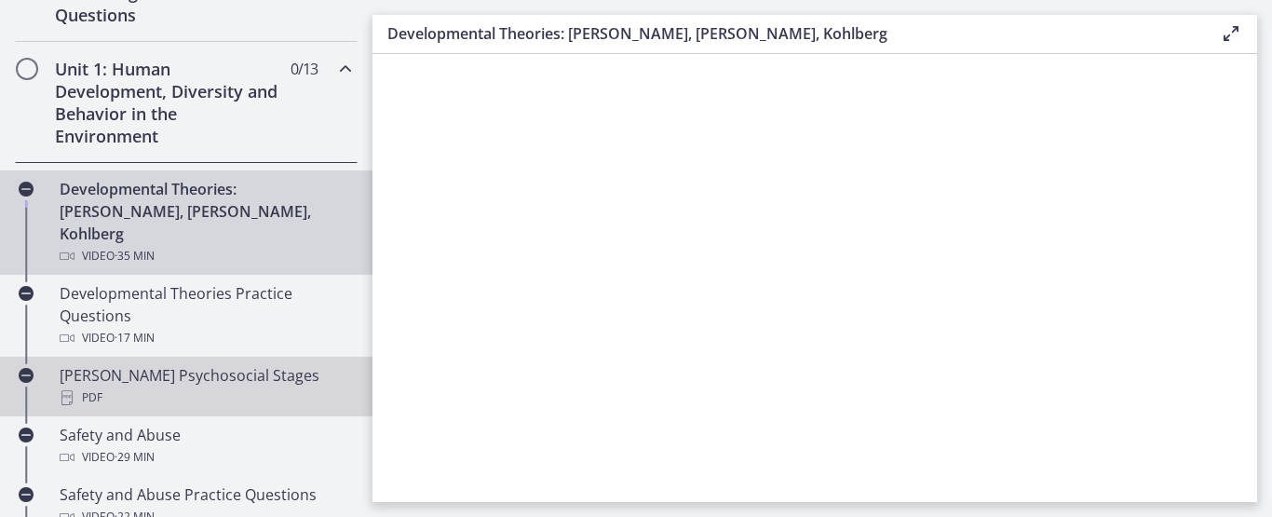
click at [103, 386] on div "PDF" at bounding box center [205, 397] width 290 height 22
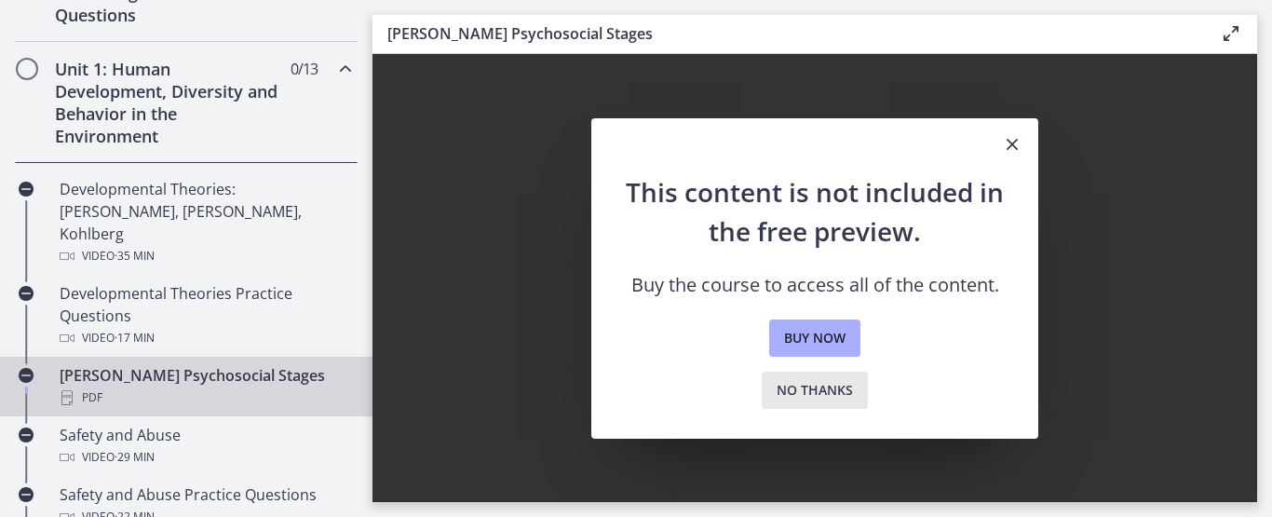
click at [795, 388] on span "No thanks" at bounding box center [814, 390] width 76 height 22
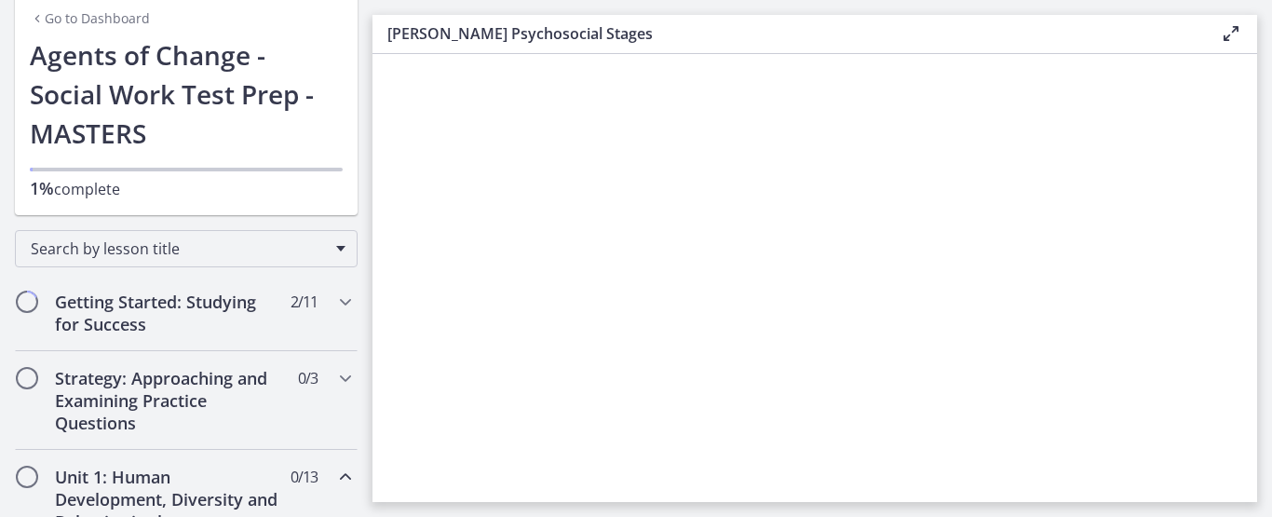
scroll to position [33, 0]
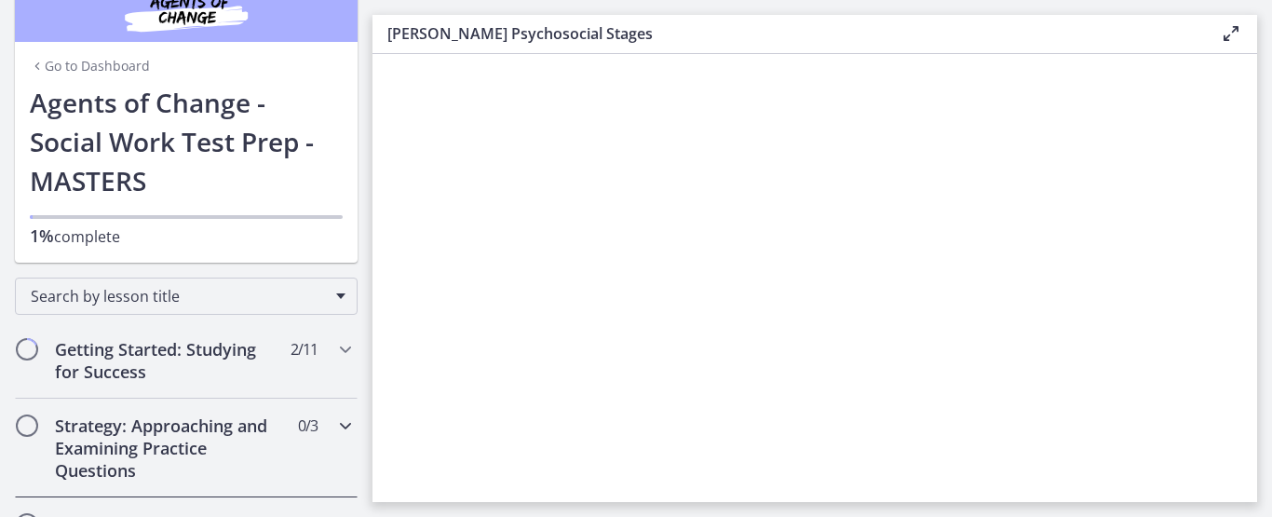
click at [119, 439] on h2 "Strategy: Approaching and Examining Practice Questions" at bounding box center [168, 447] width 227 height 67
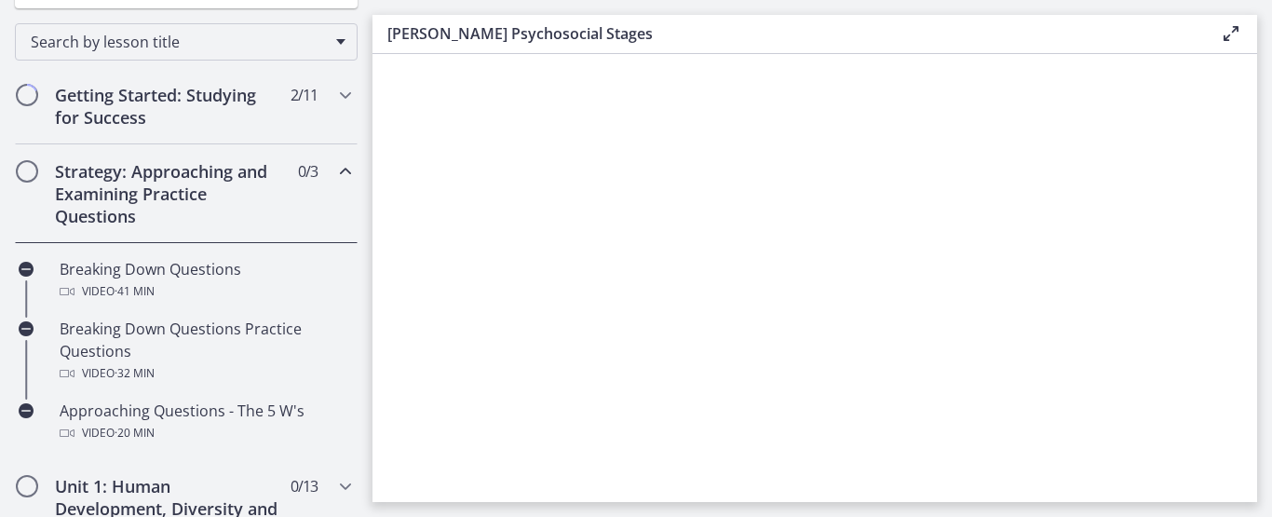
scroll to position [290, 0]
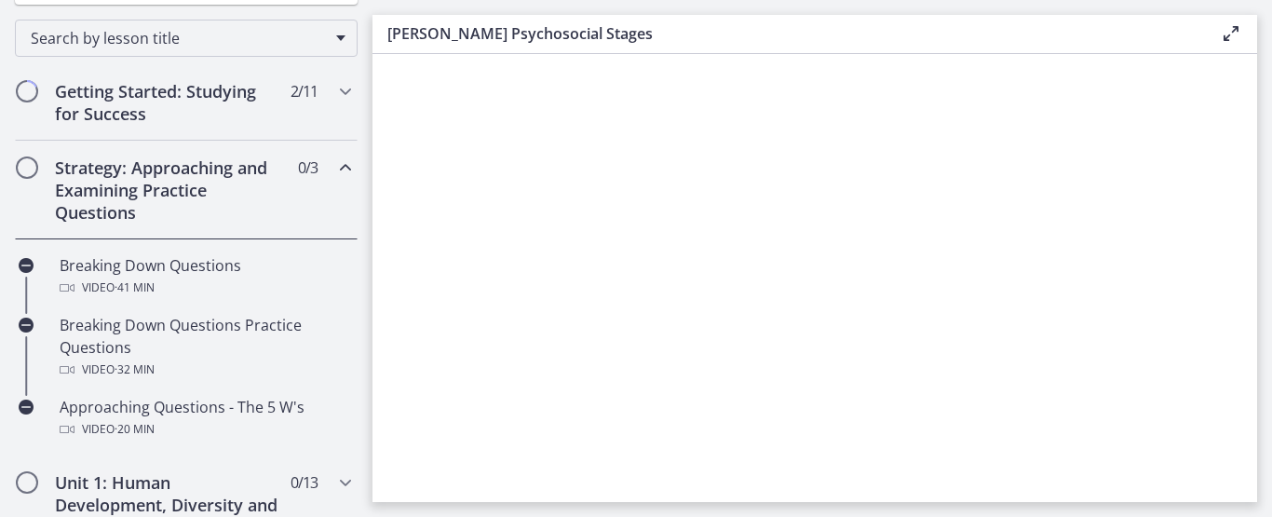
click at [334, 158] on icon "Chapters" at bounding box center [345, 167] width 22 height 22
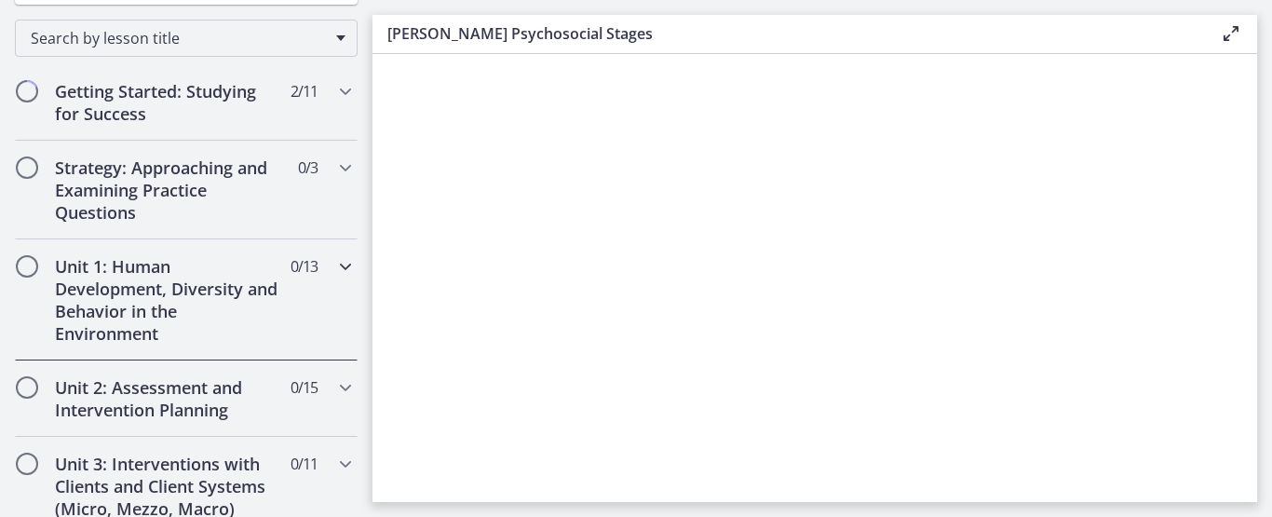
click at [95, 284] on h2 "Unit 1: Human Development, Diversity and Behavior in the Environment" at bounding box center [168, 299] width 227 height 89
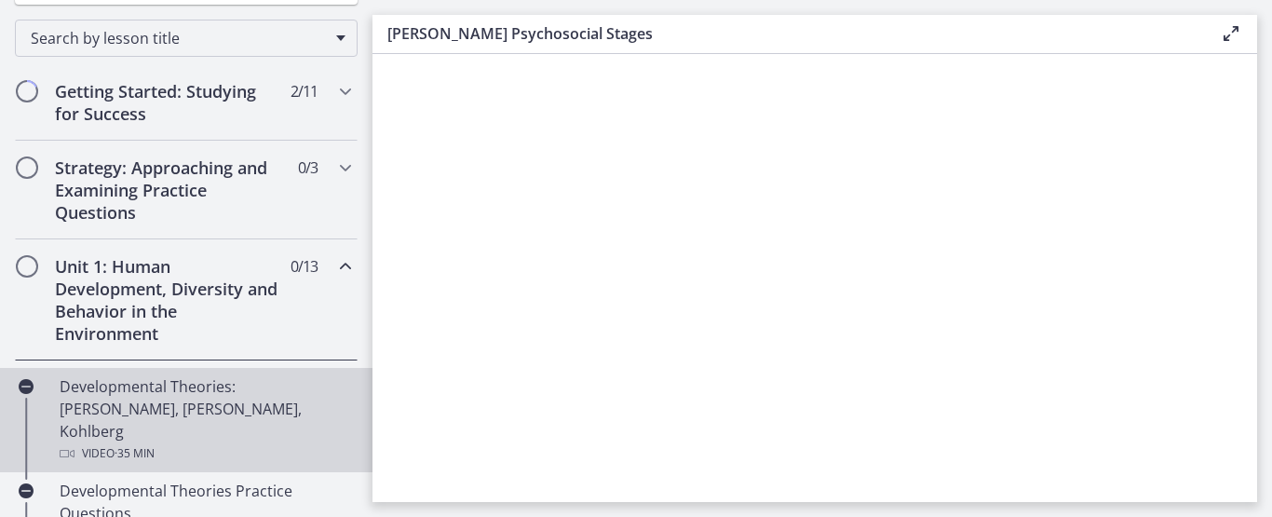
click at [97, 408] on div "Developmental Theories: Erikson, Piaget, Kohlberg Video · 35 min" at bounding box center [205, 419] width 290 height 89
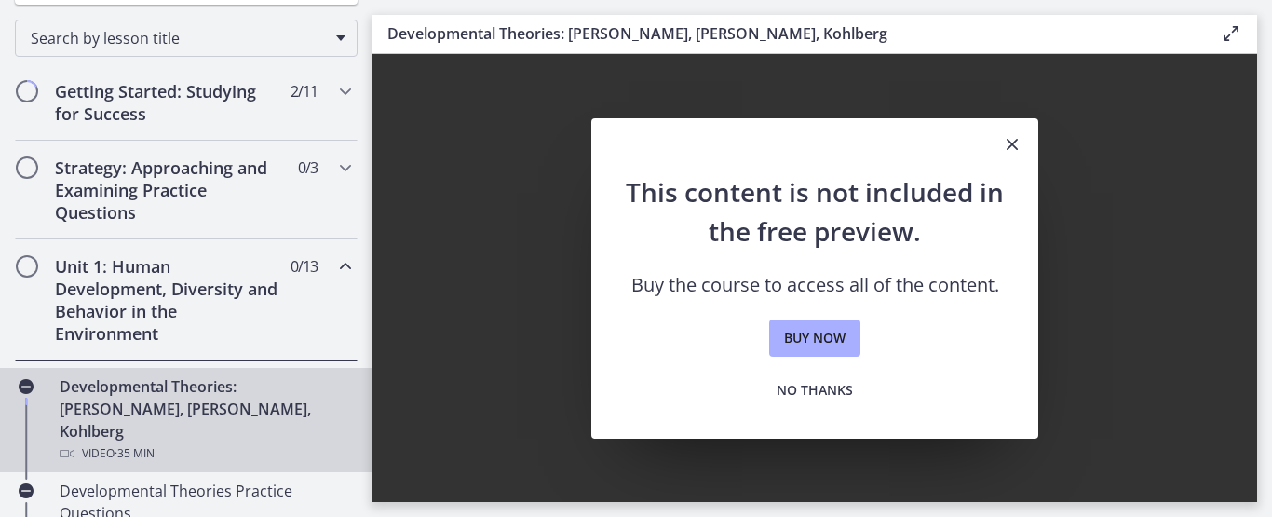
click at [101, 319] on h2 "Unit 1: Human Development, Diversity and Behavior in the Environment" at bounding box center [168, 299] width 227 height 89
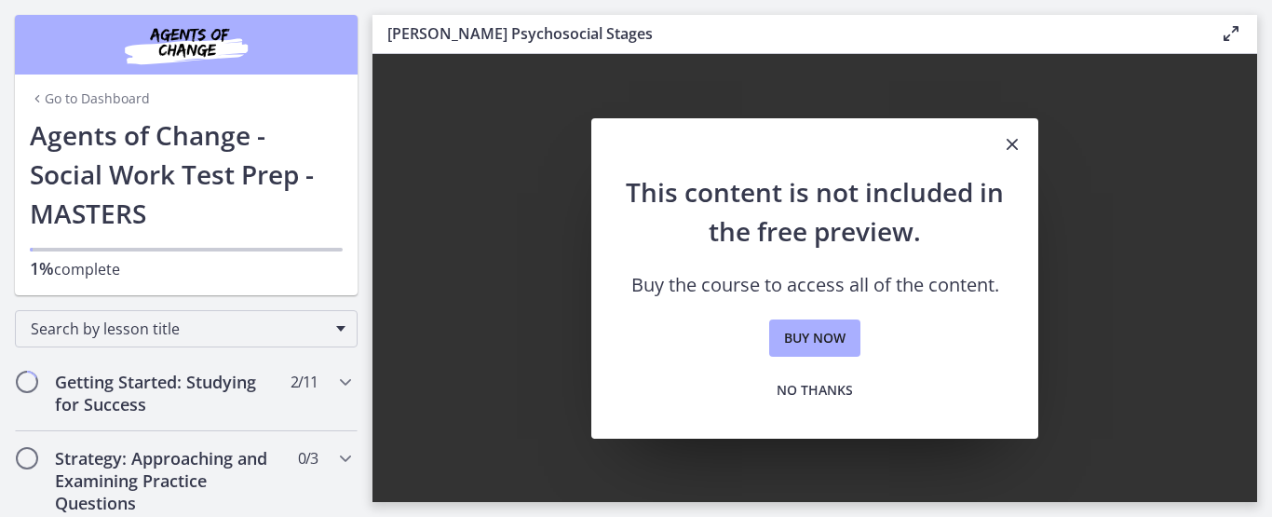
click at [102, 93] on link "Go to Dashboard" at bounding box center [90, 98] width 120 height 19
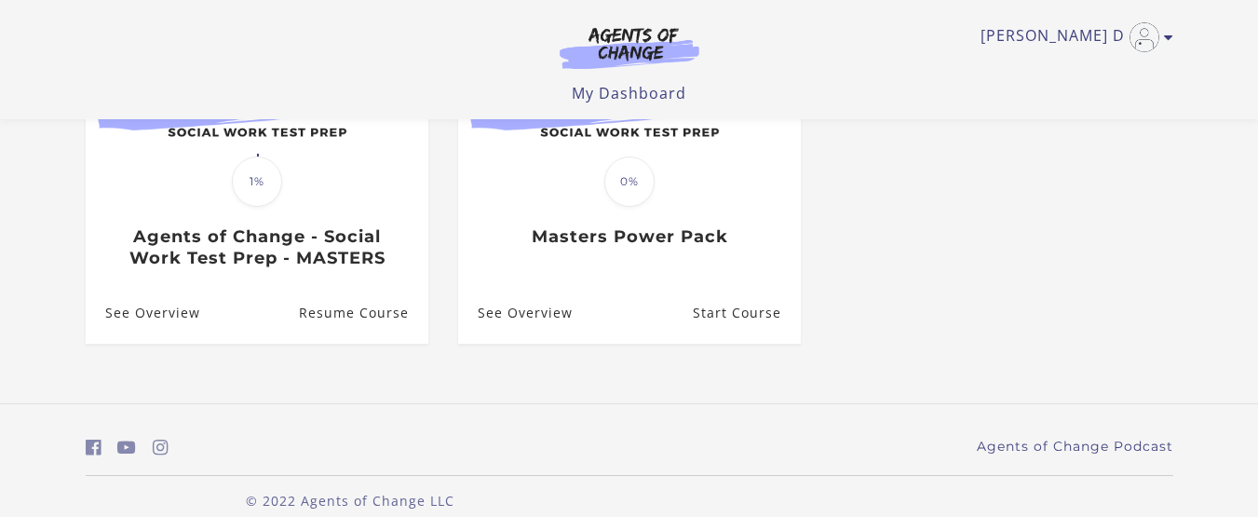
scroll to position [319, 0]
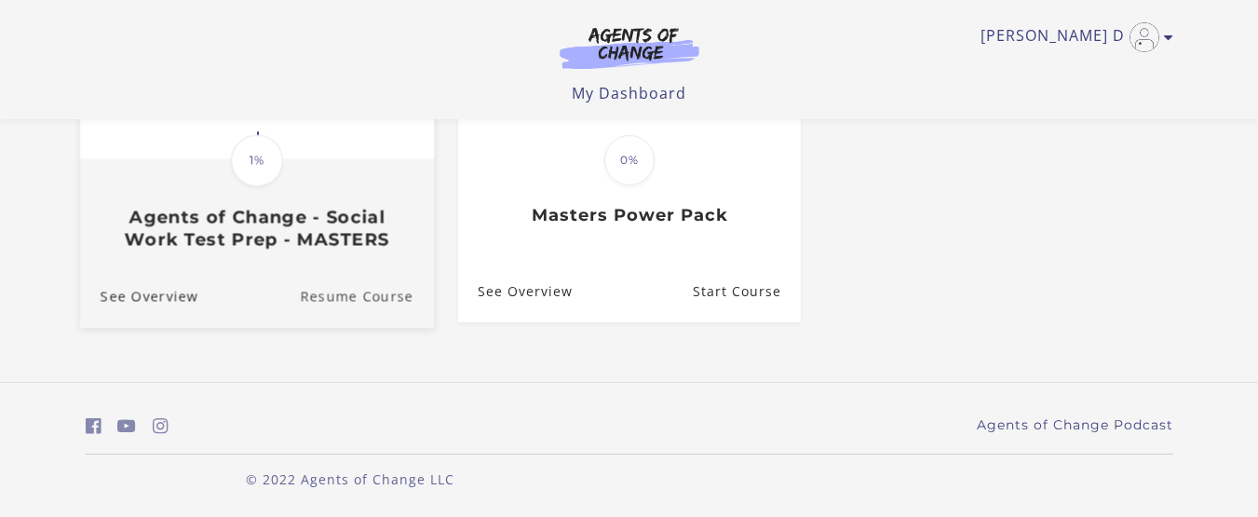
click at [353, 290] on link "Resume Course" at bounding box center [367, 296] width 134 height 62
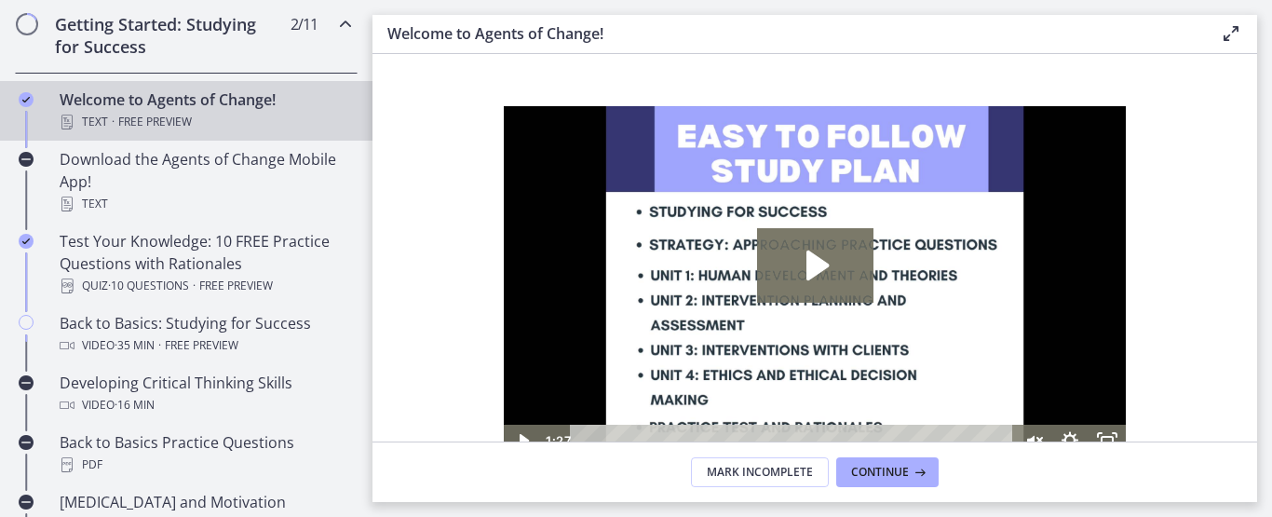
scroll to position [363, 0]
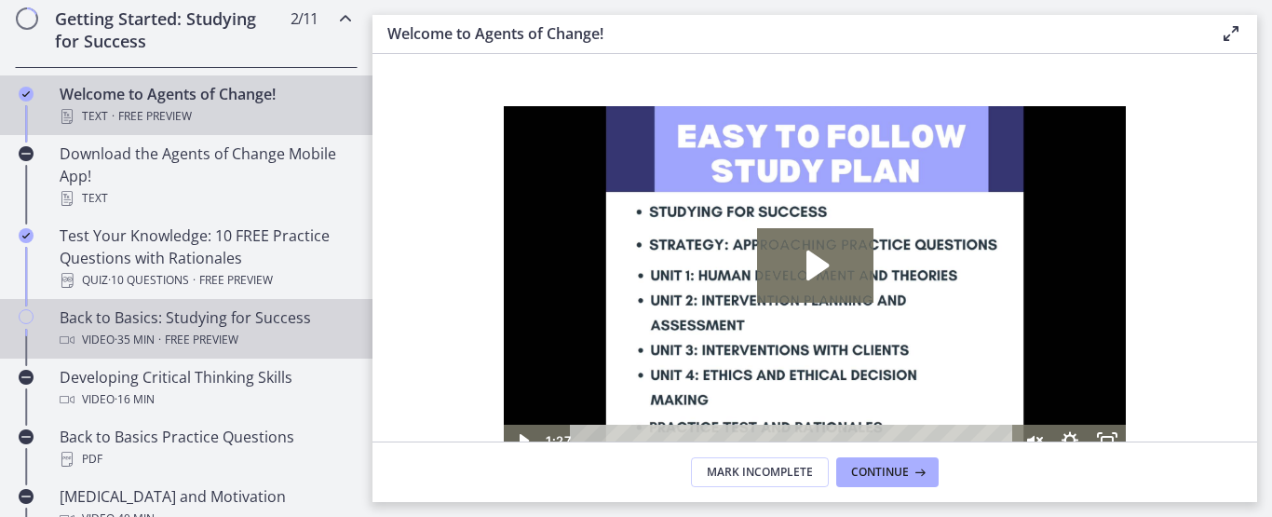
click at [232, 324] on div "Back to Basics: Studying for Success Video · 35 min · Free preview" at bounding box center [205, 328] width 290 height 45
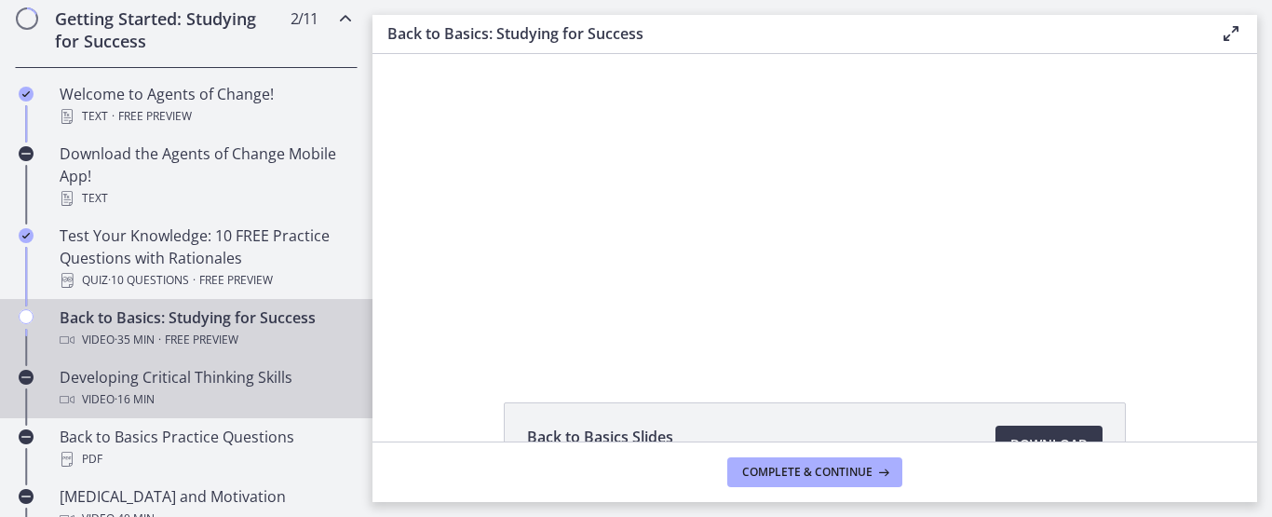
click at [179, 378] on div "Developing Critical Thinking Skills Video · 16 min" at bounding box center [205, 388] width 290 height 45
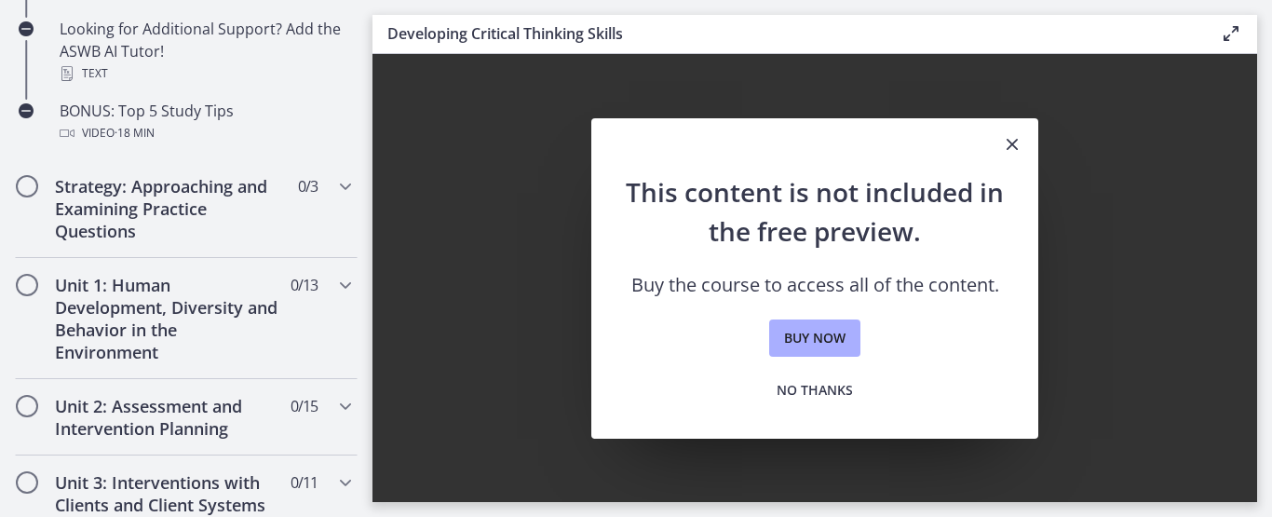
scroll to position [1017, 0]
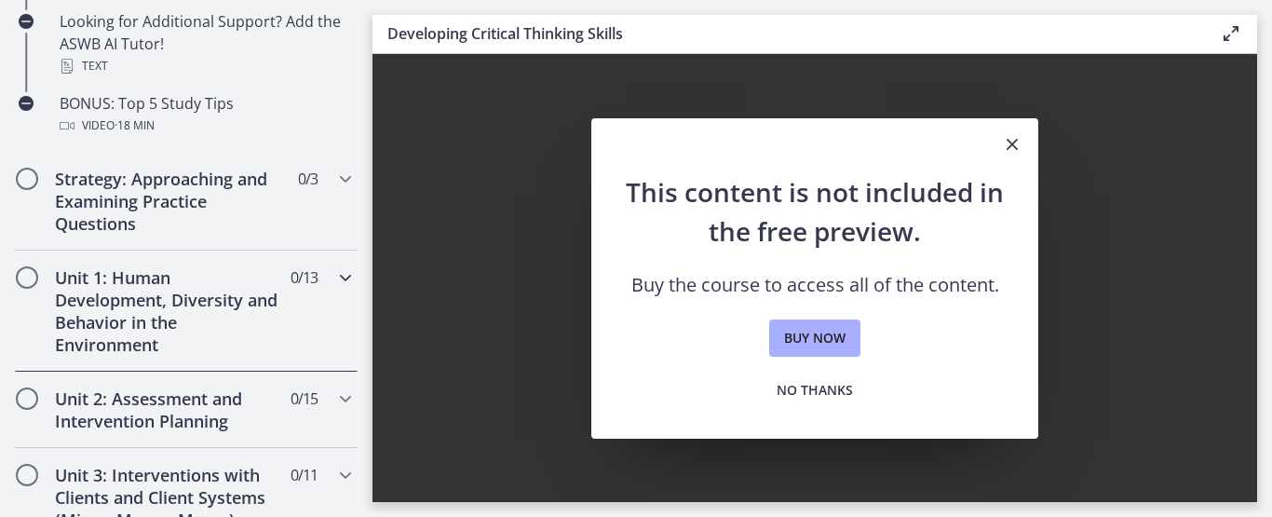
click at [154, 296] on h2 "Unit 1: Human Development, Diversity and Behavior in the Environment" at bounding box center [168, 310] width 227 height 89
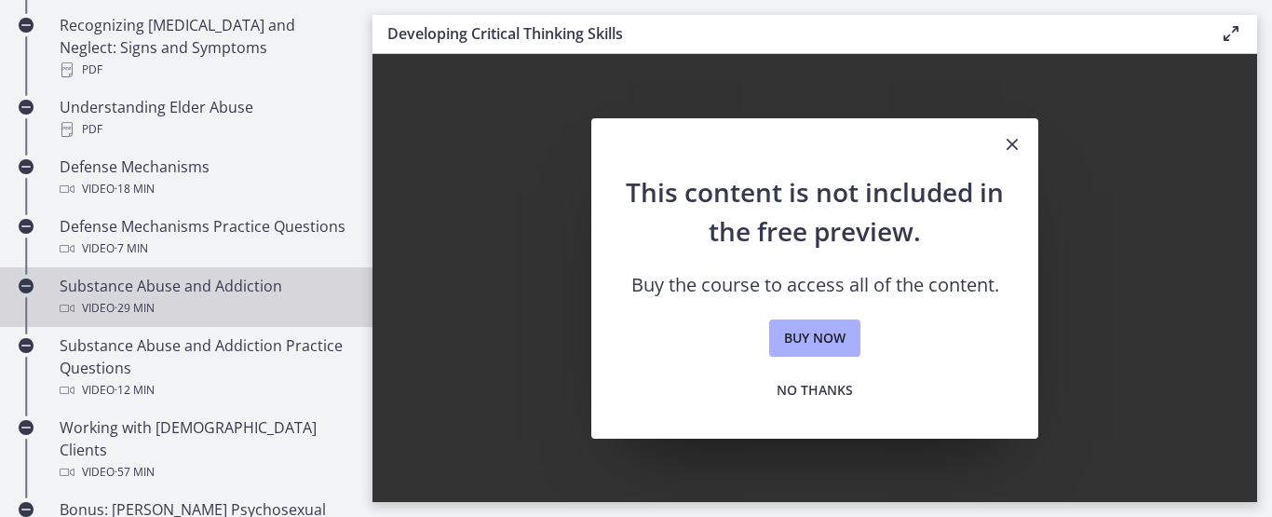
click at [124, 289] on div "Substance Abuse and Addiction Video · 29 min" at bounding box center [205, 297] width 290 height 45
click at [1008, 145] on icon "Close" at bounding box center [1012, 144] width 22 height 22
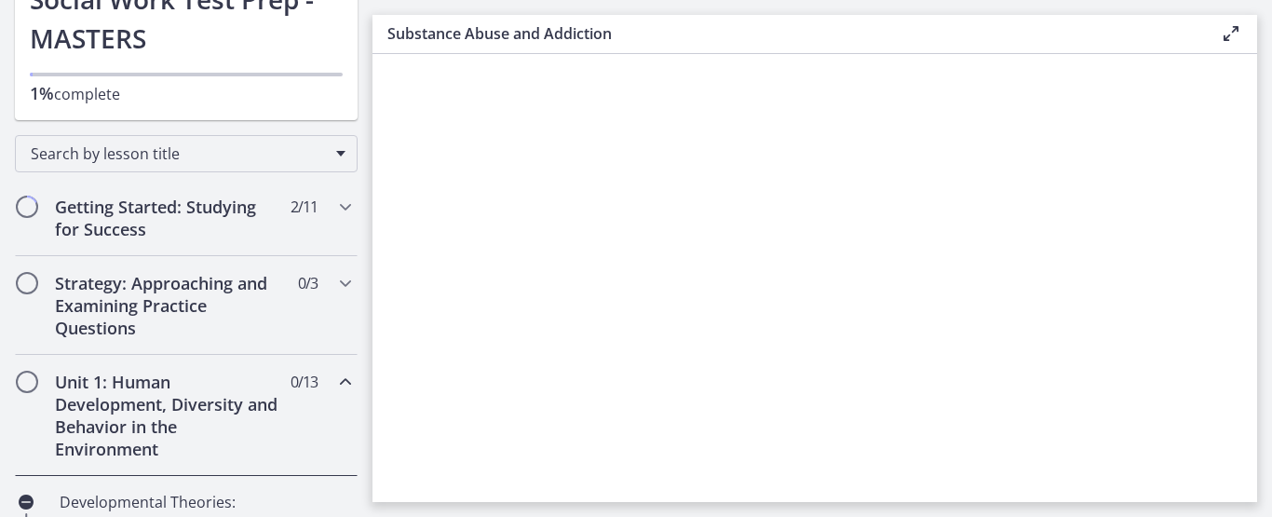
scroll to position [61, 0]
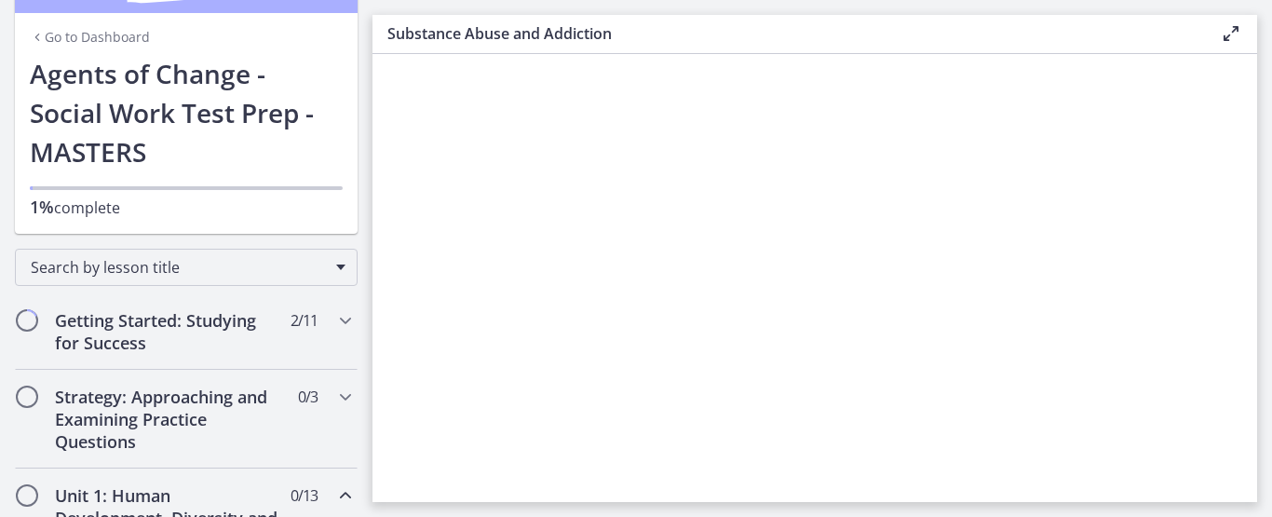
click at [96, 101] on h1 "Agents of Change - Social Work Test Prep - MASTERS" at bounding box center [186, 112] width 313 height 117
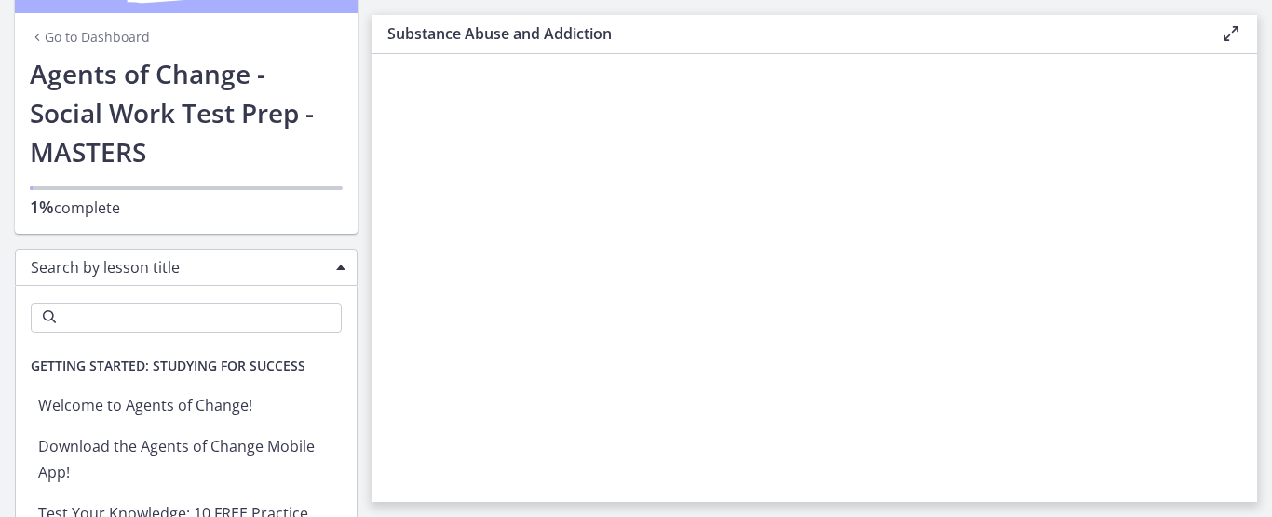
click at [101, 268] on span "Search by lesson title" at bounding box center [179, 267] width 296 height 20
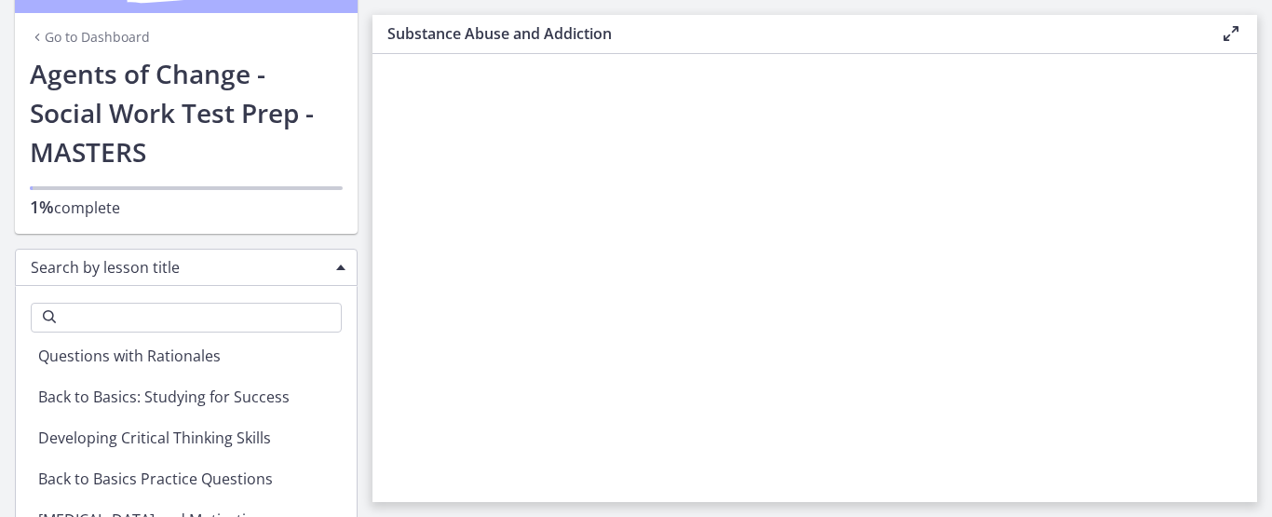
scroll to position [229, 0]
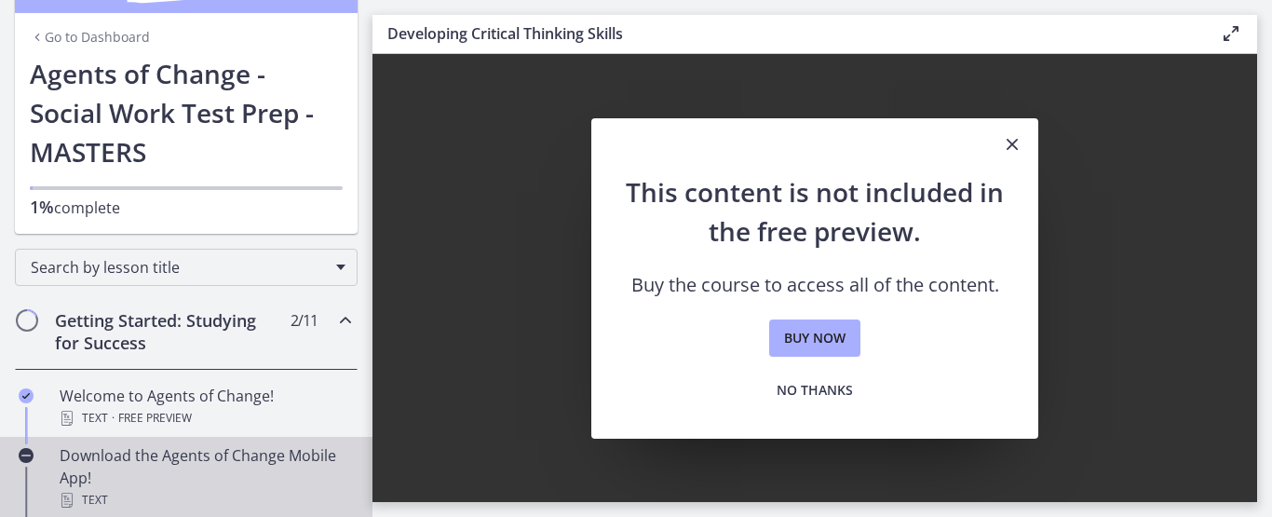
click at [174, 452] on div "Download the Agents of Change Mobile App! Text" at bounding box center [205, 477] width 290 height 67
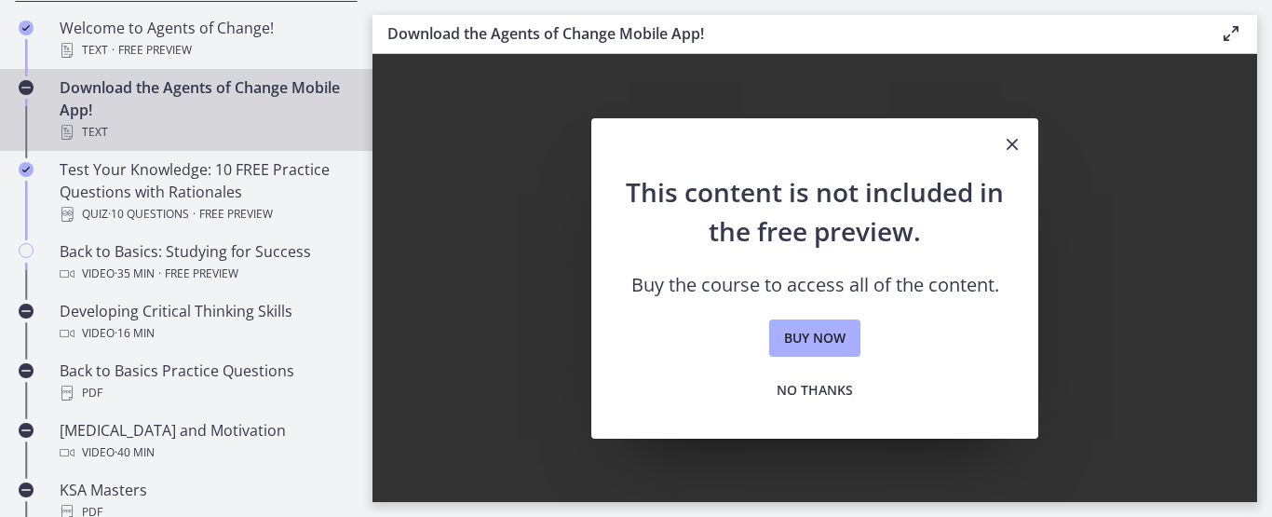
scroll to position [433, 0]
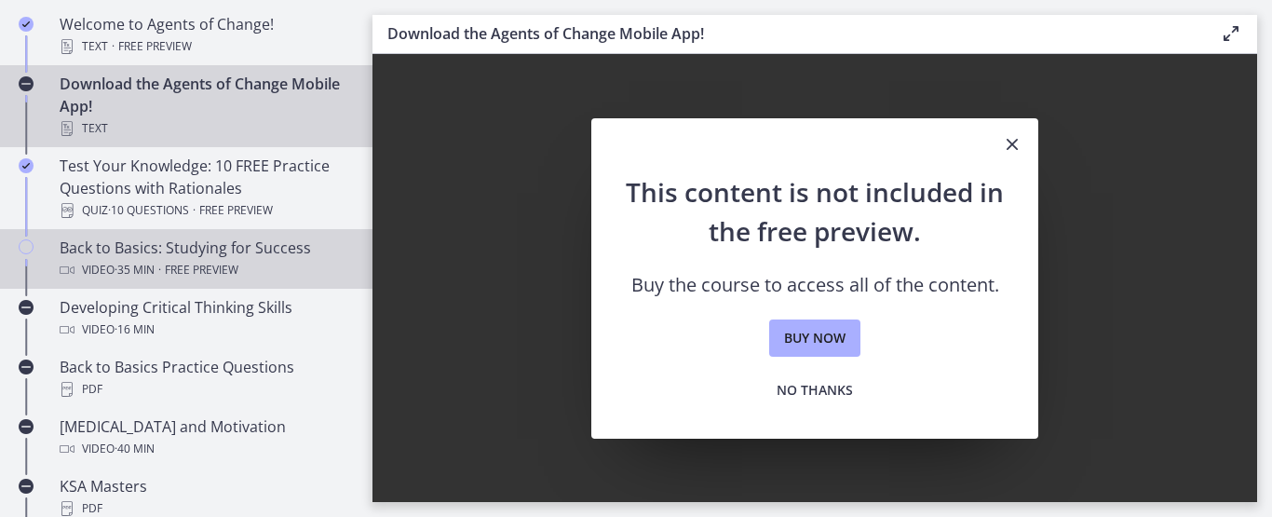
click at [245, 251] on div "Back to Basics: Studying for Success Video · 35 min · Free preview" at bounding box center [205, 258] width 290 height 45
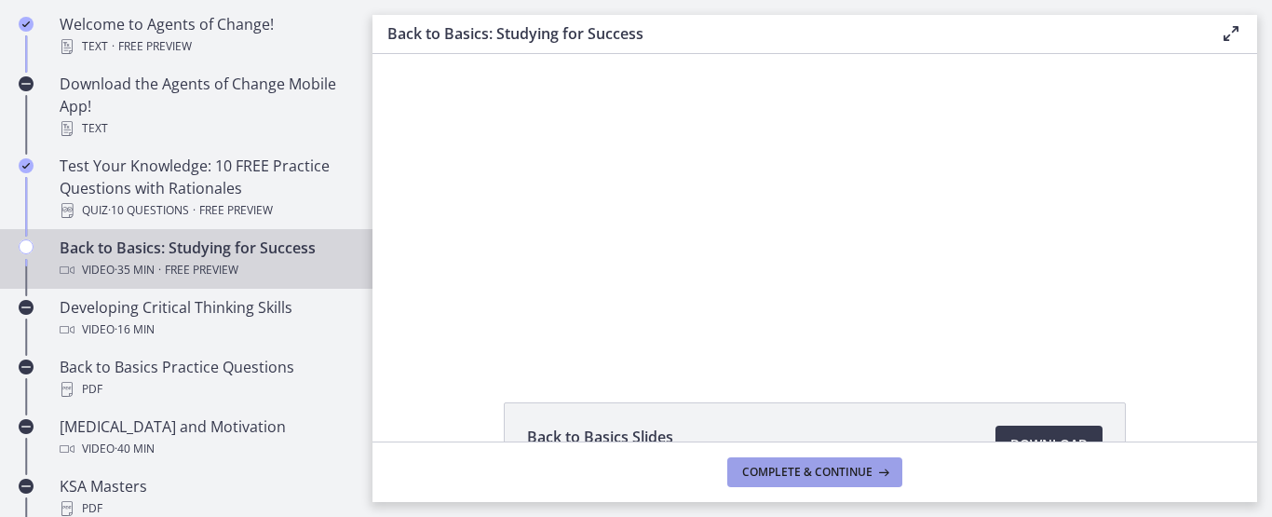
click at [769, 469] on span "Complete & continue" at bounding box center [807, 472] width 130 height 15
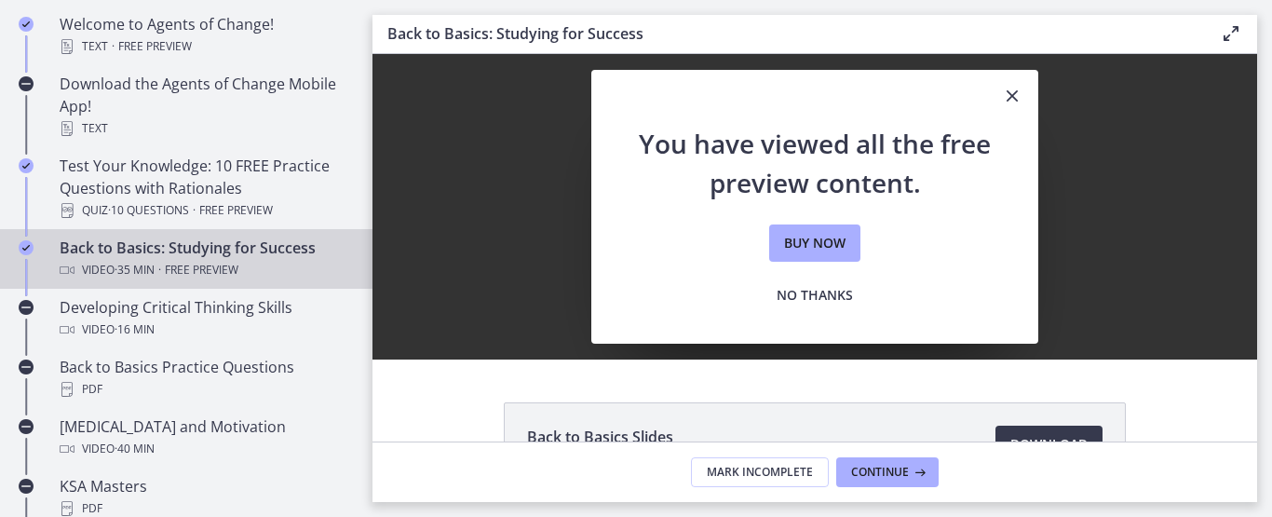
click at [1001, 90] on icon "Close" at bounding box center [1012, 96] width 22 height 22
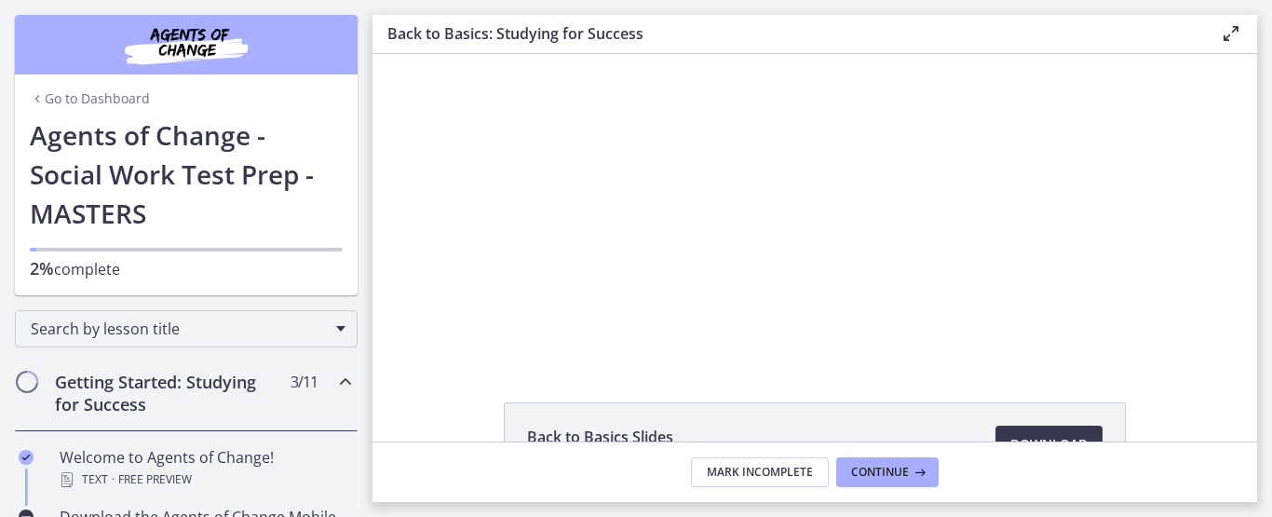
click at [108, 99] on link "Go to Dashboard" at bounding box center [90, 98] width 120 height 19
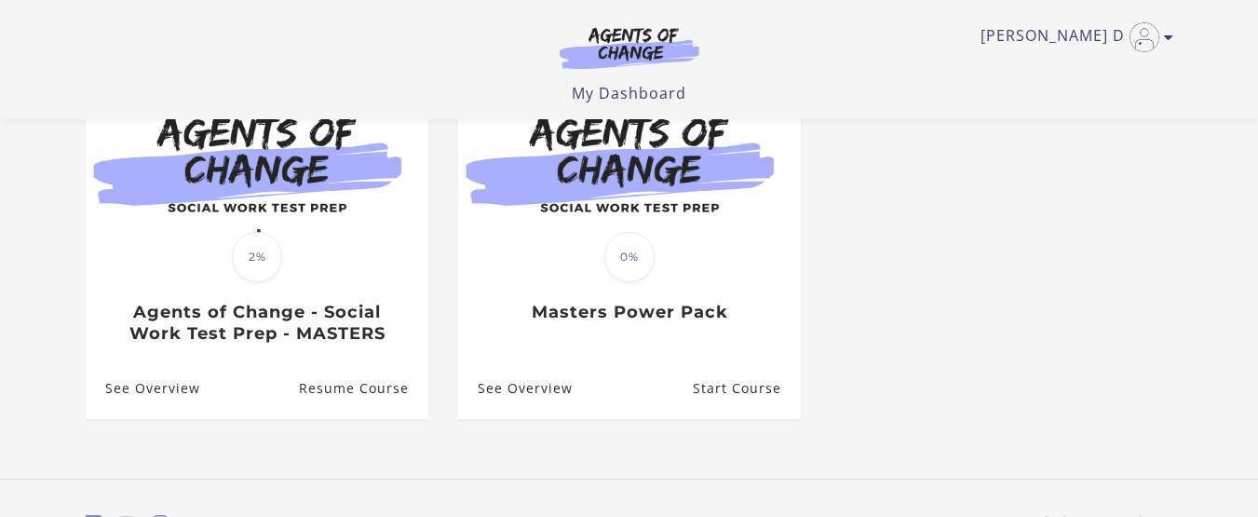
scroll to position [220, 0]
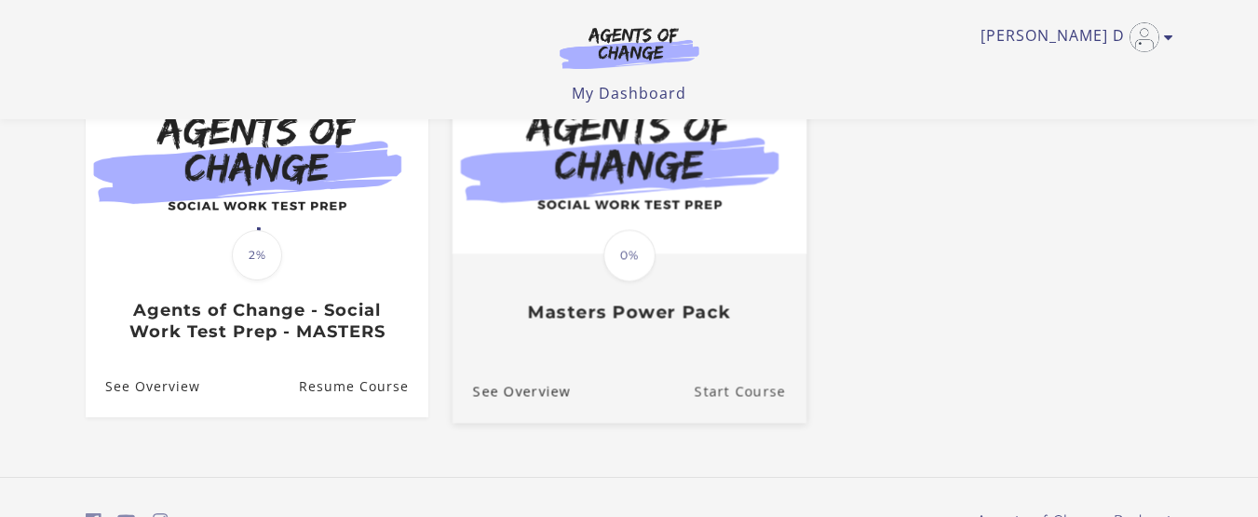
click at [749, 393] on link "Start Course" at bounding box center [750, 391] width 112 height 62
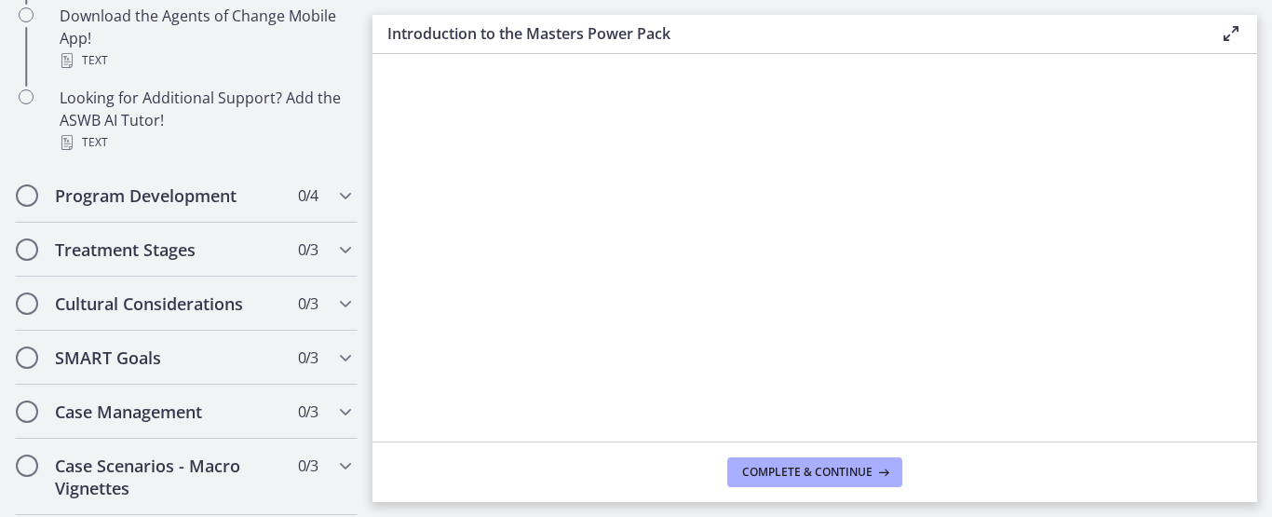
scroll to position [418, 0]
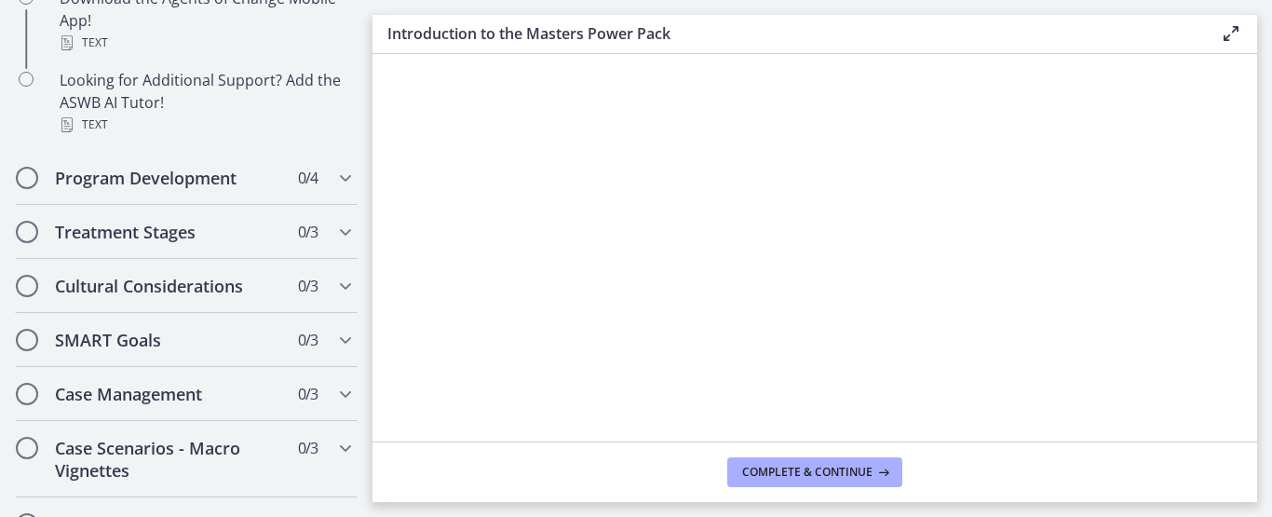
click at [389, 344] on div "Click for sound @keyframes VOLUME_SMALL_WAVE_FLASH { 0% { opacity: 0; } 33% { o…" at bounding box center [814, 245] width 884 height 383
click at [189, 205] on div "Program Development 0 / 4 Completed" at bounding box center [186, 178] width 343 height 54
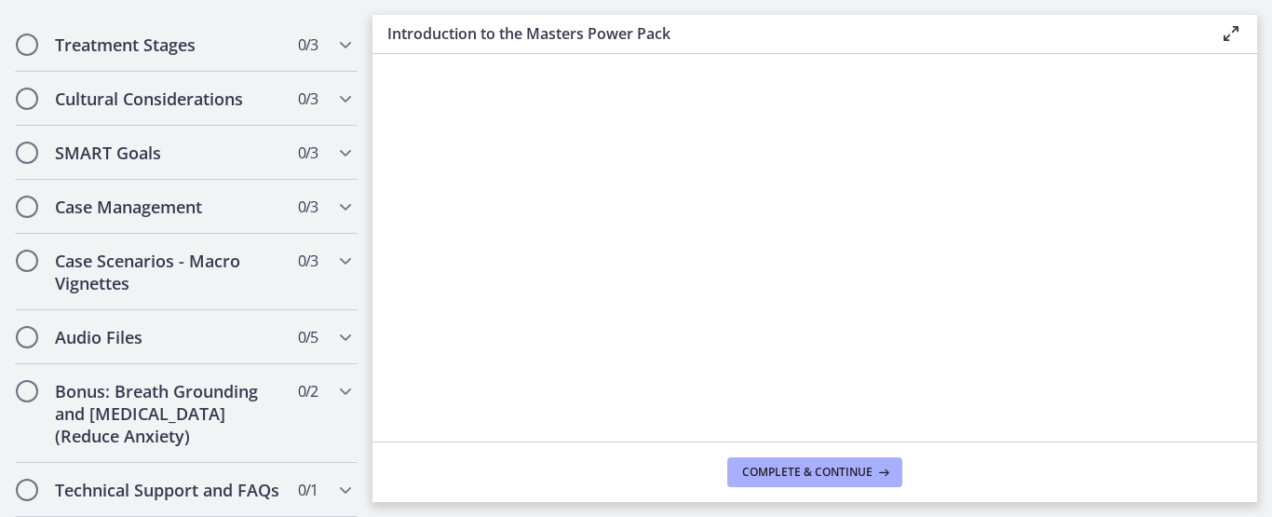
scroll to position [1, 0]
click at [152, 330] on div "Audio Files 0 / 5 Completed" at bounding box center [186, 337] width 343 height 54
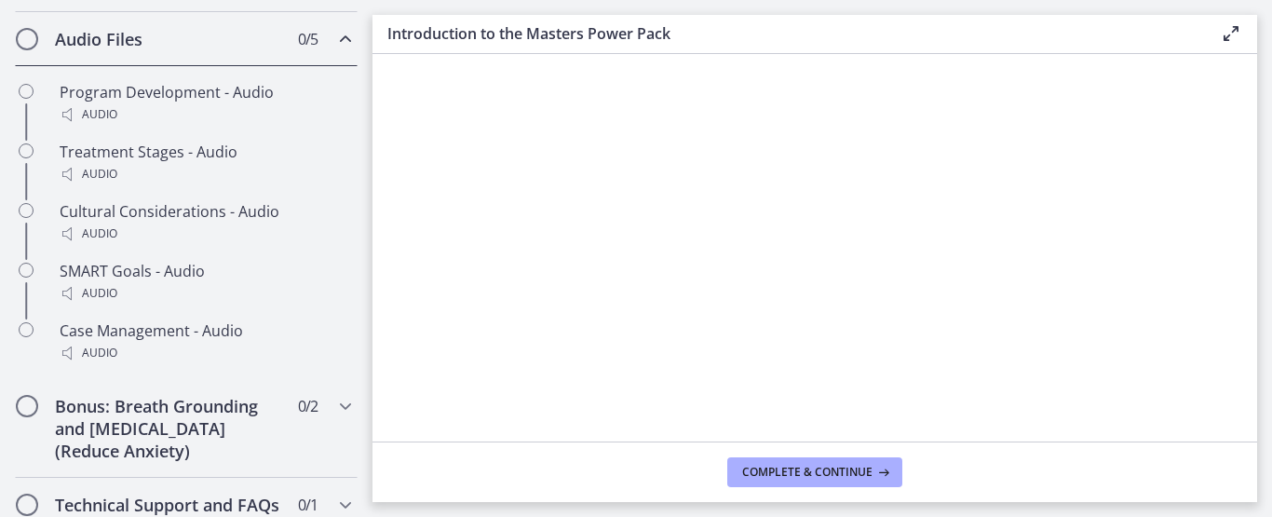
scroll to position [702, 0]
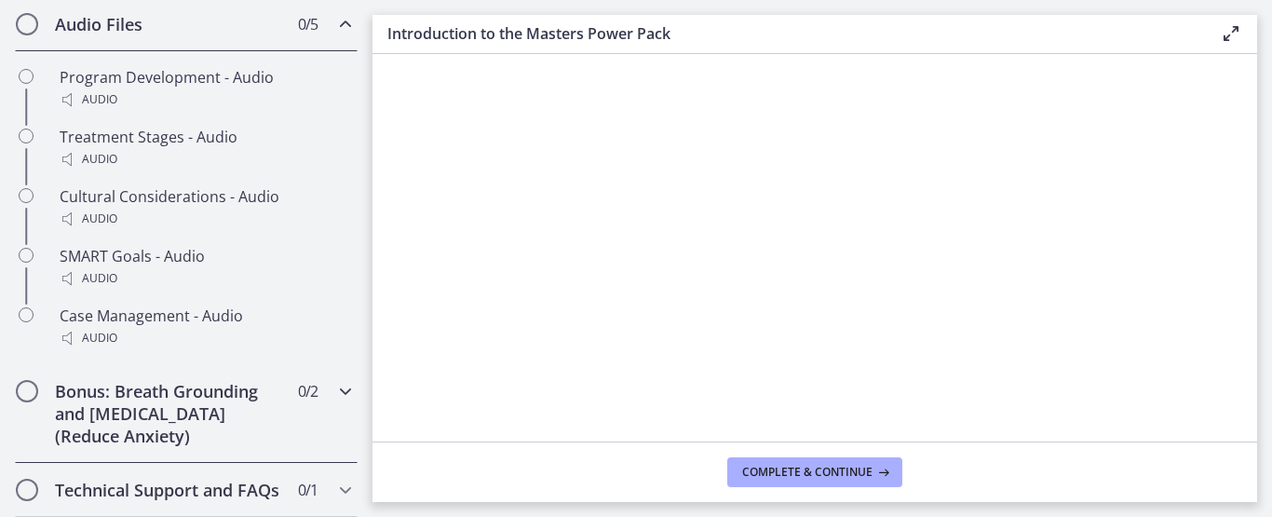
click at [148, 382] on h2 "Bonus: Breath Grounding and Guided Imagery (Reduce Anxiety)" at bounding box center [168, 413] width 227 height 67
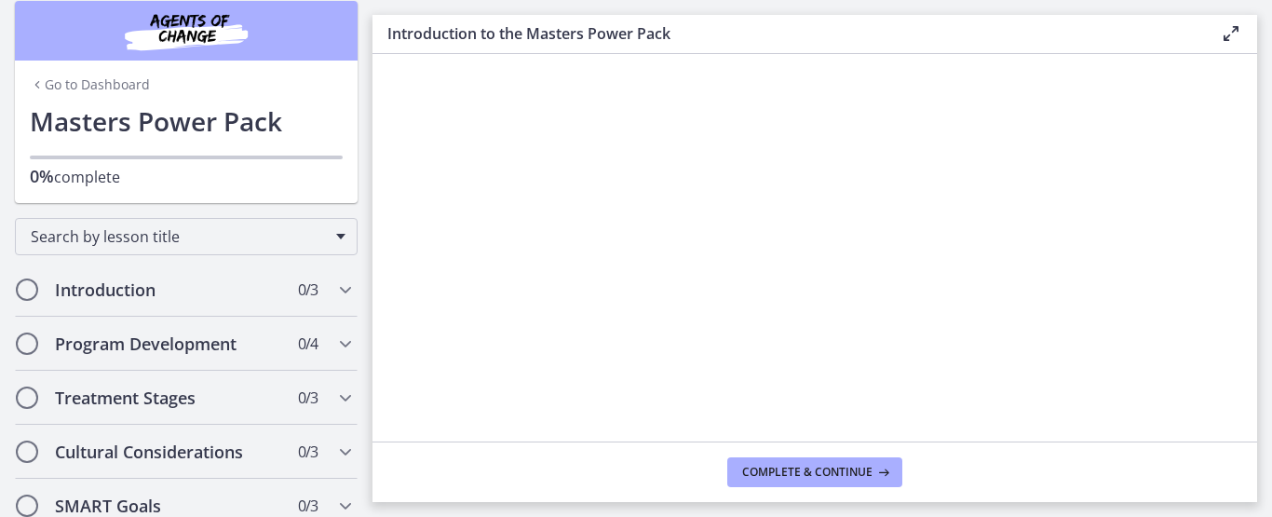
scroll to position [0, 0]
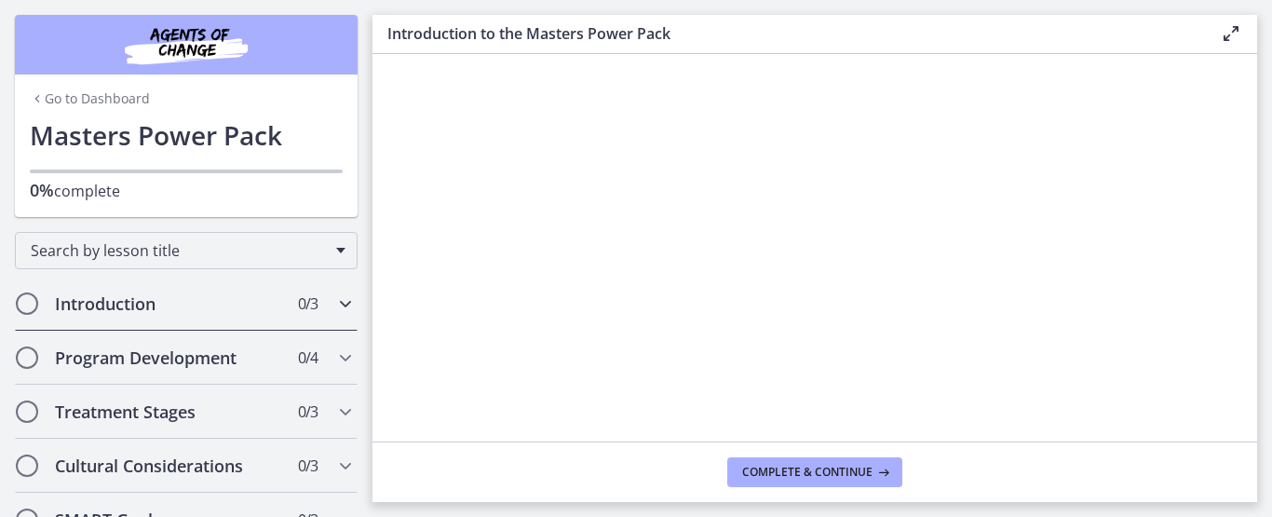
click at [131, 295] on h2 "Introduction" at bounding box center [168, 303] width 227 height 22
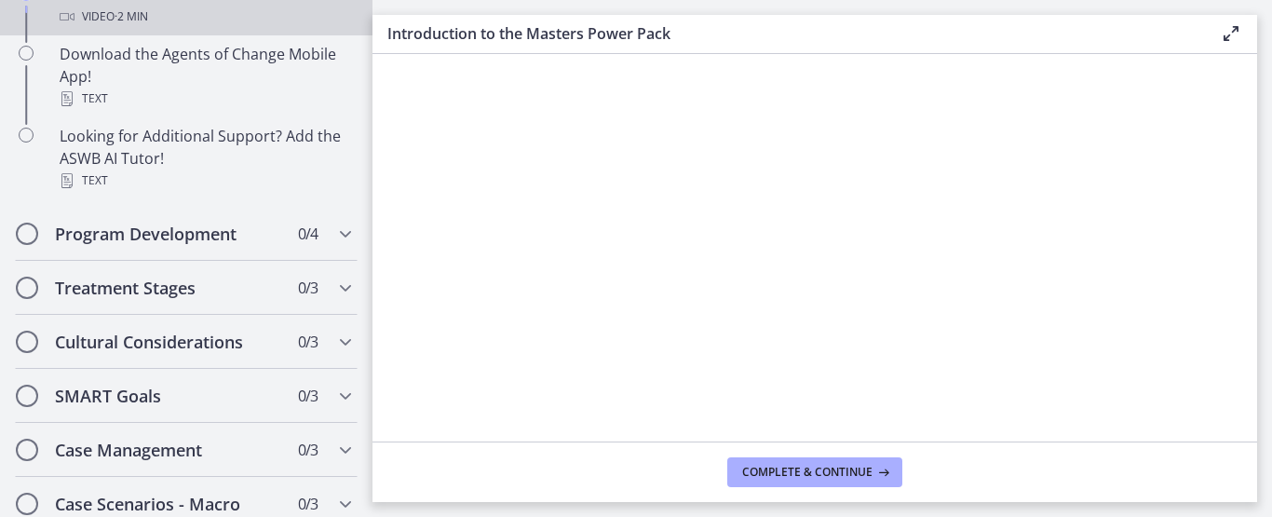
scroll to position [369, 0]
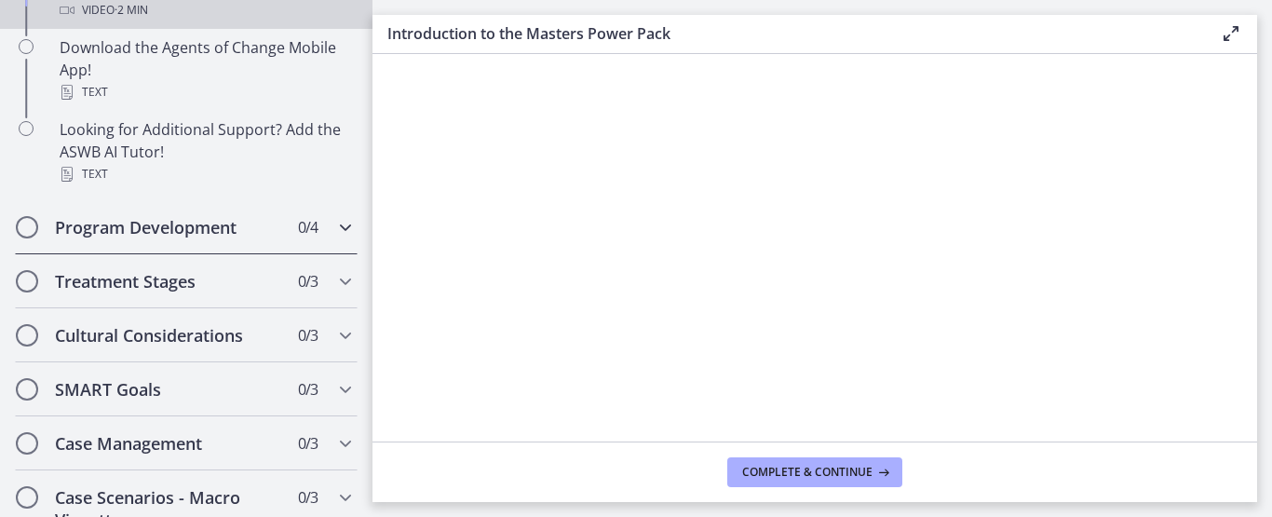
click at [207, 238] on h2 "Program Development" at bounding box center [168, 227] width 227 height 22
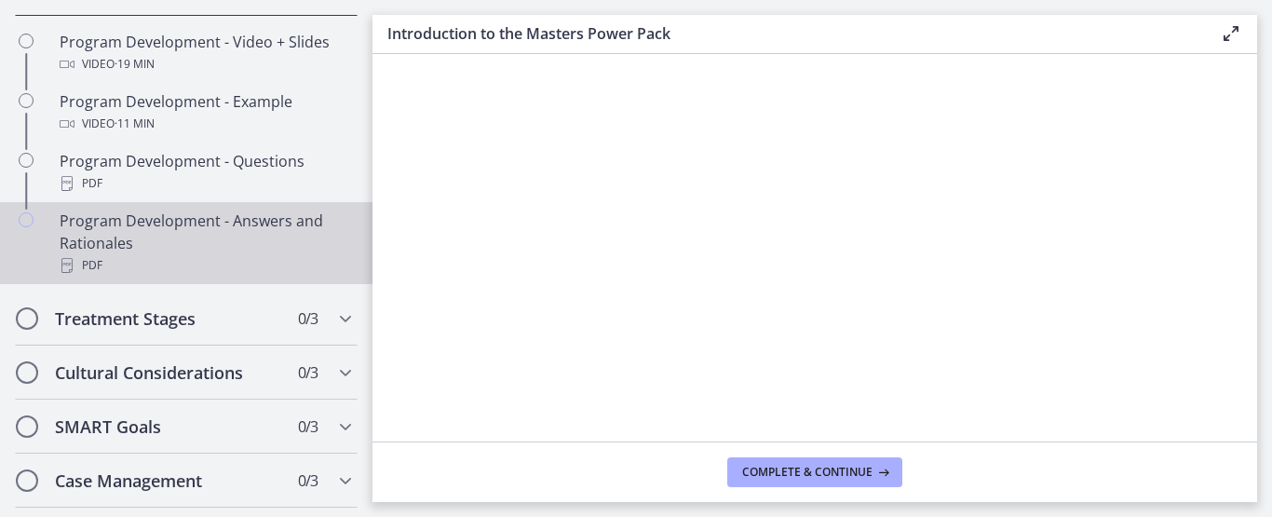
click at [112, 256] on div "PDF" at bounding box center [205, 265] width 290 height 22
click at [151, 328] on h2 "Treatment Stages" at bounding box center [168, 318] width 227 height 22
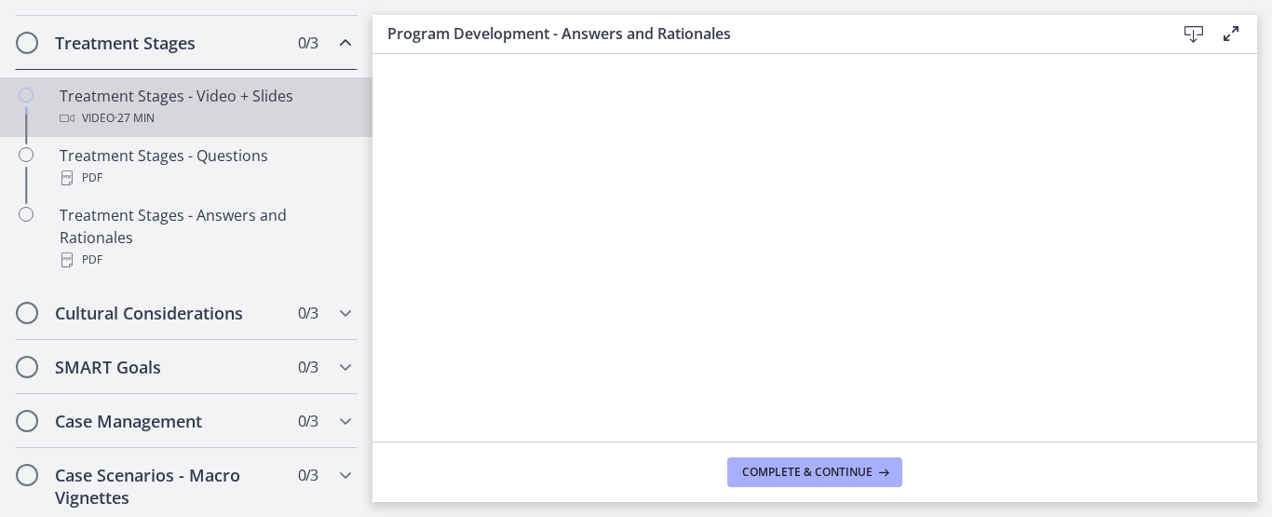
click at [128, 121] on span "· 27 min" at bounding box center [135, 118] width 40 height 22
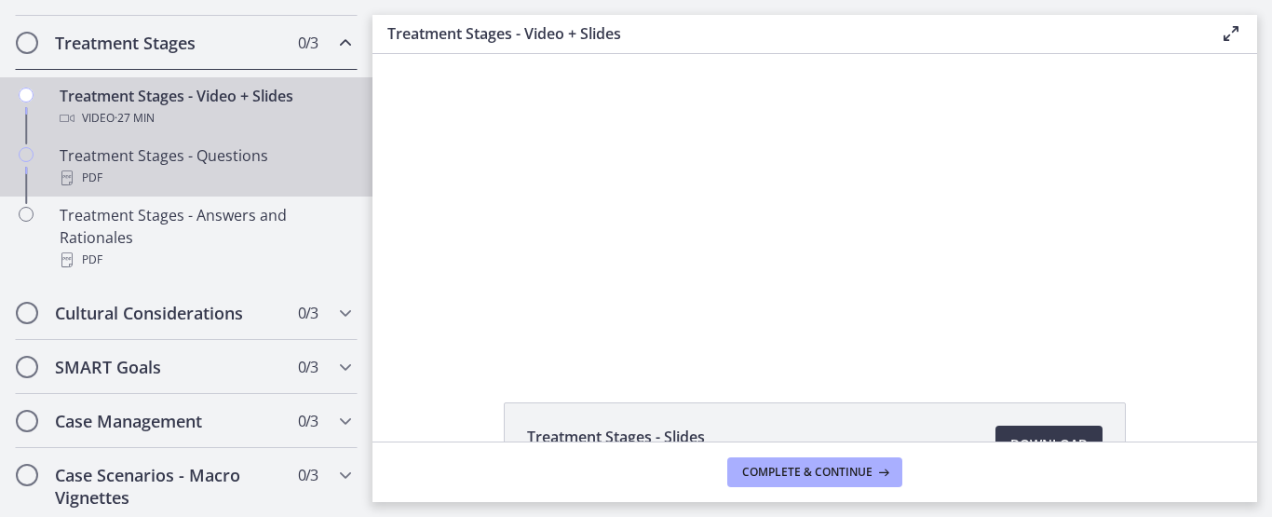
click at [120, 166] on div "Treatment Stages - Questions PDF" at bounding box center [205, 166] width 290 height 45
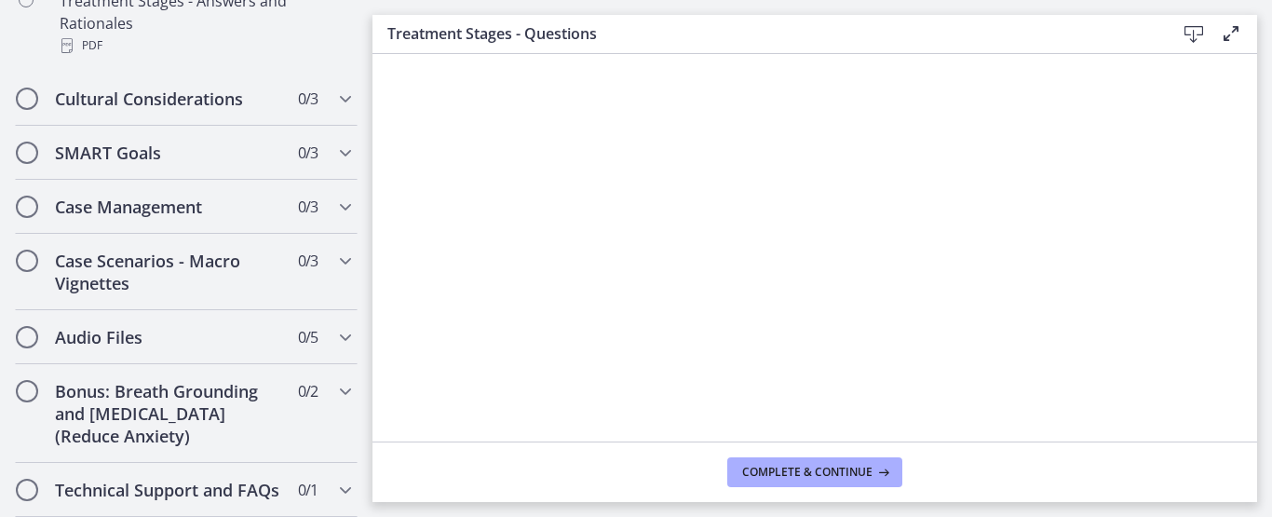
scroll to position [605, 0]
click at [117, 88] on h2 "Cultural Considerations" at bounding box center [168, 99] width 227 height 22
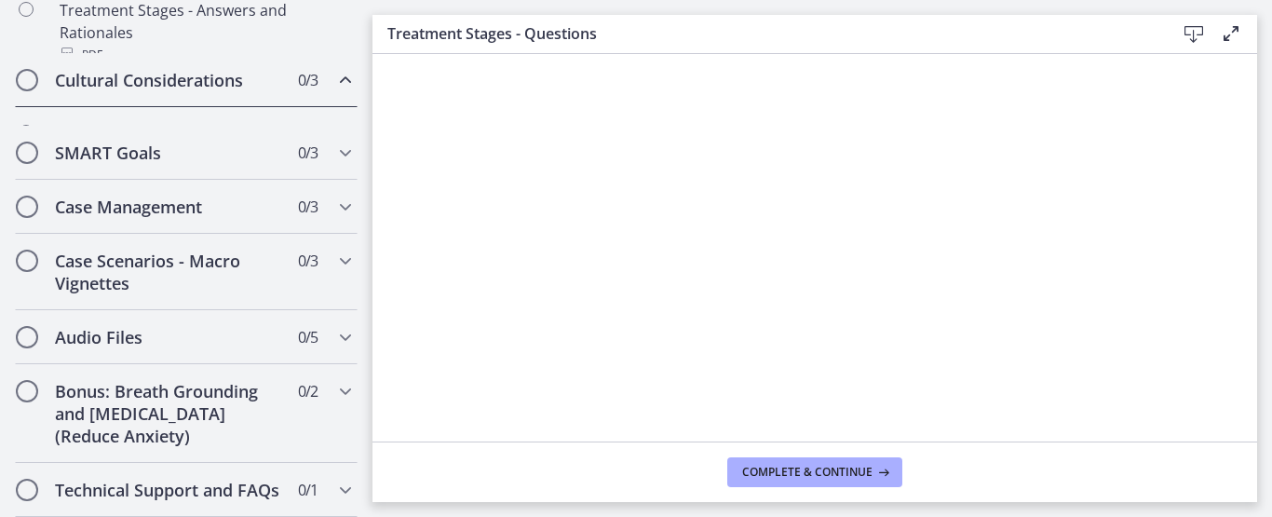
scroll to position [454, 0]
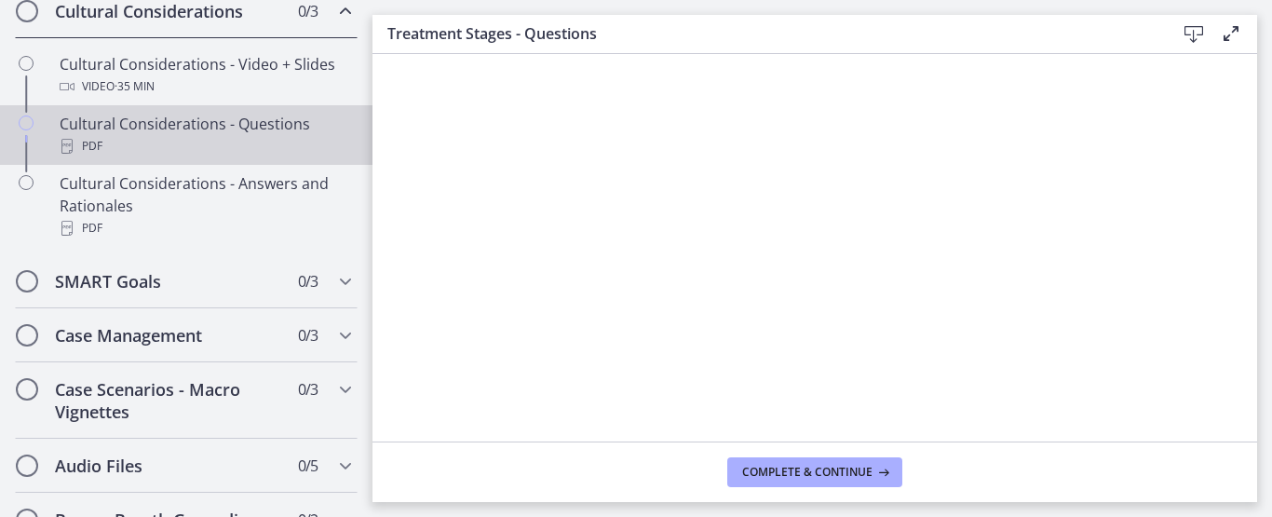
click at [93, 151] on div "PDF" at bounding box center [205, 146] width 290 height 22
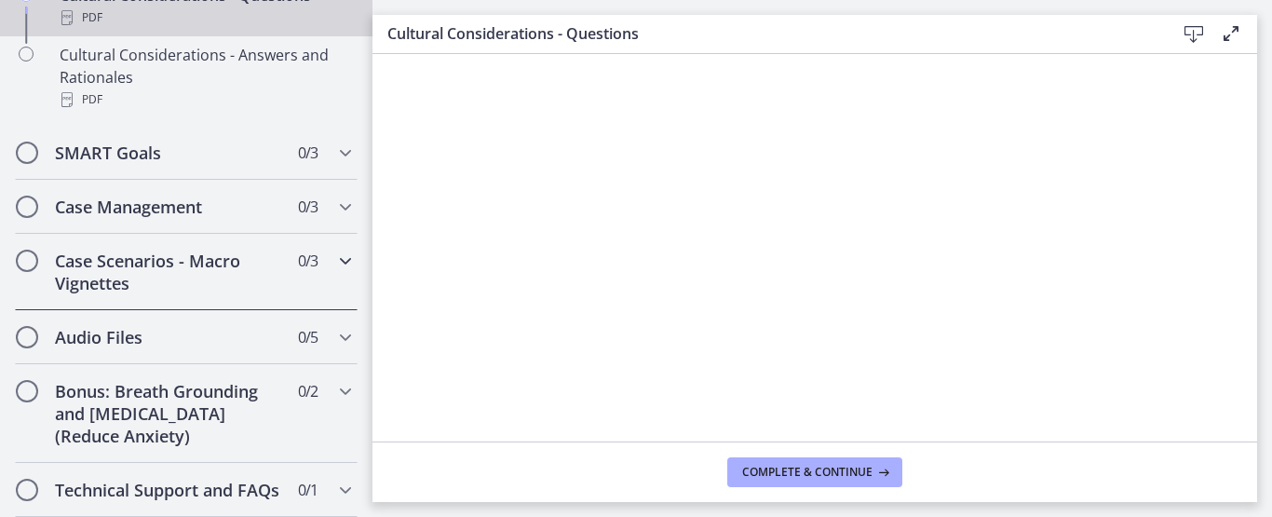
click at [154, 260] on h2 "Case Scenarios - Macro Vignettes" at bounding box center [168, 272] width 227 height 45
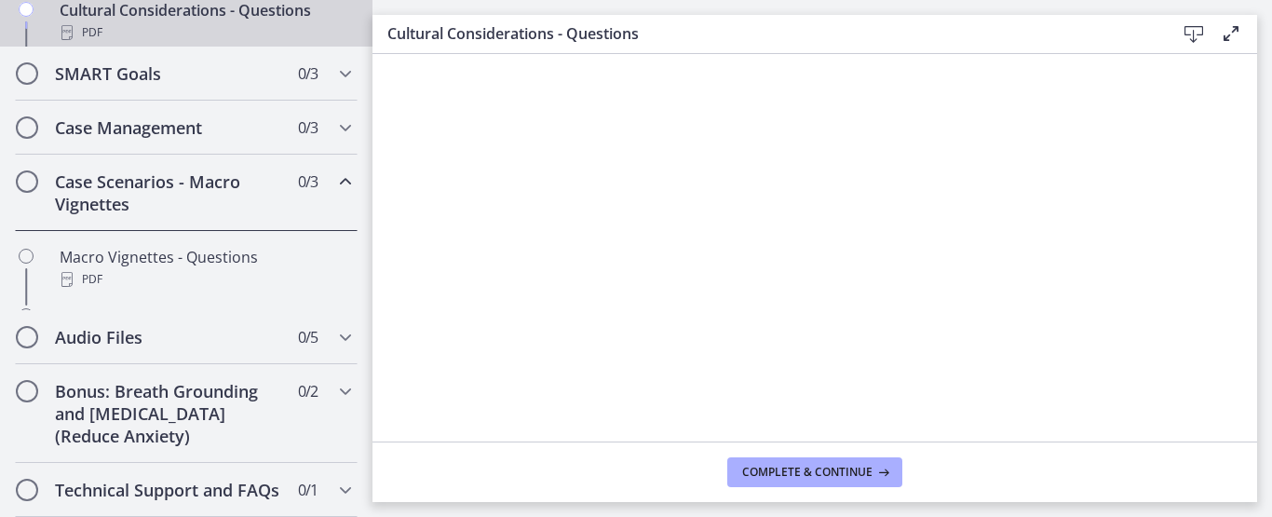
scroll to position [589, 0]
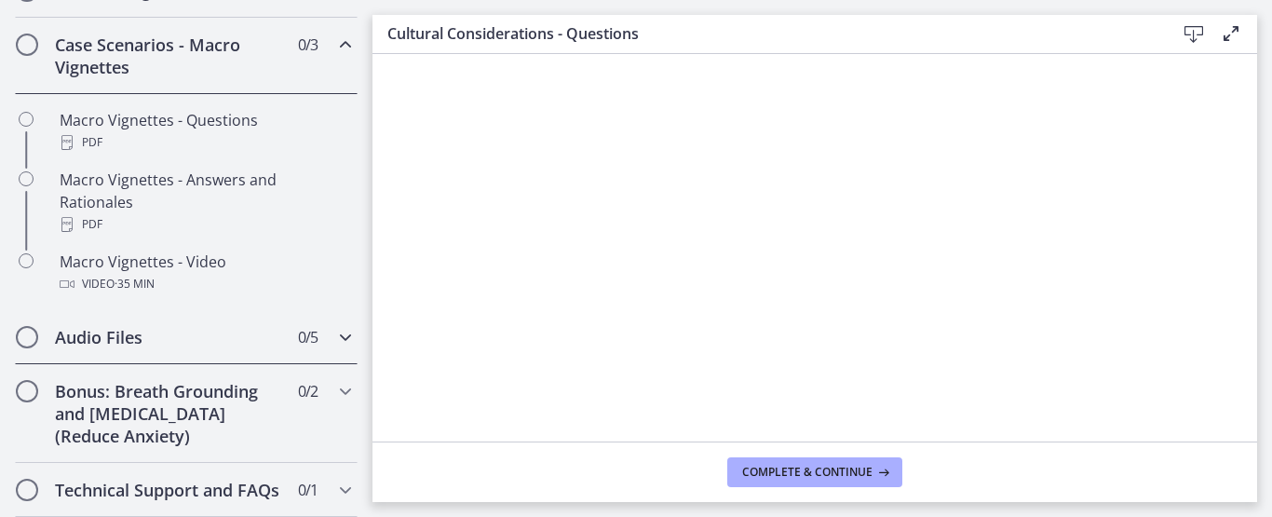
click at [130, 339] on h2 "Audio Files" at bounding box center [168, 337] width 227 height 22
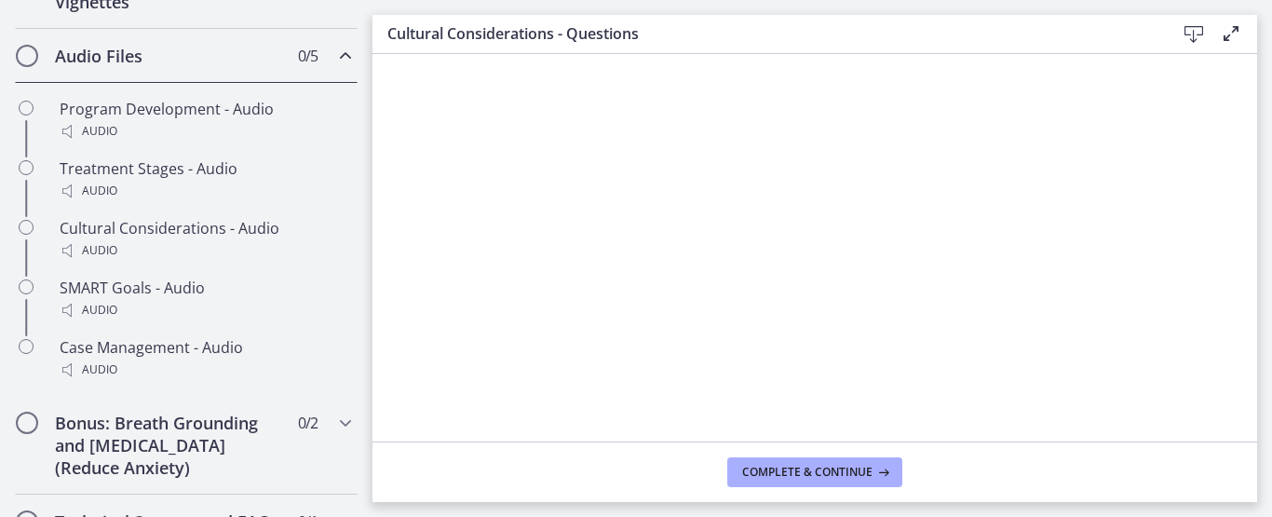
scroll to position [702, 0]
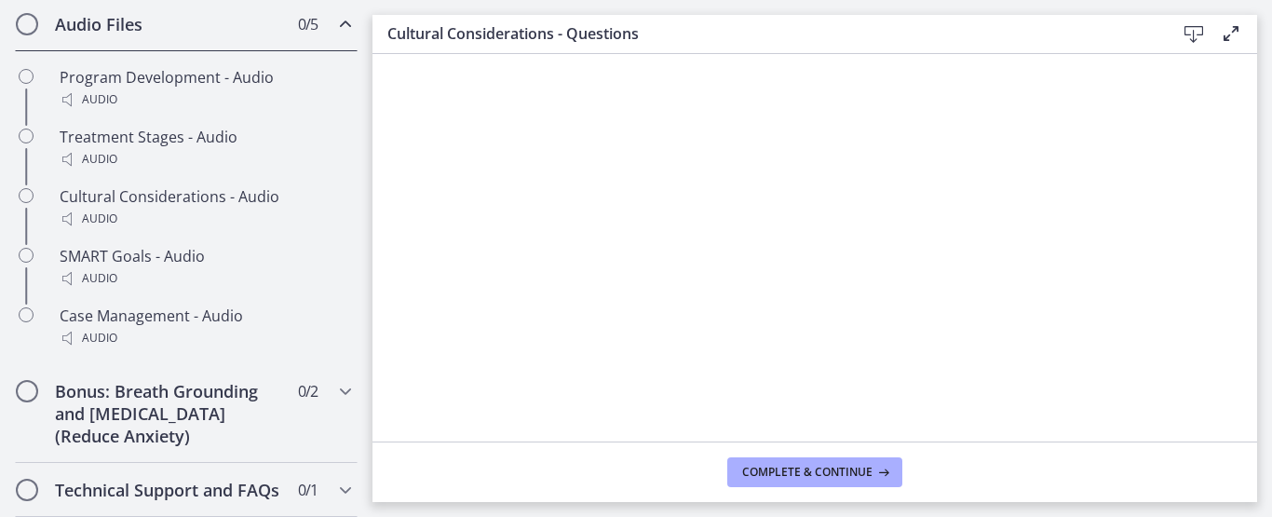
click at [1224, 37] on icon at bounding box center [1231, 33] width 22 height 22
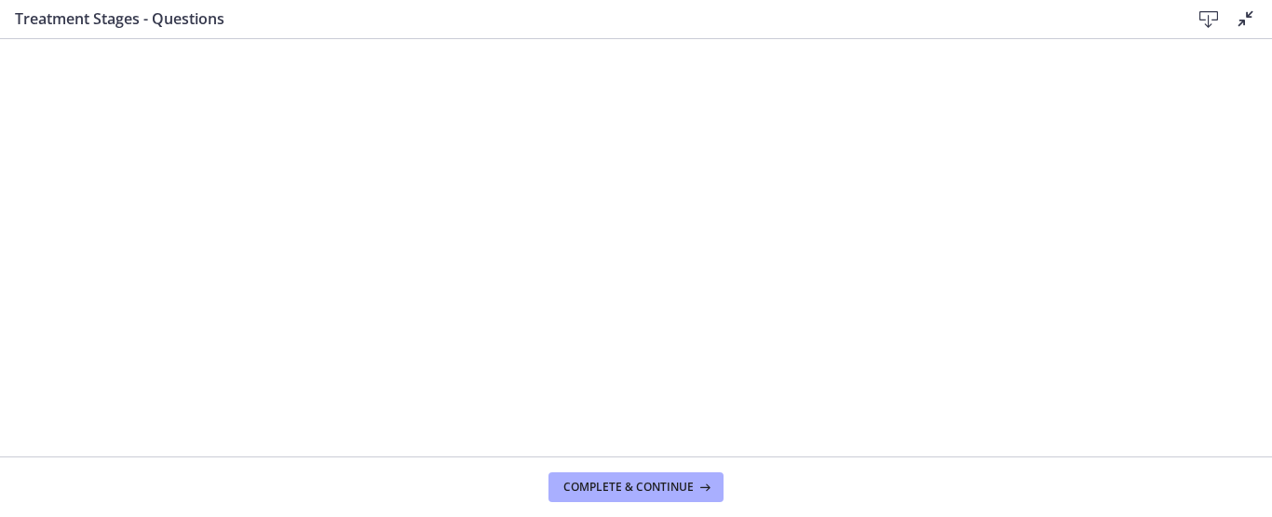
scroll to position [605, 0]
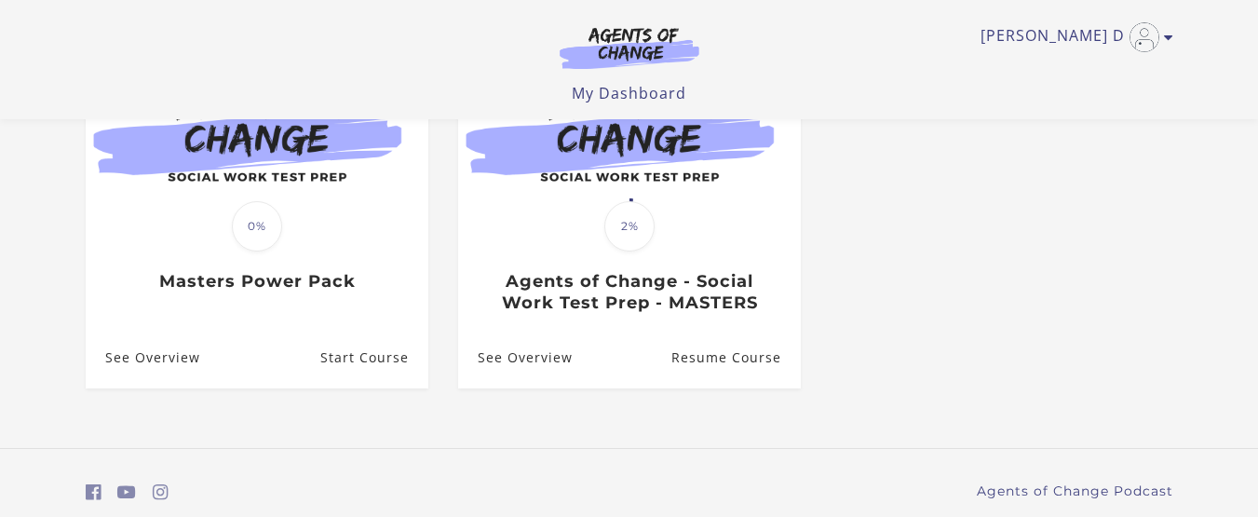
scroll to position [319, 0]
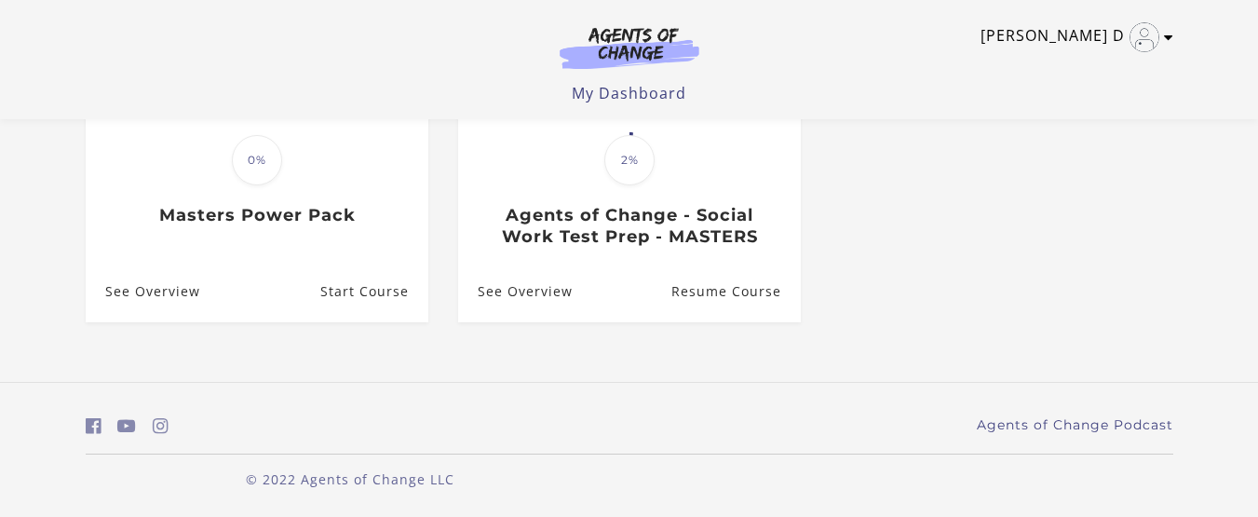
click at [1066, 39] on link "Lakeita D" at bounding box center [1071, 37] width 183 height 30
click at [1047, 78] on link "My Account" at bounding box center [1096, 68] width 164 height 32
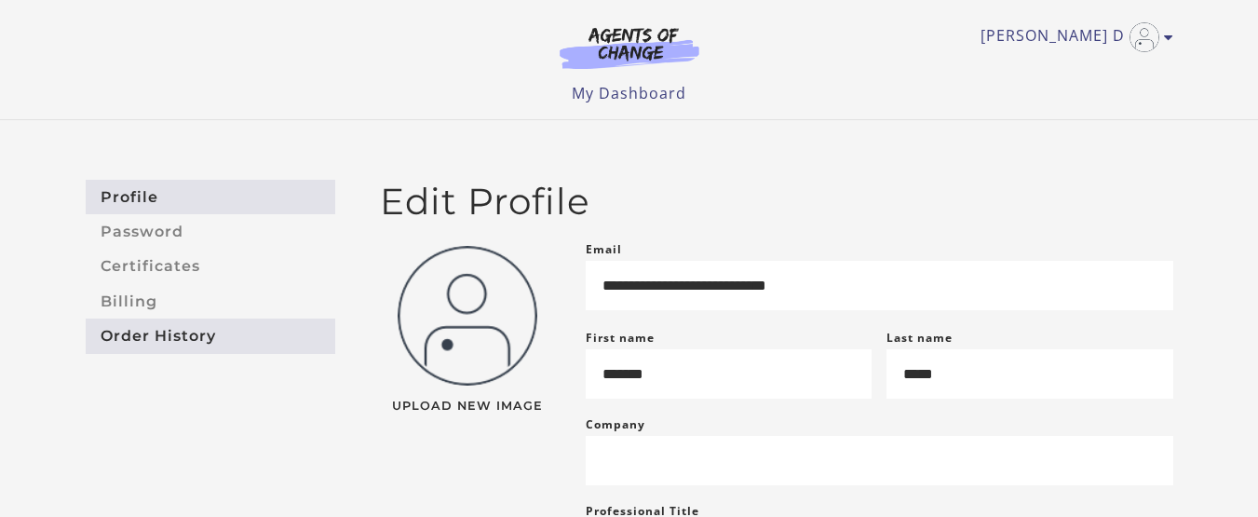
click at [121, 333] on link "Order History" at bounding box center [211, 335] width 250 height 34
